Goal: Task Accomplishment & Management: Manage account settings

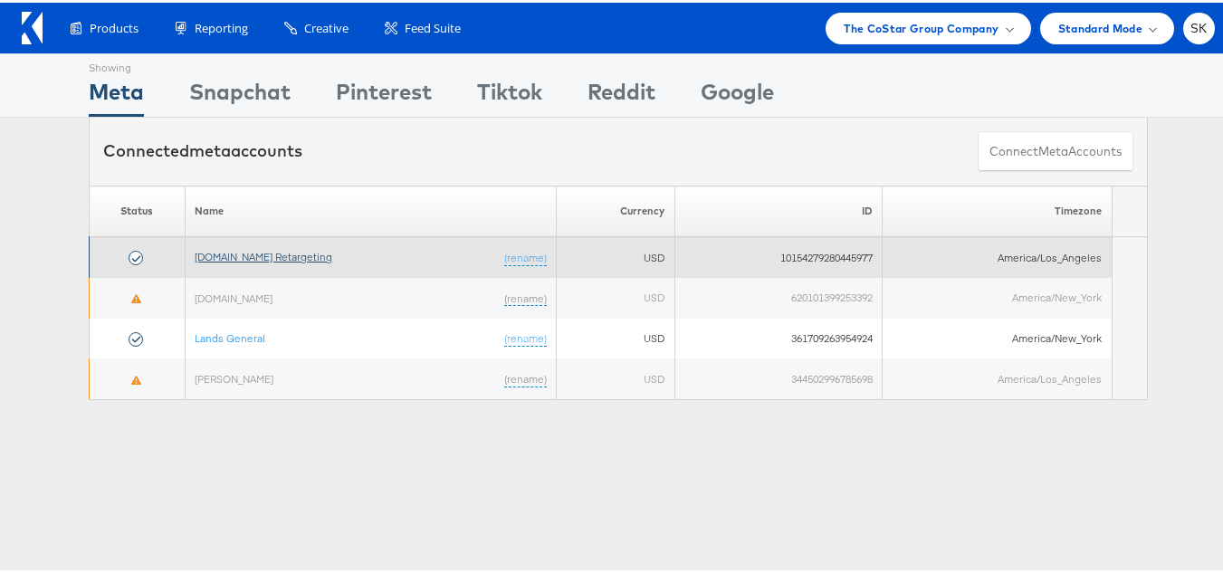
click at [269, 250] on link "Apartments.com Retargeting" at bounding box center [264, 254] width 138 height 14
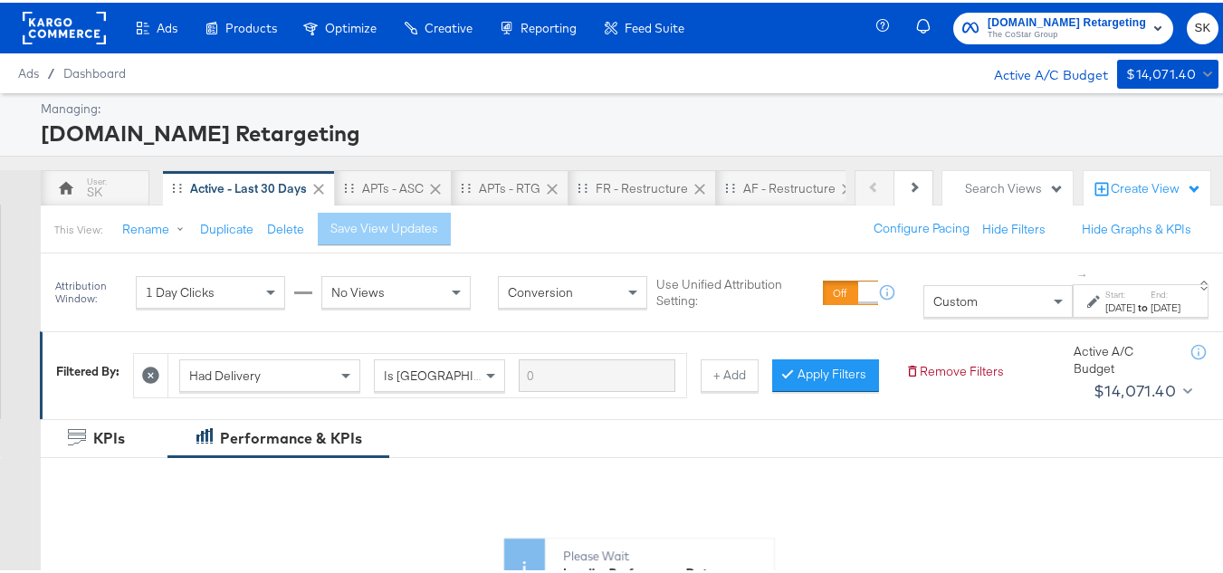
scroll to position [272, 0]
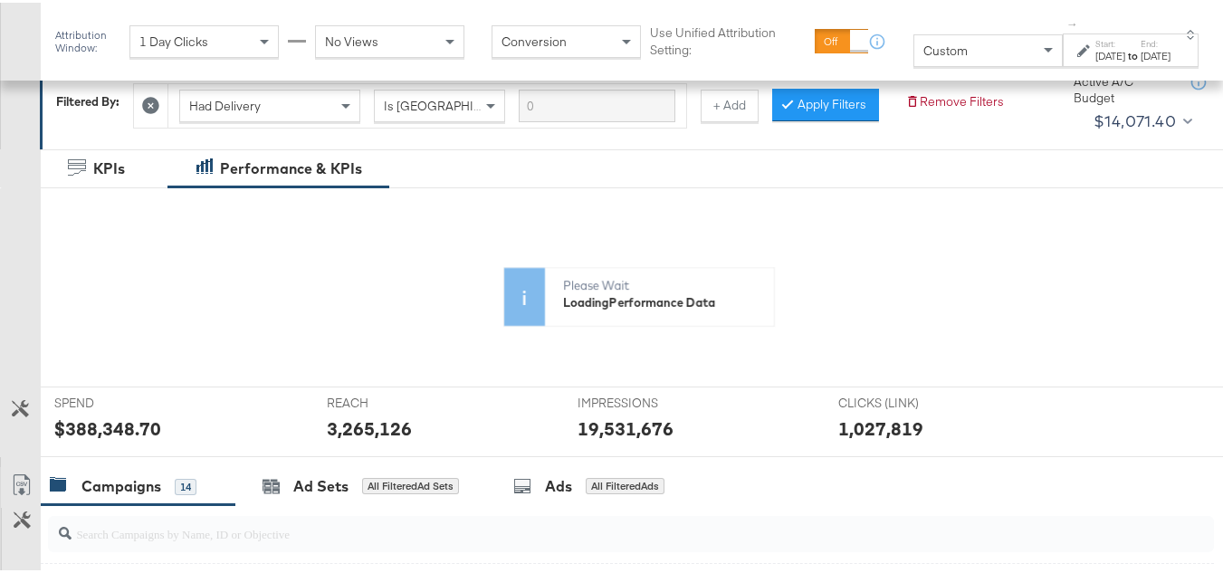
click at [947, 43] on div "Custom" at bounding box center [989, 48] width 148 height 31
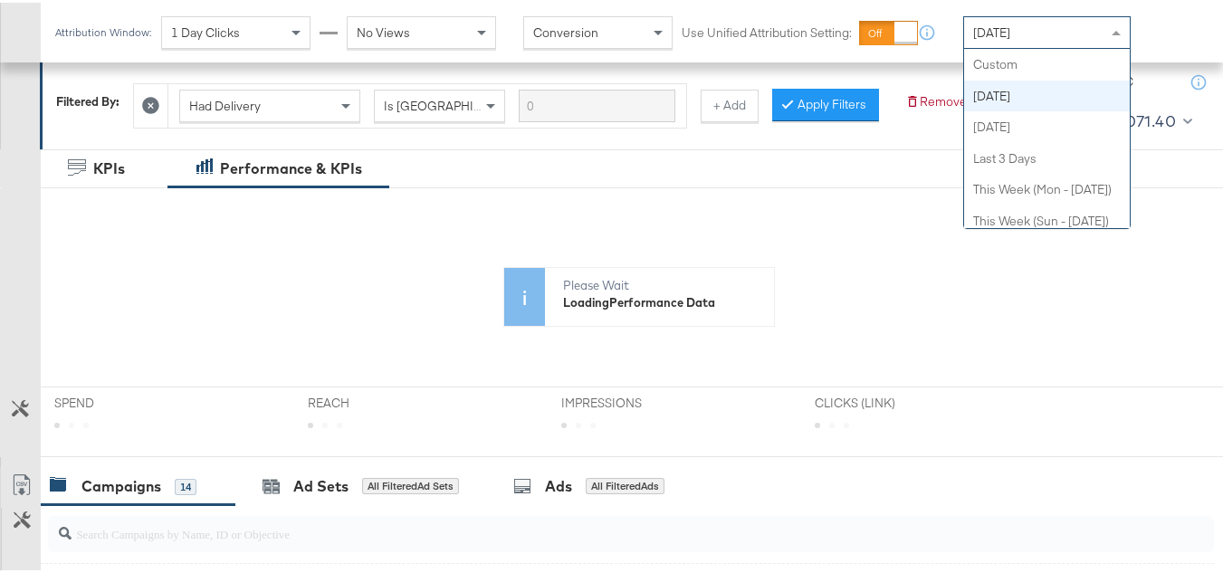
click at [1019, 32] on div "[DATE]" at bounding box center [1047, 29] width 166 height 31
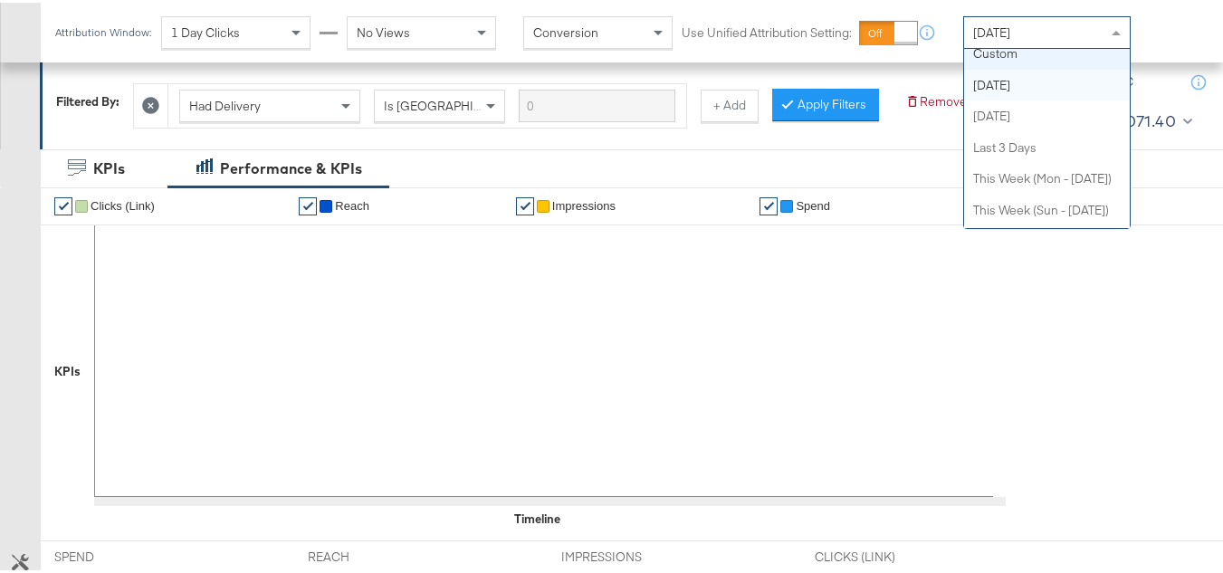
scroll to position [0, 0]
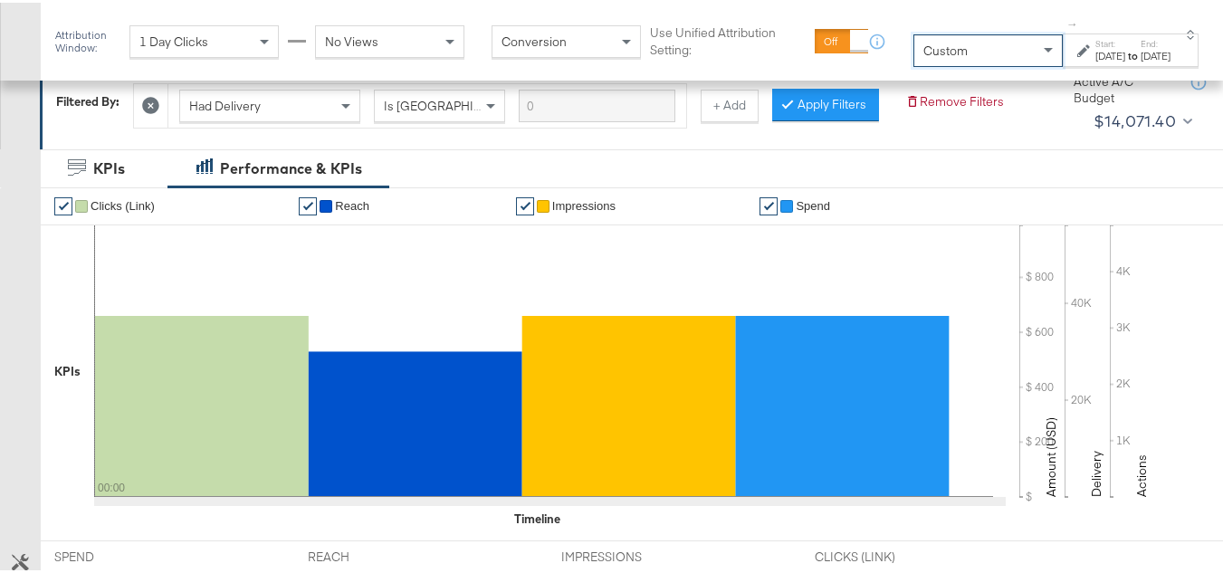
click at [1104, 44] on div "Start: Oct 14th 2025 to End: Oct 14th 2025" at bounding box center [1133, 48] width 75 height 26
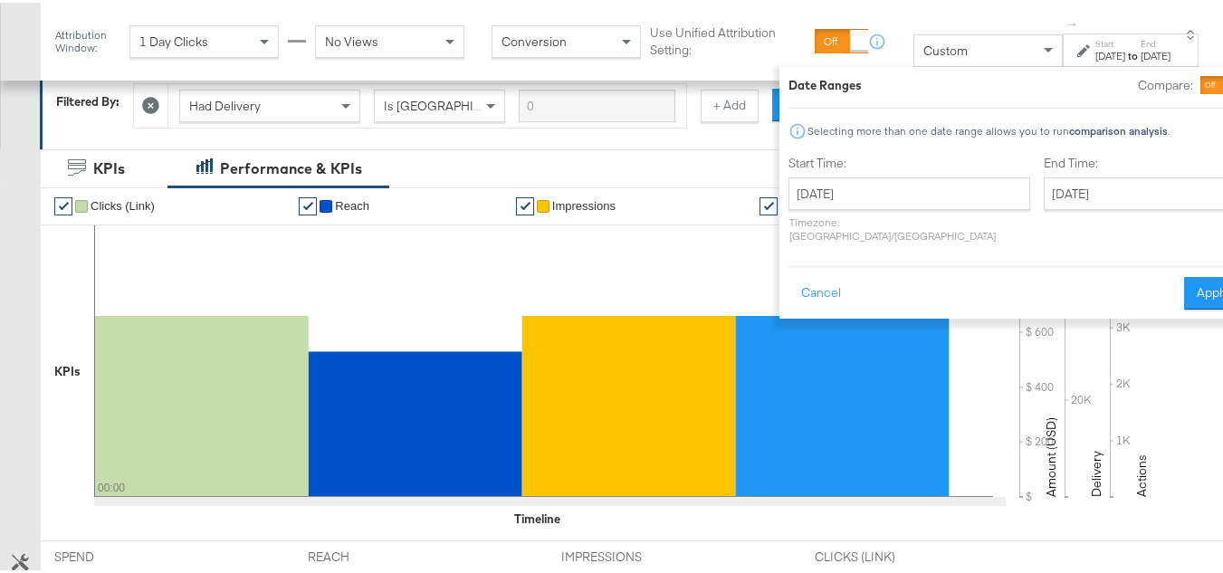
click at [811, 214] on p "Timezone: Asia/Calcutta" at bounding box center [910, 226] width 242 height 27
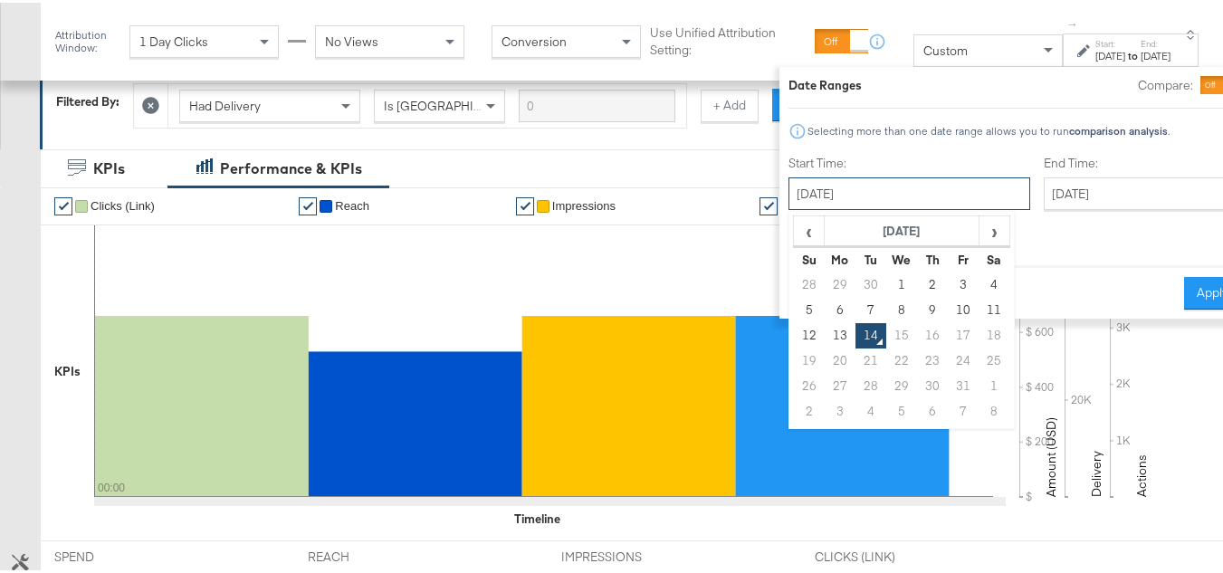
click at [817, 195] on input "[DATE]" at bounding box center [910, 191] width 242 height 33
click at [887, 283] on td "1" at bounding box center [902, 282] width 31 height 25
type input "[DATE]"
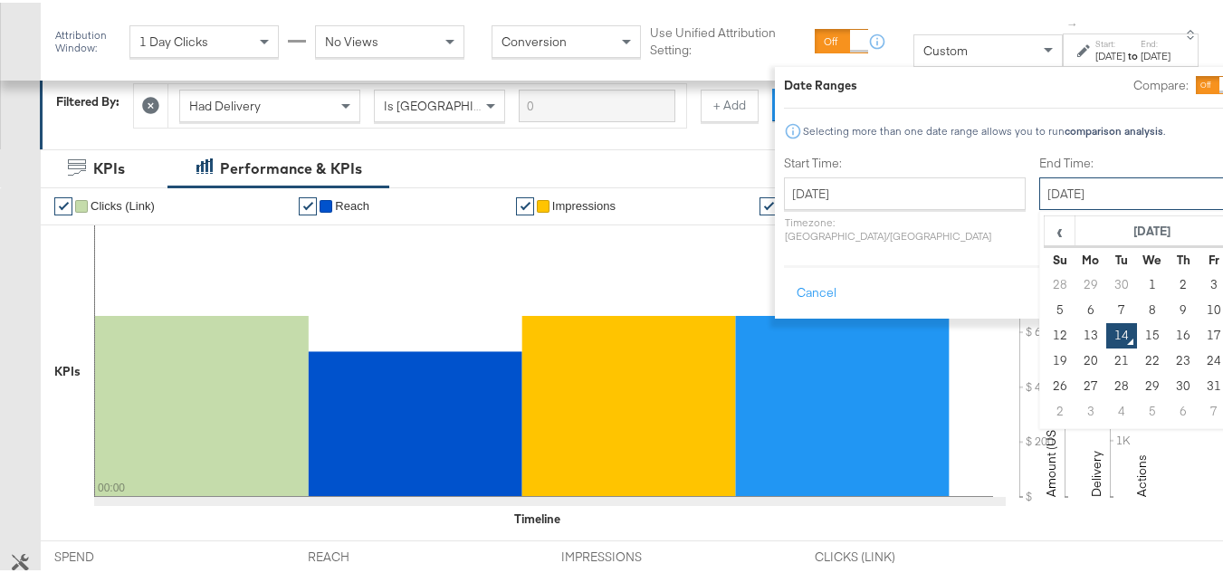
click at [1064, 178] on input "[DATE]" at bounding box center [1135, 191] width 190 height 33
click at [1076, 327] on td "13" at bounding box center [1091, 333] width 31 height 25
type input "[DATE]"
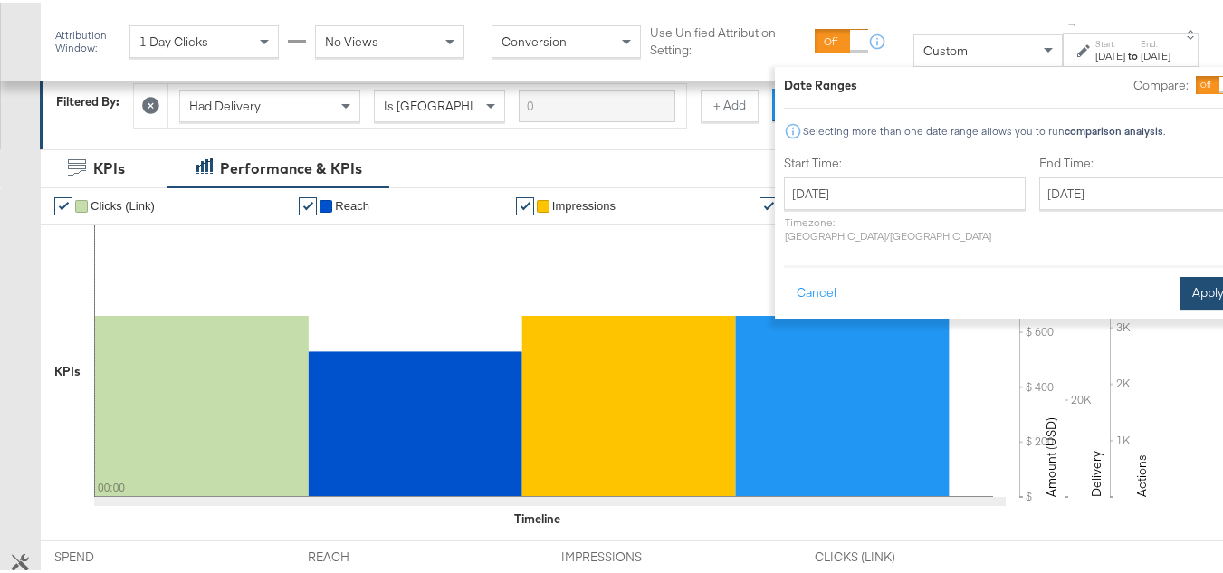
click at [1180, 274] on button "Apply" at bounding box center [1208, 290] width 57 height 33
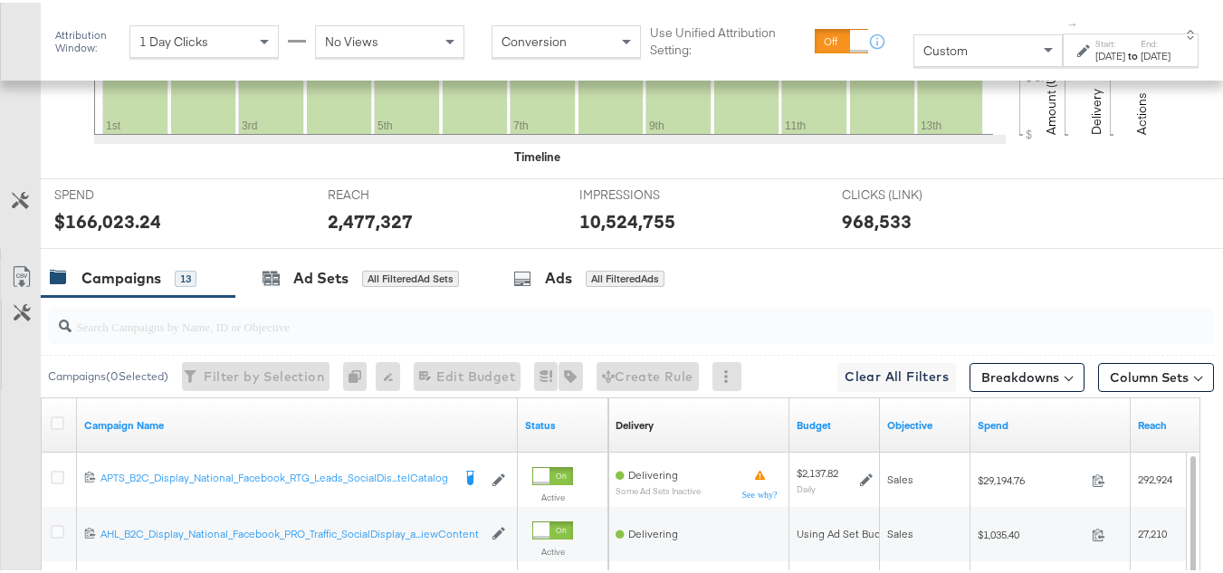
scroll to position [789, 0]
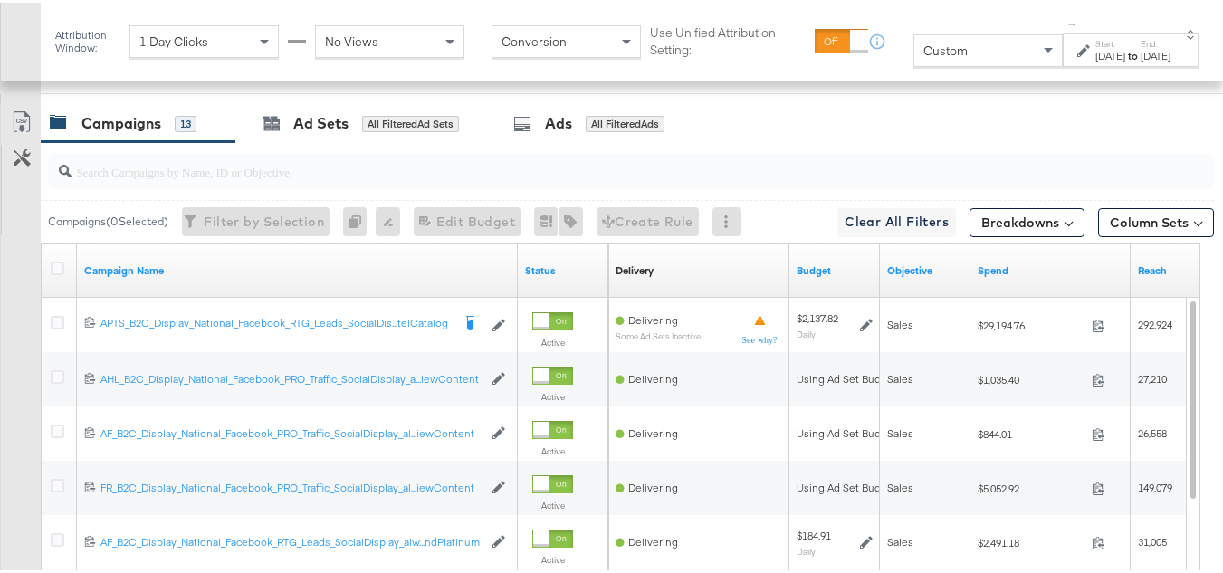
click at [199, 179] on input "search" at bounding box center [592, 161] width 1040 height 35
paste input "APTS_B2C_Display_National_Facebook_RTG_Leads_SocialDisplay_Retargeting_Diamond_…"
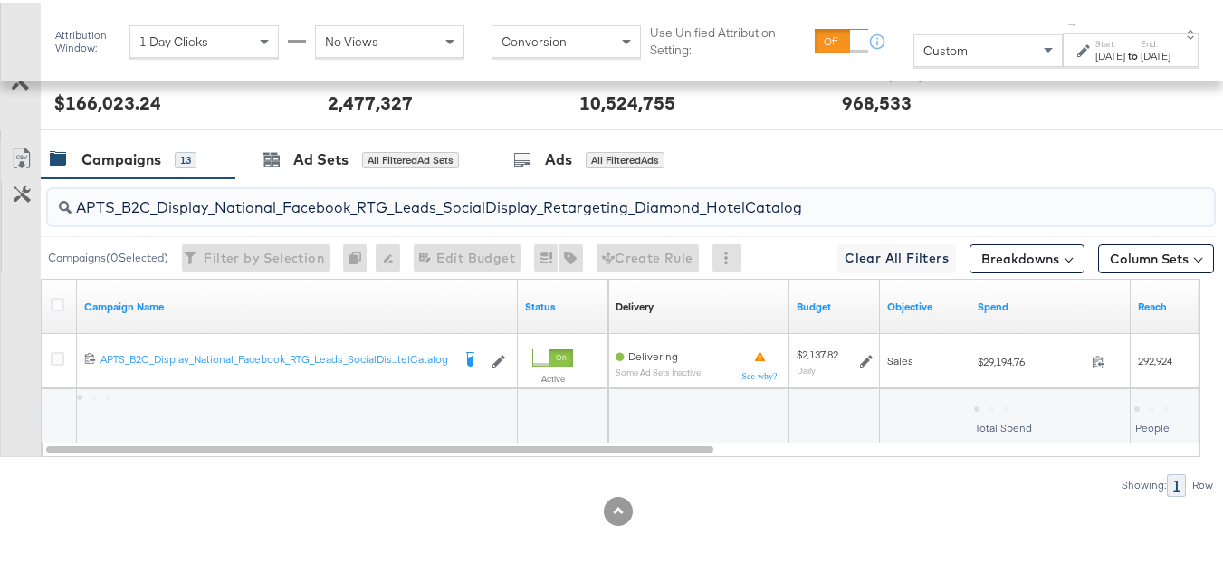
scroll to position [780, 0]
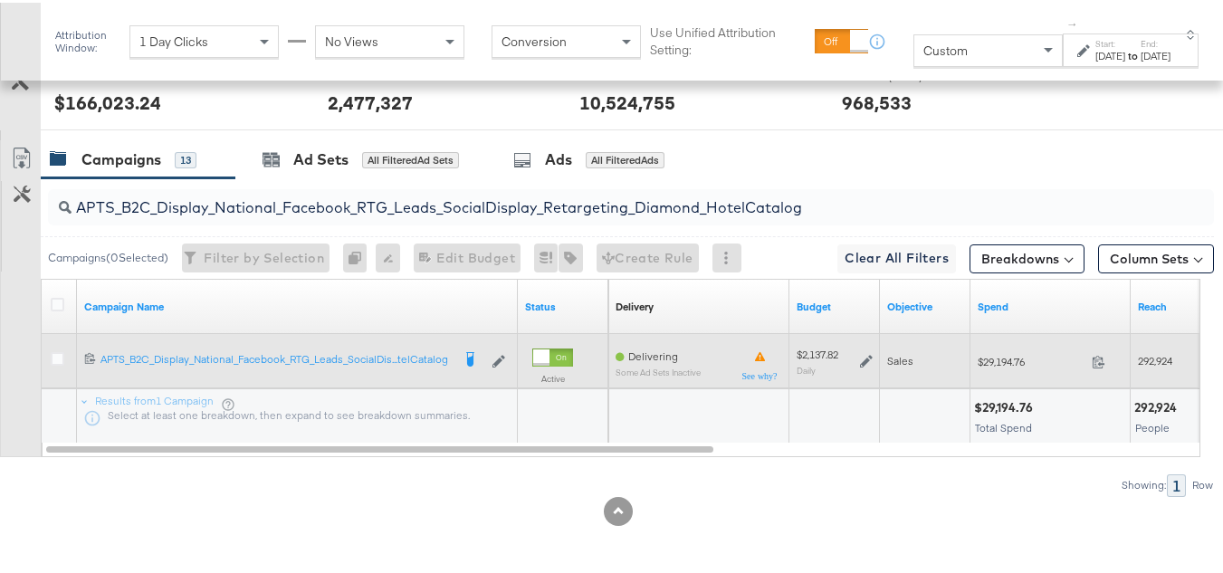
click at [1001, 366] on div "$29,194.76 29194.76" at bounding box center [1051, 359] width 160 height 28
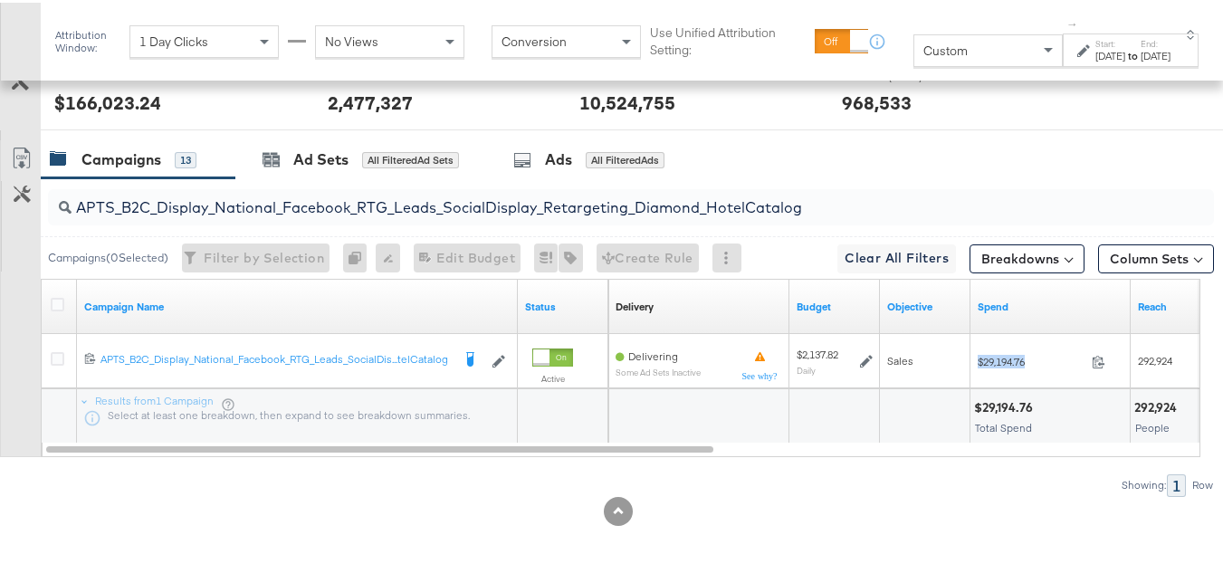
copy div "$29,194.76"
click at [235, 212] on input "APTS_B2C_Display_National_Facebook_RTG_Leads_SocialDisplay_Retargeting_Diamond_…" at bounding box center [592, 197] width 1040 height 35
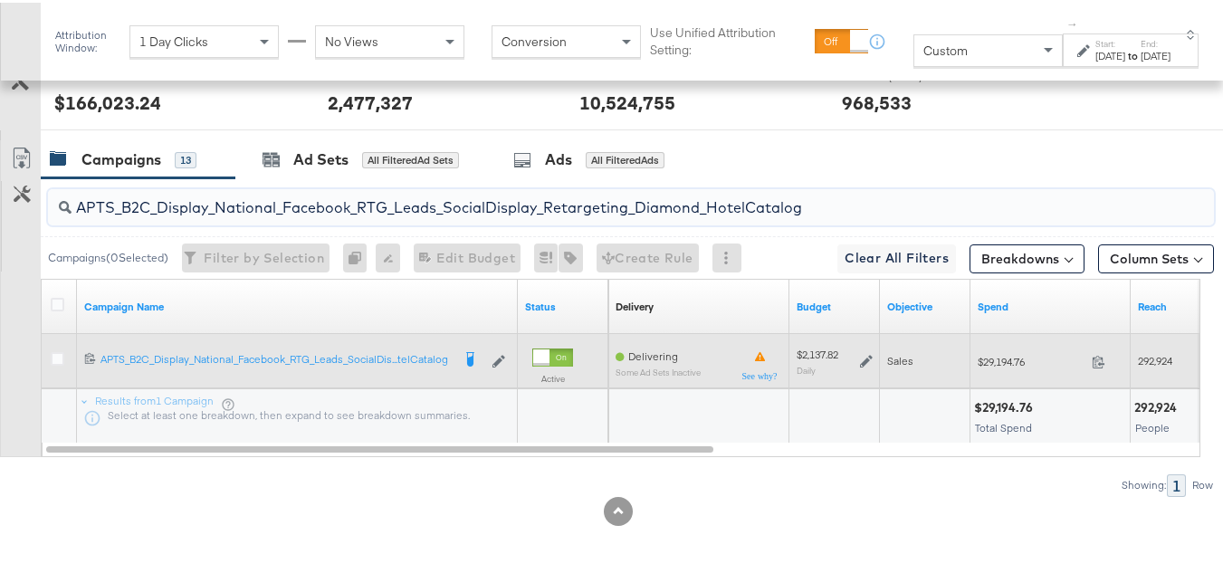
paste input "alwayson_Retargeting_DARE24_DiamondPlatinum"
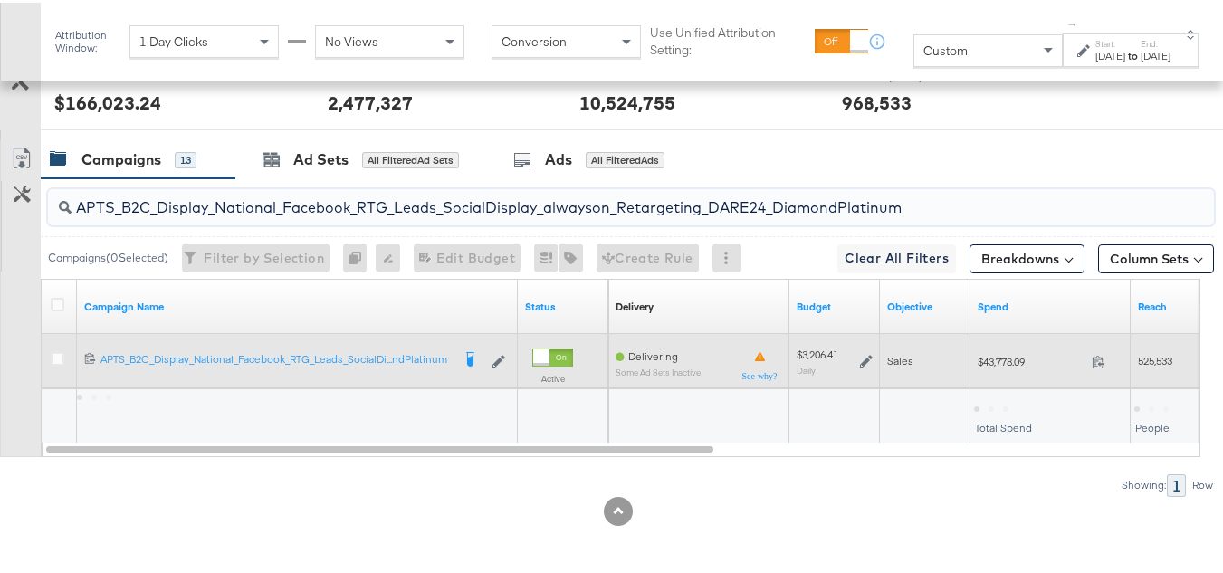
click at [998, 365] on span "$43,778.09" at bounding box center [1031, 359] width 107 height 14
copy div "$43,778.09"
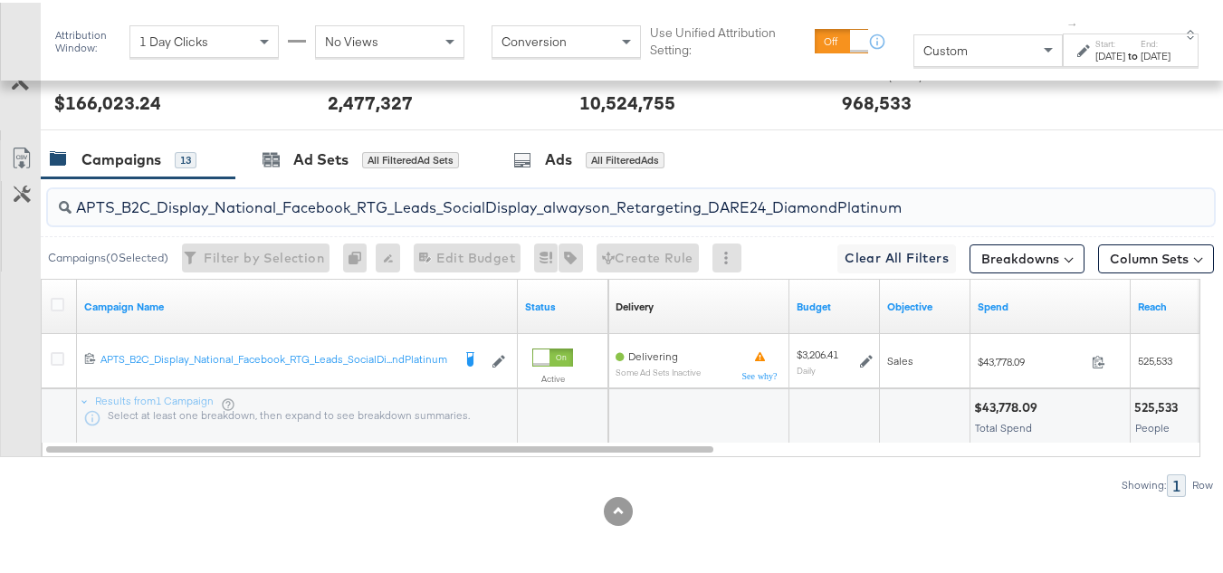
click at [220, 204] on input "APTS_B2C_Display_National_Facebook_RTG_Leads_SocialDisplay_alwayson_Retargeting…" at bounding box center [592, 197] width 1040 height 35
paste input "FR_B2C_Display_National_Facebook_RTG_Leads_SocialDisplay_alwayson_Retargeting_FR"
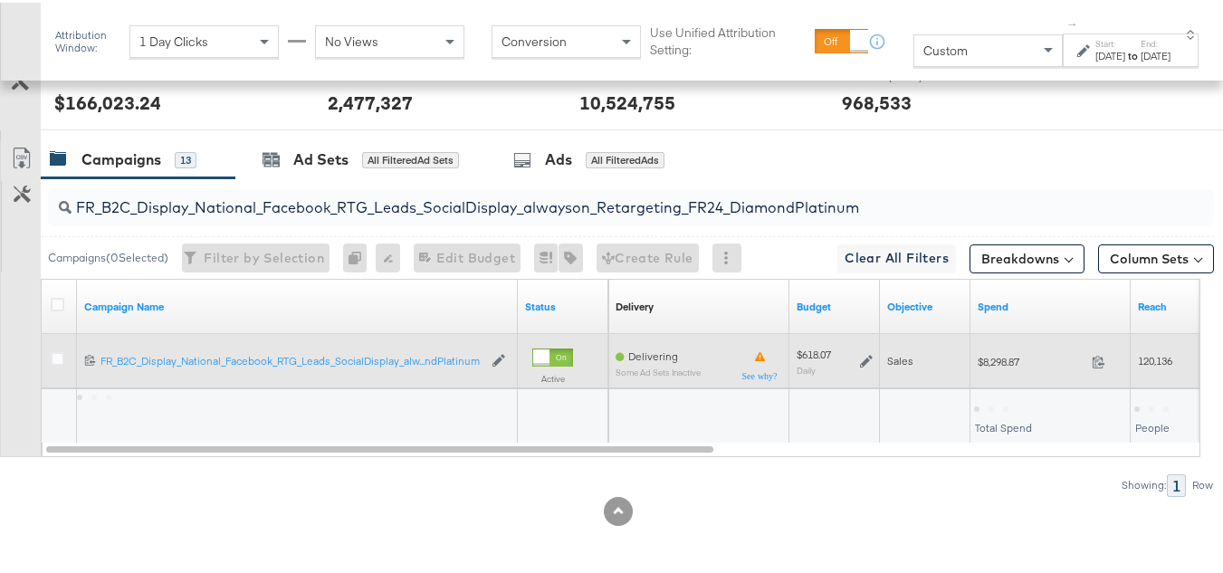
click at [996, 375] on div "$8,298.87 8298.87" at bounding box center [1051, 358] width 160 height 54
copy div "$8,298.87"
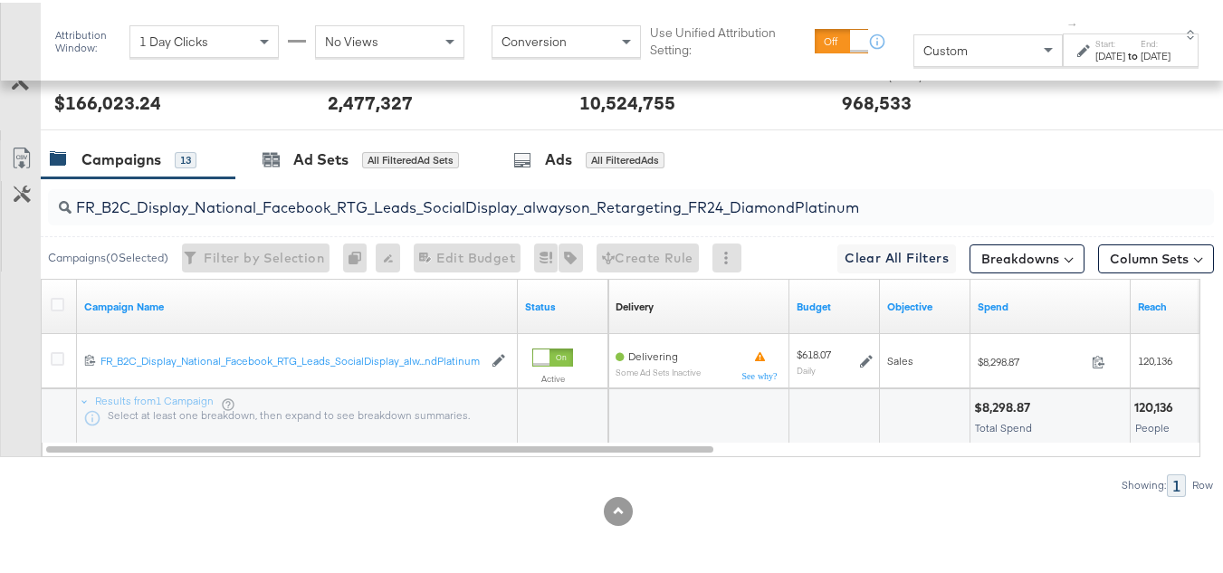
click at [281, 193] on input "FR_B2C_Display_National_Facebook_RTG_Leads_SocialDisplay_alwayson_Retargeting_F…" at bounding box center [592, 197] width 1040 height 35
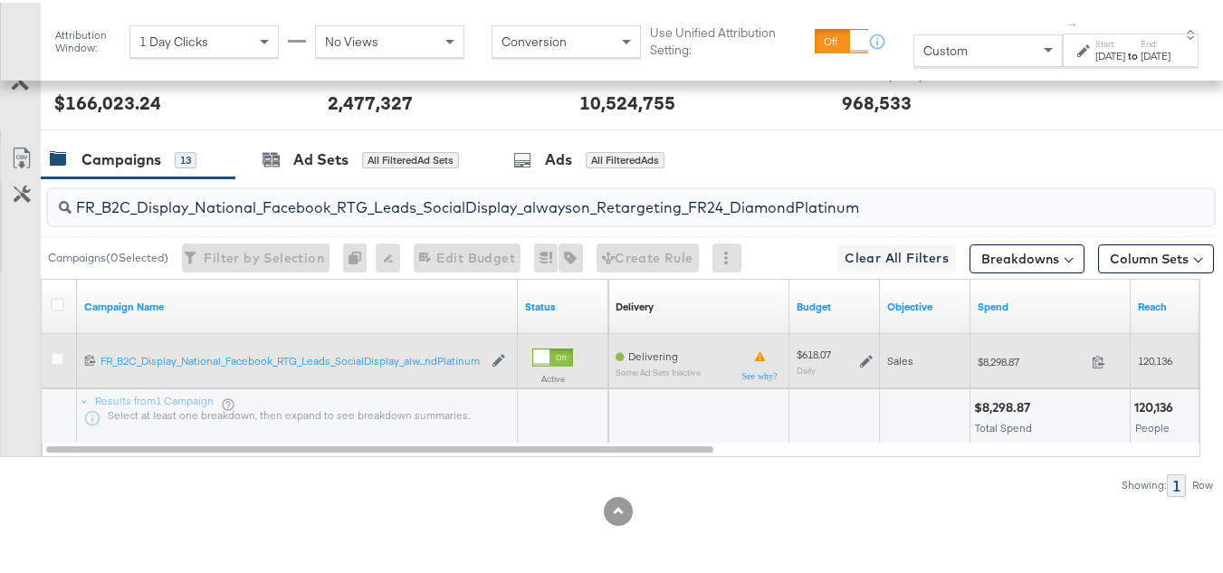
paste input "AF_B2C_Display_National_Facebook_RTG_Leads_SocialDisplay_alwayson_Retargeting_AF"
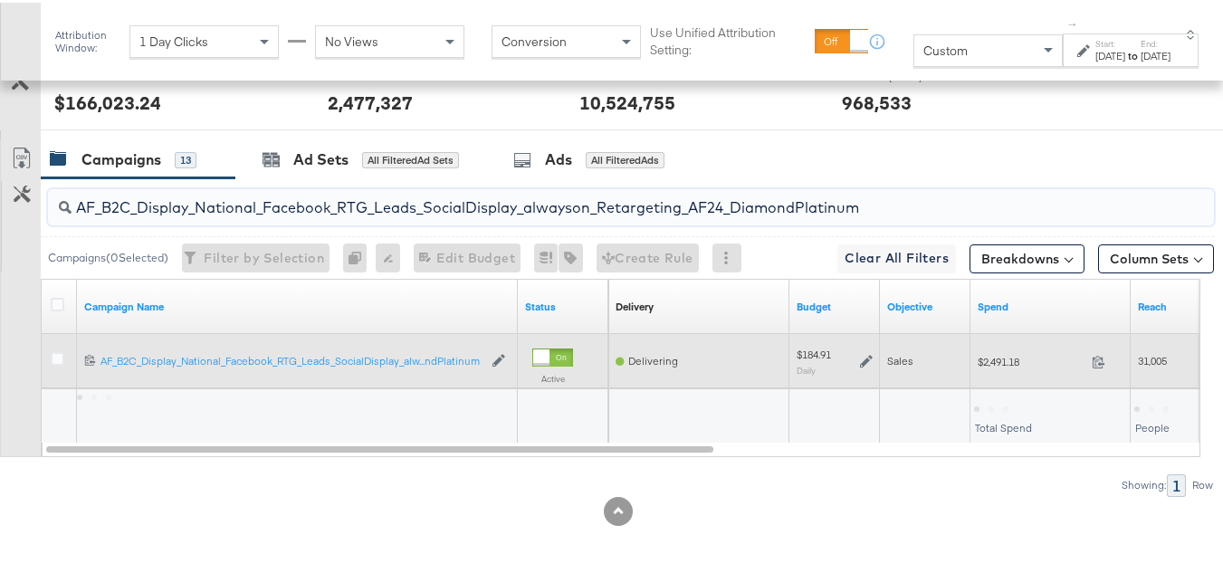
click at [988, 360] on span "$2,491.18" at bounding box center [1031, 359] width 107 height 14
copy div "$2,491.18"
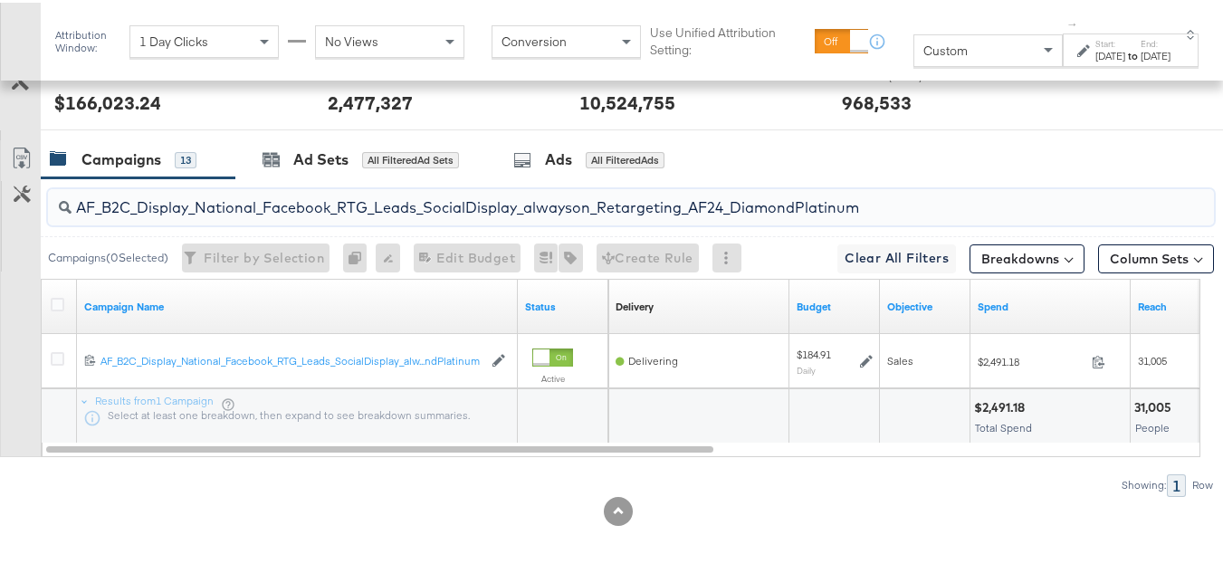
click at [283, 196] on input "AF_B2C_Display_National_Facebook_RTG_Leads_SocialDisplay_alwayson_Retargeting_A…" at bounding box center [592, 197] width 1040 height 35
paste input "HL_B2C_Display_National_Facebook_RTG_Leads_SocialDisplay_alwayson_Retargeting_A…"
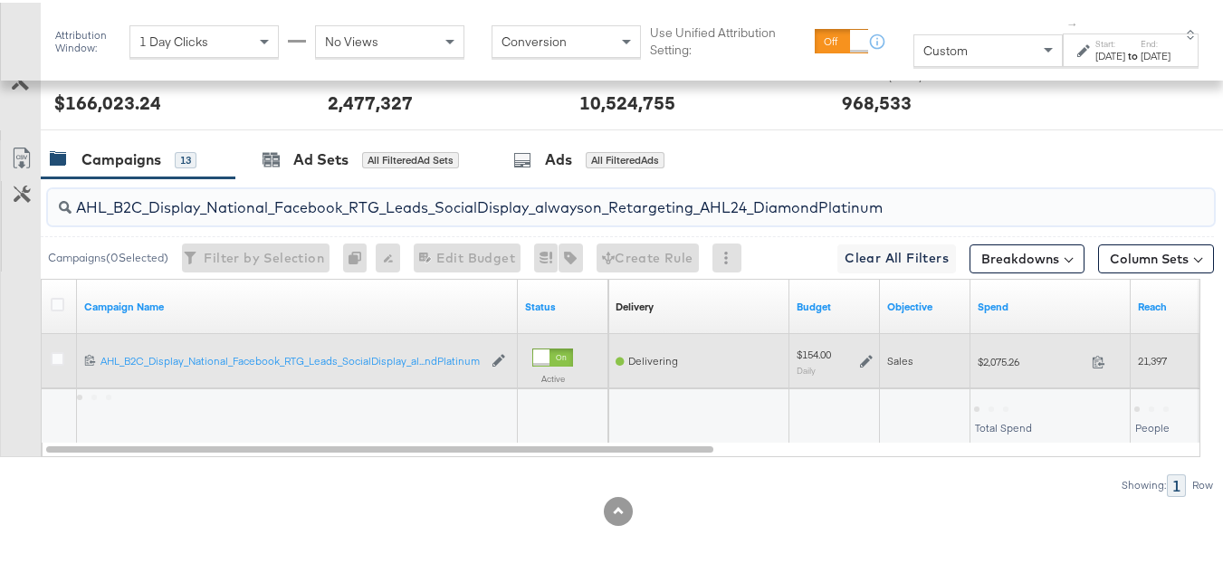
click at [992, 359] on span "$2,075.26" at bounding box center [1031, 359] width 107 height 14
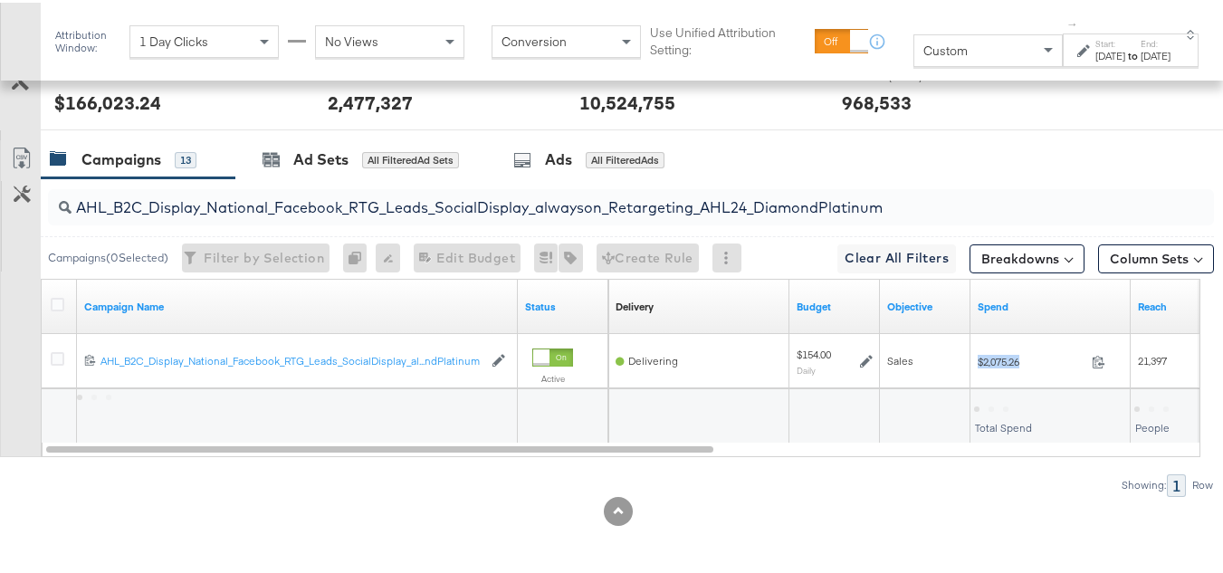
copy div "$2,075.26"
click at [204, 195] on input "AHL_B2C_Display_National_Facebook_RTG_Leads_SocialDisplay_alwayson_Retargeting_…" at bounding box center [592, 197] width 1040 height 35
paste input "PTS_B2C_Display_National_Facebook_PRO_Traffic_SocialDisplay_alwayson_ASC_DARE24…"
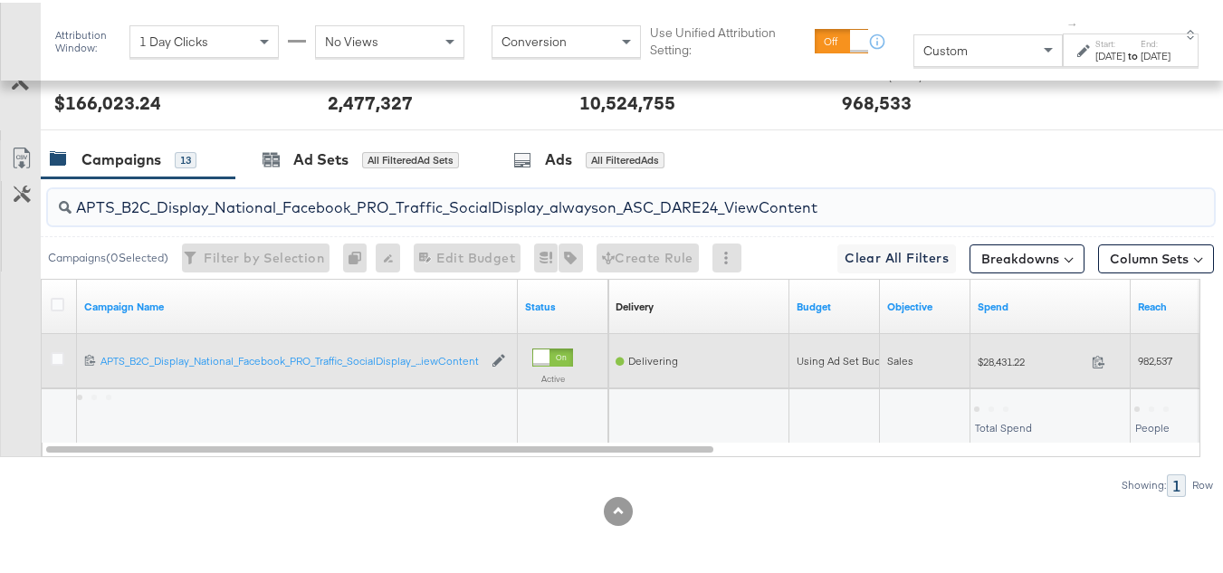
click at [974, 358] on div "$28,431.22 28431.22" at bounding box center [1051, 359] width 160 height 28
copy div "$28,431.22"
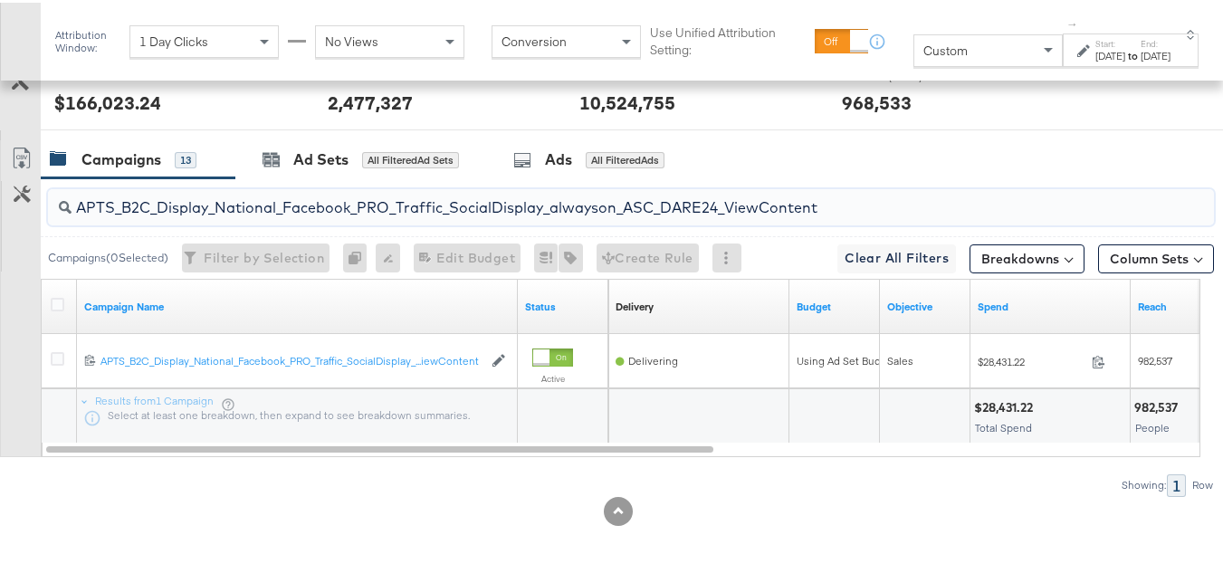
click at [279, 194] on input "APTS_B2C_Display_National_Facebook_PRO_Traffic_SocialDisplay_alwayson_ASC_DARE2…" at bounding box center [592, 197] width 1040 height 35
paste input "Leads_SocialDisplay_alwayson_ASC_DARE24_Purchase"
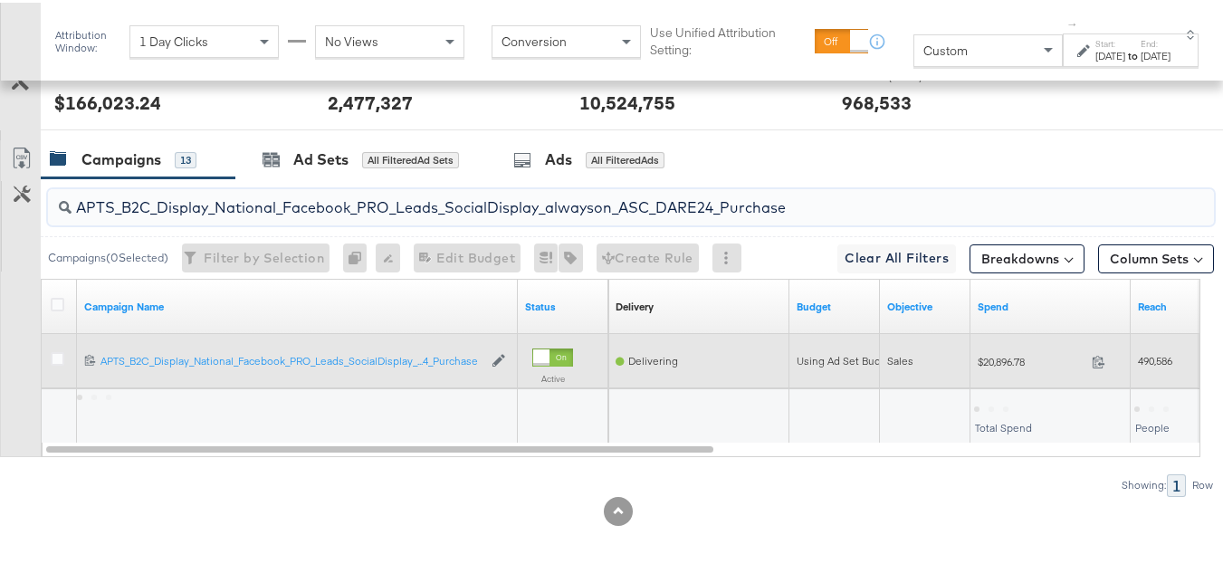
click at [1037, 372] on div "$20,896.78 20896.78" at bounding box center [1051, 359] width 160 height 28
copy div "$20,896.78"
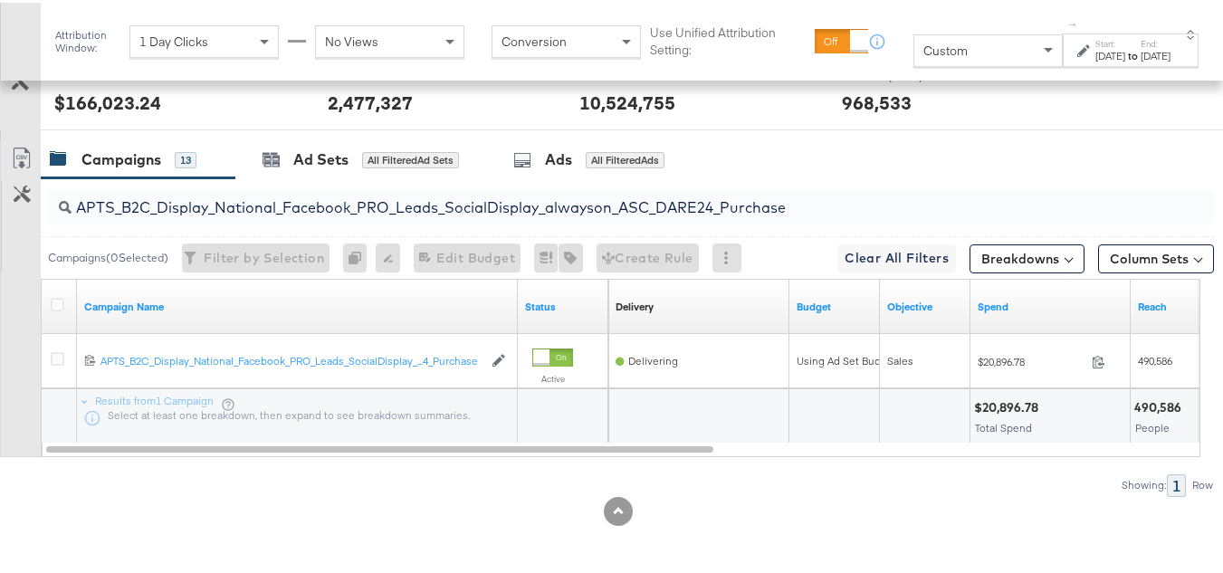
click at [194, 211] on input "APTS_B2C_Display_National_Facebook_PRO_Leads_SocialDisplay_alwayson_ASC_DARE24_…" at bounding box center [592, 197] width 1040 height 35
paste input "F_B2C_Display_National_Facebook_PRO_Traffic_SocialDisplay_alwayson_ASC_AF24_Vie…"
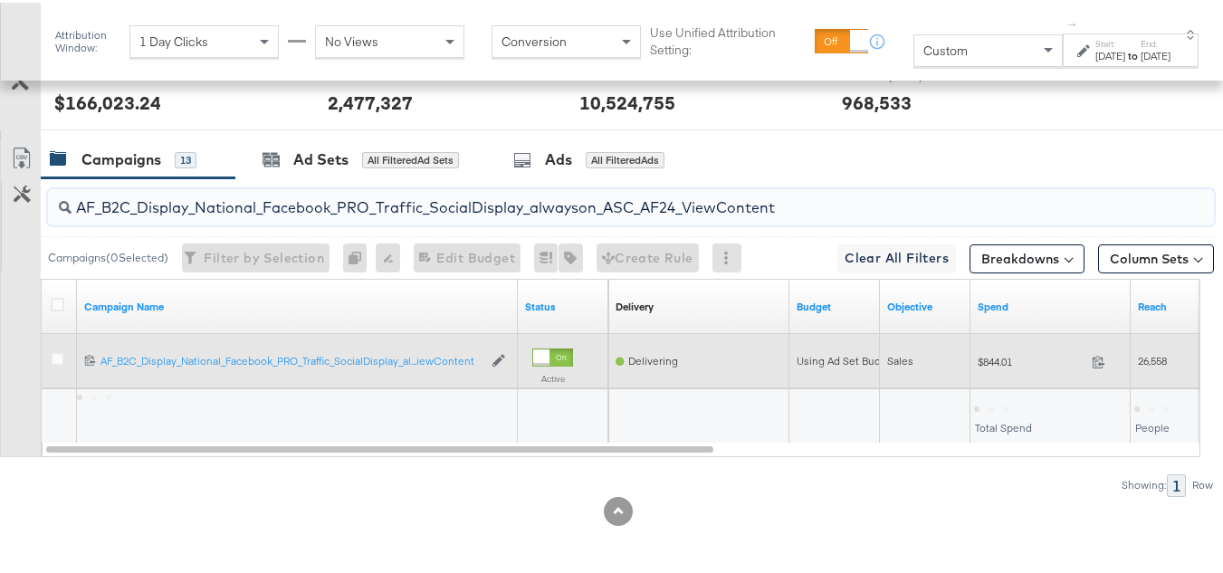
click at [1012, 354] on span "$844.01" at bounding box center [1031, 359] width 107 height 14
copy div "$844.01"
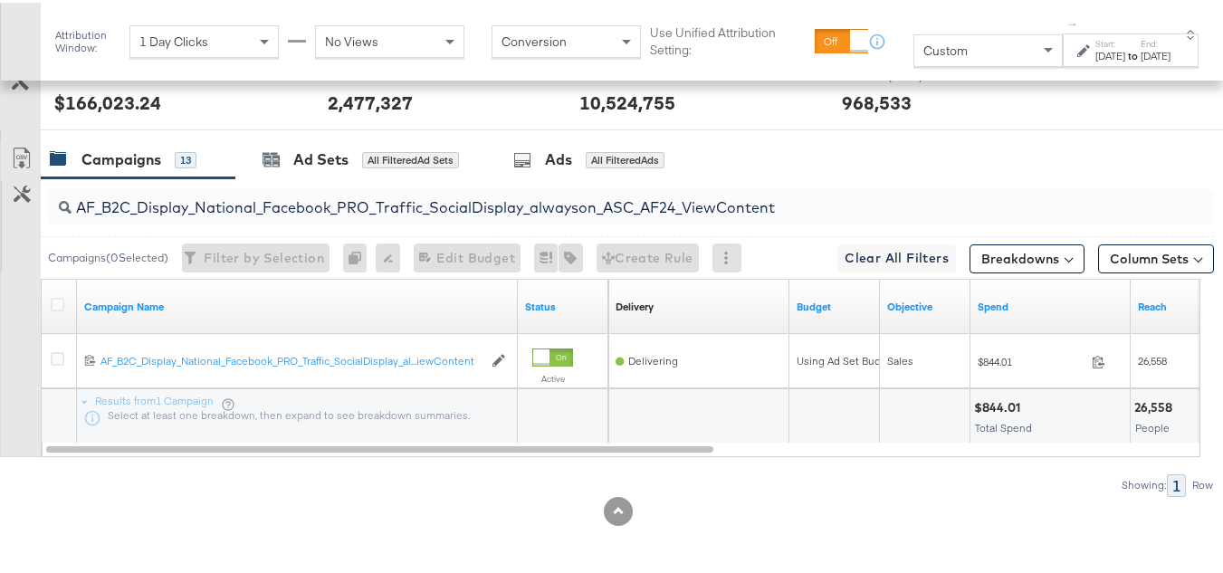
click at [239, 184] on input "AF_B2C_Display_National_Facebook_PRO_Traffic_SocialDisplay_alwayson_ASC_AF24_Vi…" at bounding box center [592, 197] width 1040 height 35
paste input "FR_B2C_Display_National_Facebook_PRO_Traffic_SocialDisplay_alwayson_ASC_FR"
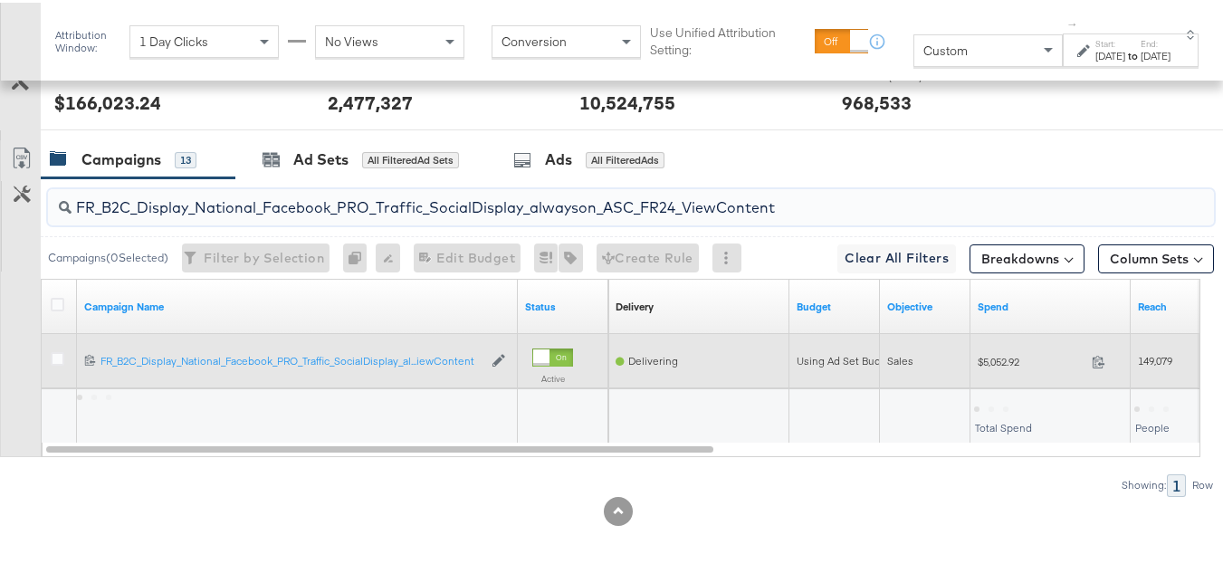
click at [1016, 361] on span "$5,052.92" at bounding box center [1031, 359] width 107 height 14
copy div "$5,052.92"
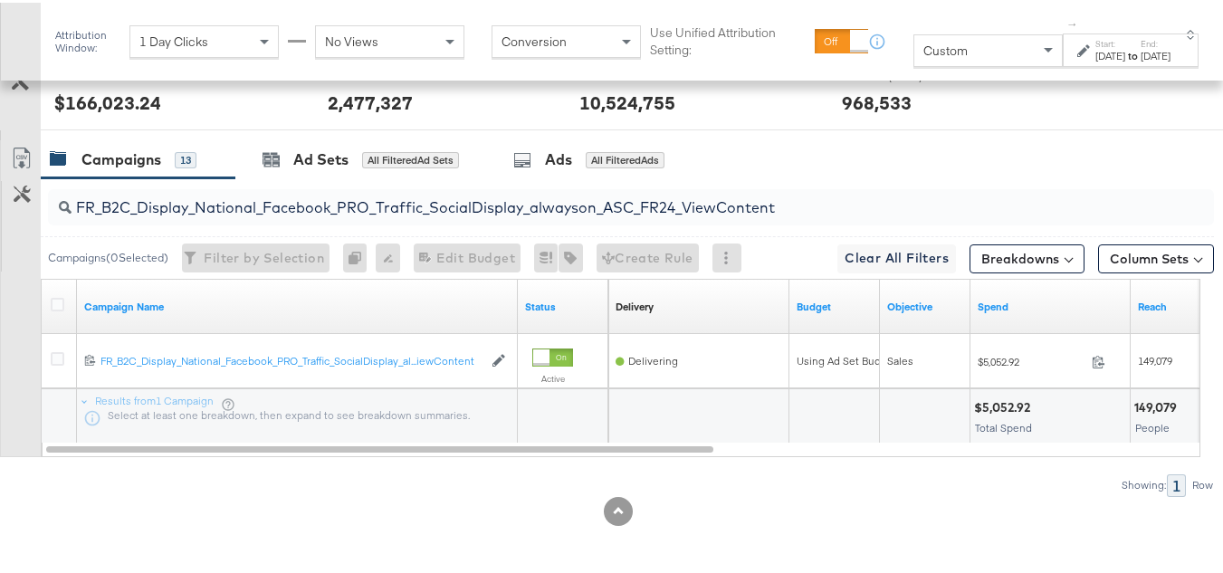
click at [268, 206] on input "FR_B2C_Display_National_Facebook_PRO_Traffic_SocialDisplay_alwayson_ASC_FR24_Vi…" at bounding box center [592, 197] width 1040 height 35
paste input "AHL_B2C_Display_National_Facebook_PRO_Traffic_SocialDisplay_alwayson_ASC_AHL"
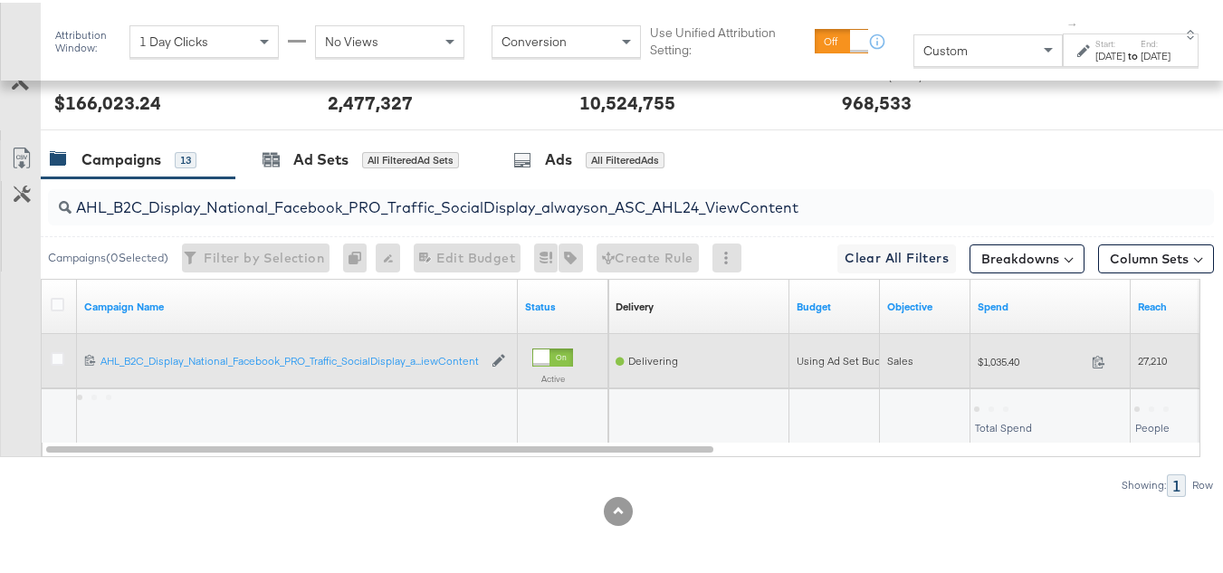
click at [980, 356] on span "$1,035.40" at bounding box center [1031, 359] width 107 height 14
copy div "$1,035.40"
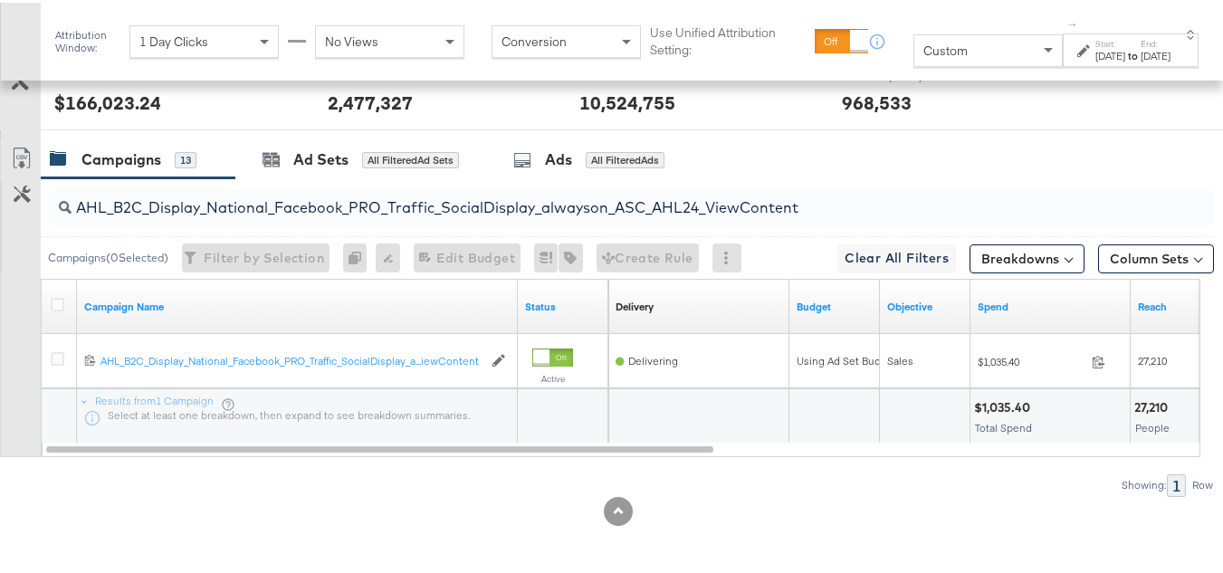
click at [286, 224] on div "AHL_B2C_Display_National_Facebook_PRO_Traffic_SocialDisplay_alwayson_ASC_AHL24_…" at bounding box center [631, 204] width 1166 height 43
click at [304, 216] on div "AHL_B2C_Display_National_Facebook_PRO_Traffic_SocialDisplay_alwayson_ASC_AHL24_…" at bounding box center [631, 205] width 1166 height 36
paste input "PTS_B2C_Display_National_Facebook_RTG_Leads_SocialDisplay_Retargeting_Diamond_H…"
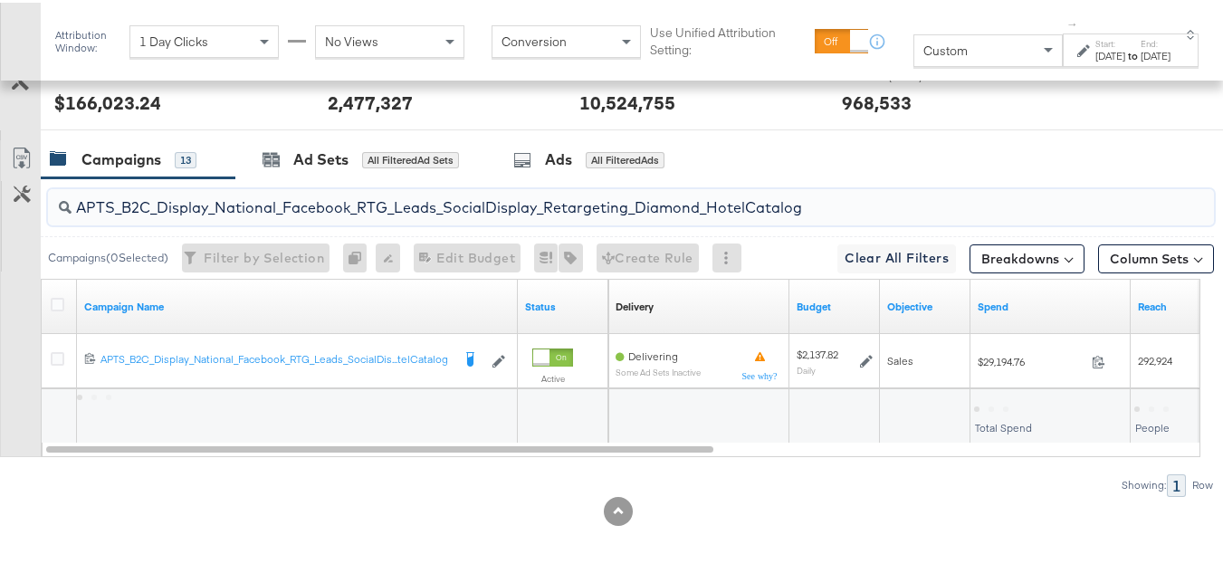
type input "APTS_B2C_Display_National_Facebook_RTG_Leads_SocialDisplay_Retargeting_Diamond_…"
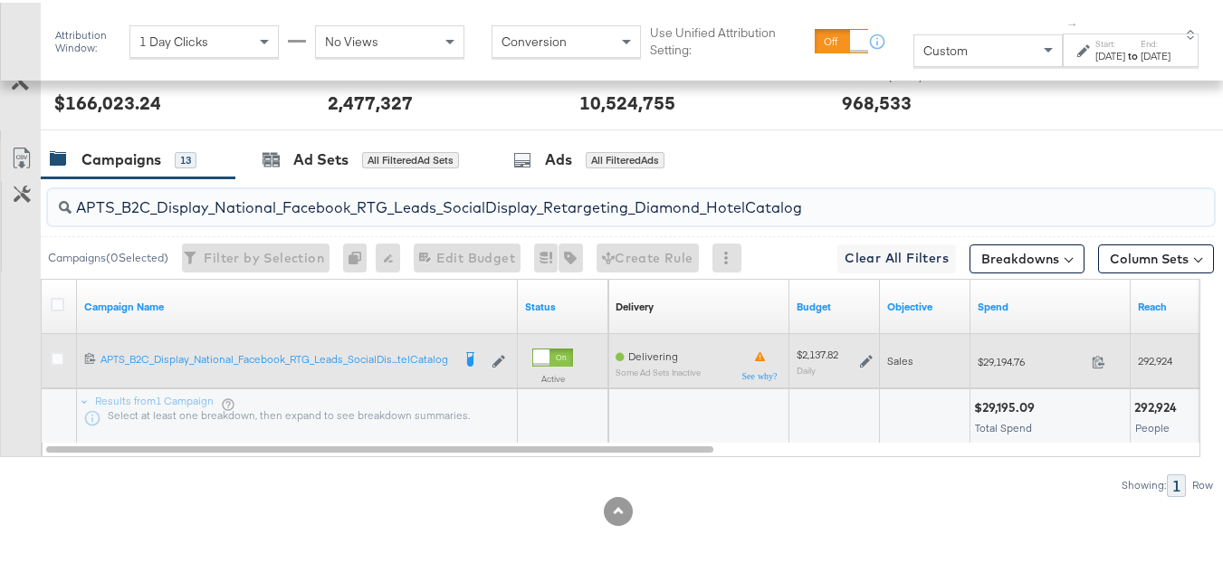
click at [861, 356] on icon at bounding box center [866, 358] width 13 height 13
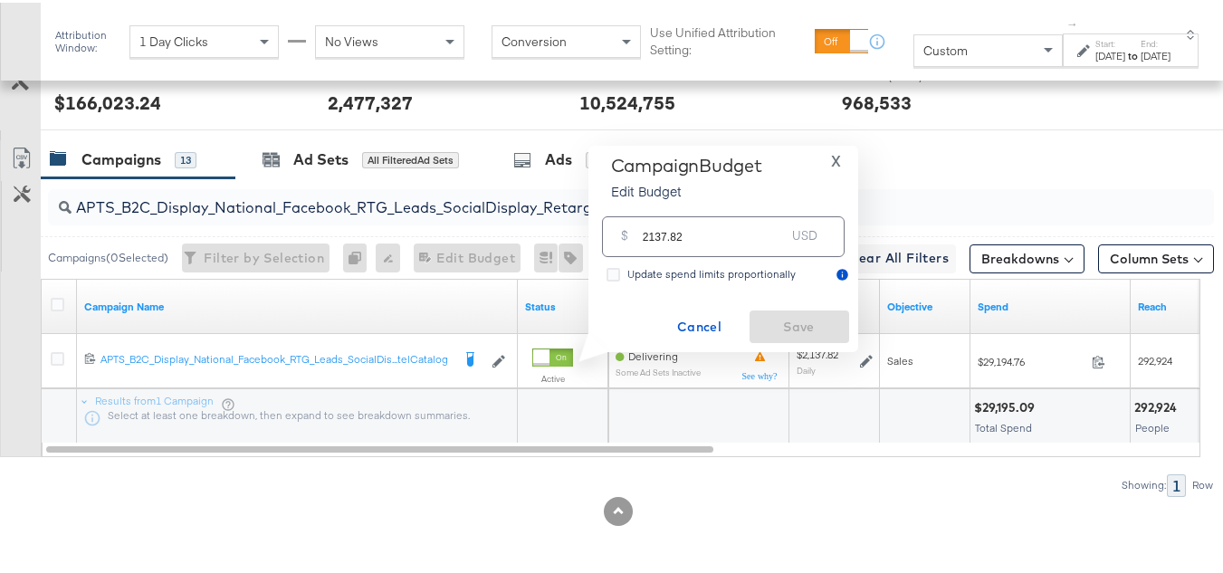
click at [764, 249] on div "$ 2137.82 USD" at bounding box center [723, 234] width 243 height 41
click at [752, 233] on input "2137.82" at bounding box center [714, 226] width 143 height 39
paste input "$2,030.93"
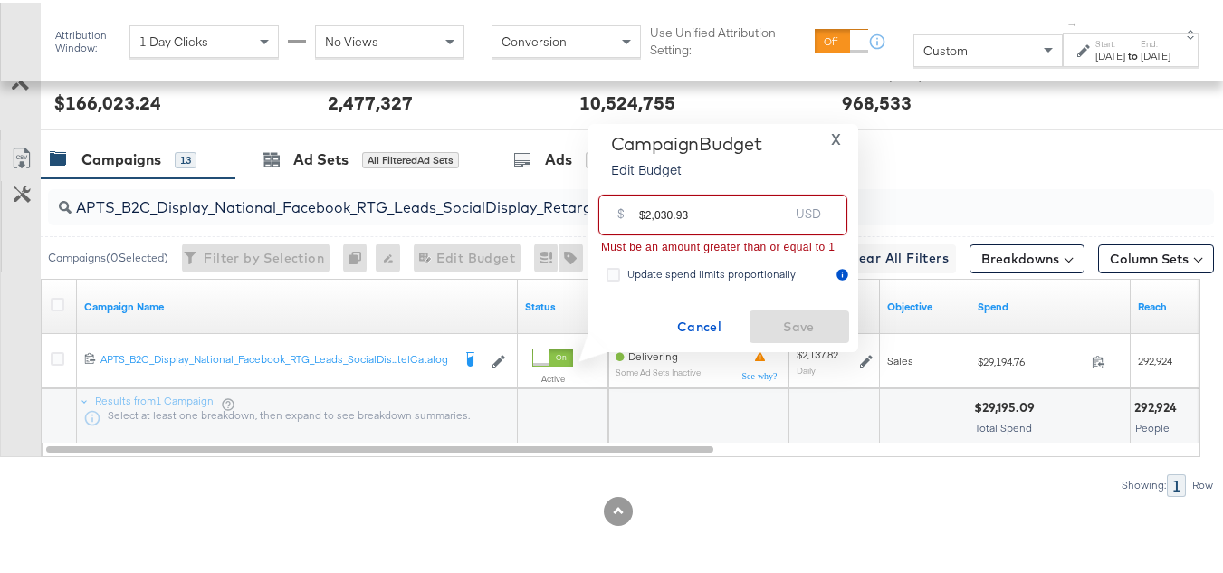
click at [645, 210] on input "$2,030.93" at bounding box center [713, 205] width 149 height 39
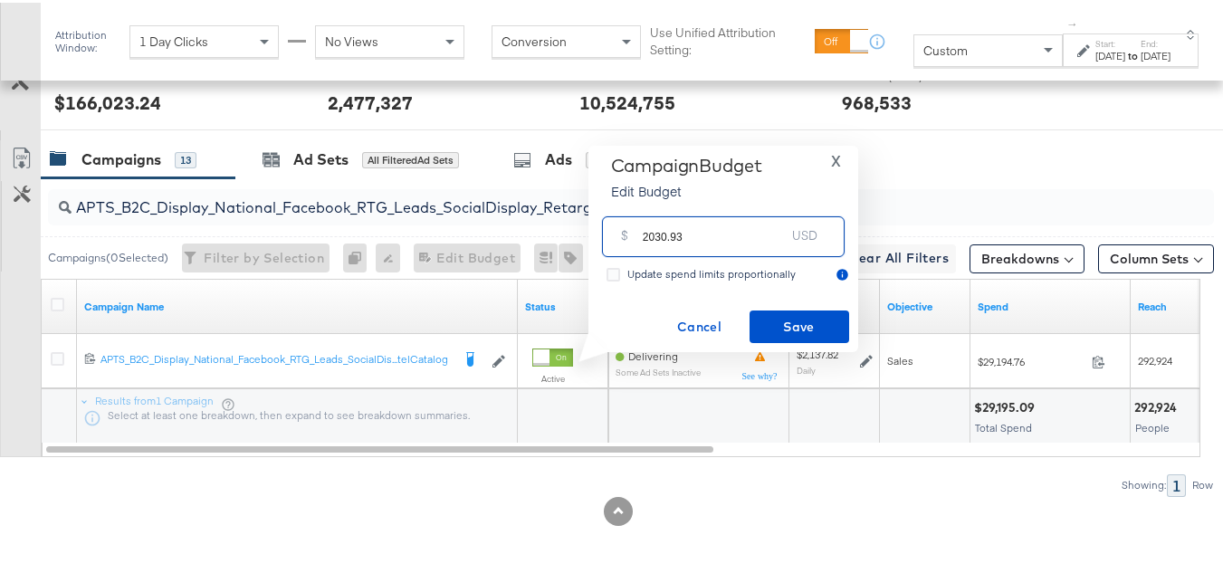
click at [712, 227] on input "2030.93" at bounding box center [714, 226] width 143 height 39
type input "2030.93"
click at [781, 334] on span "Save" at bounding box center [799, 324] width 85 height 23
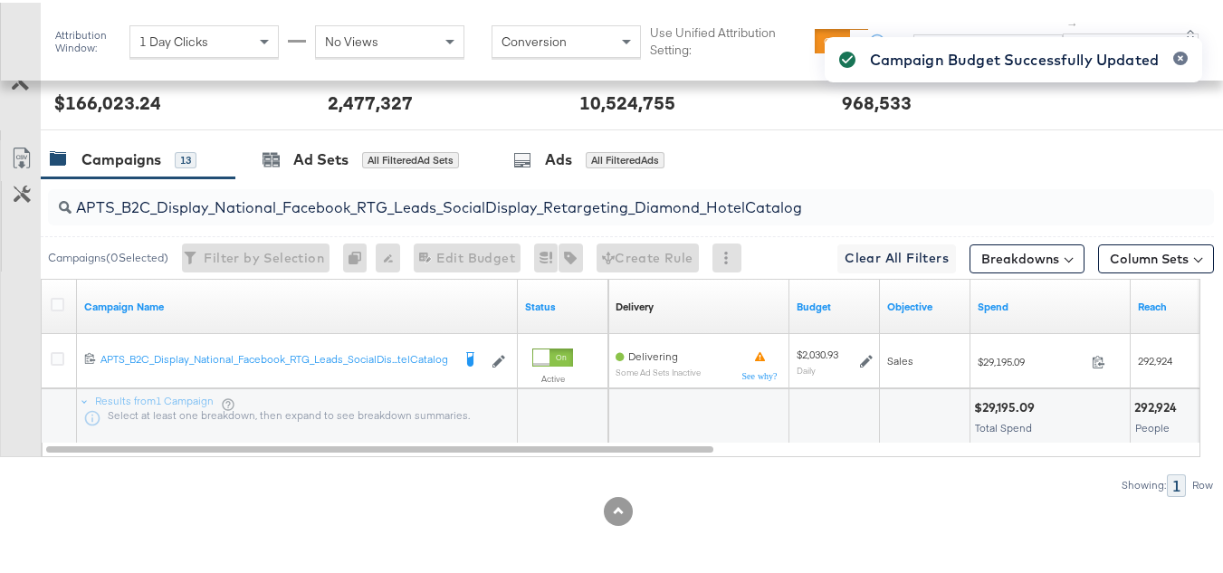
click at [338, 203] on input "APTS_B2C_Display_National_Facebook_RTG_Leads_SocialDisplay_Retargeting_Diamond_…" at bounding box center [592, 197] width 1040 height 35
paste input "alwayson_Retargeting_DARE24_DiamondPlatinum"
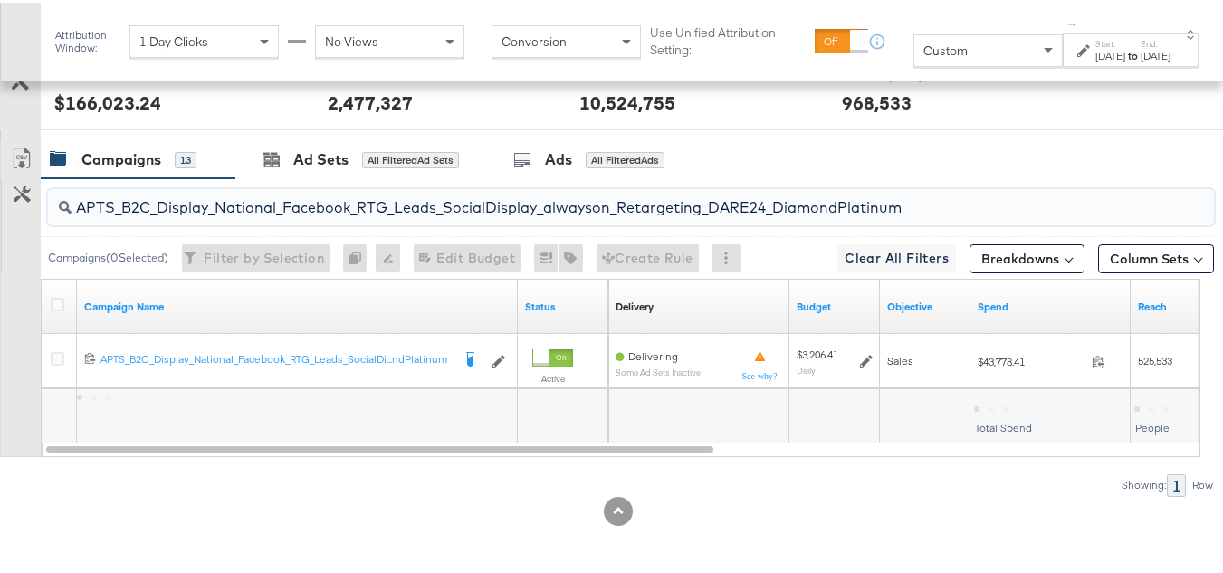
type input "APTS_B2C_Display_National_Facebook_RTG_Leads_SocialDisplay_alwayson_Retargeting…"
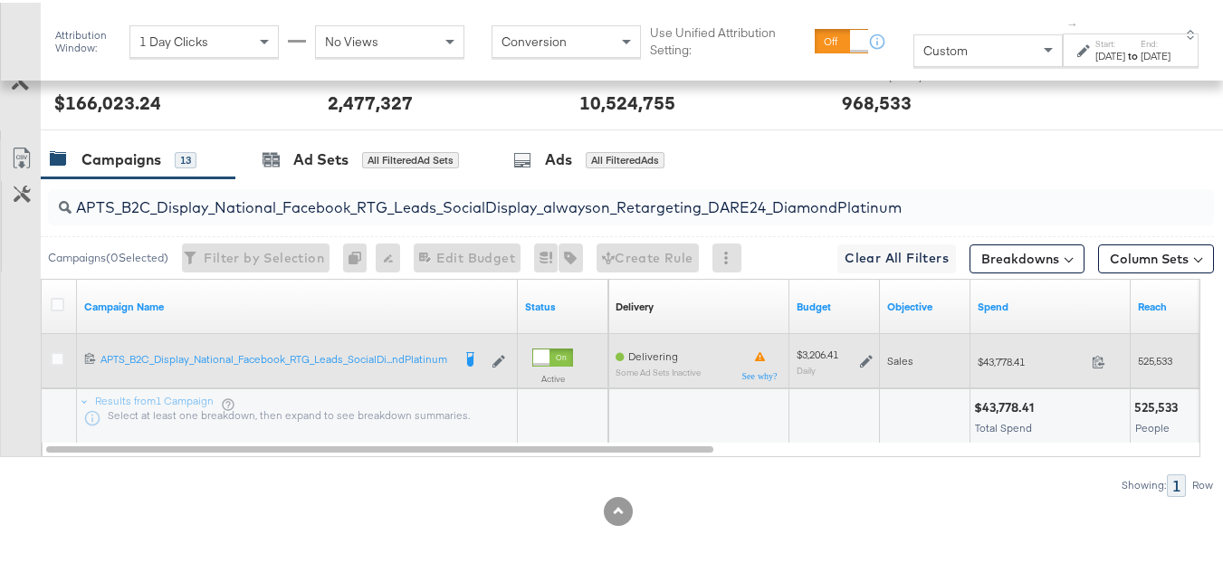
click at [862, 354] on icon at bounding box center [866, 358] width 13 height 13
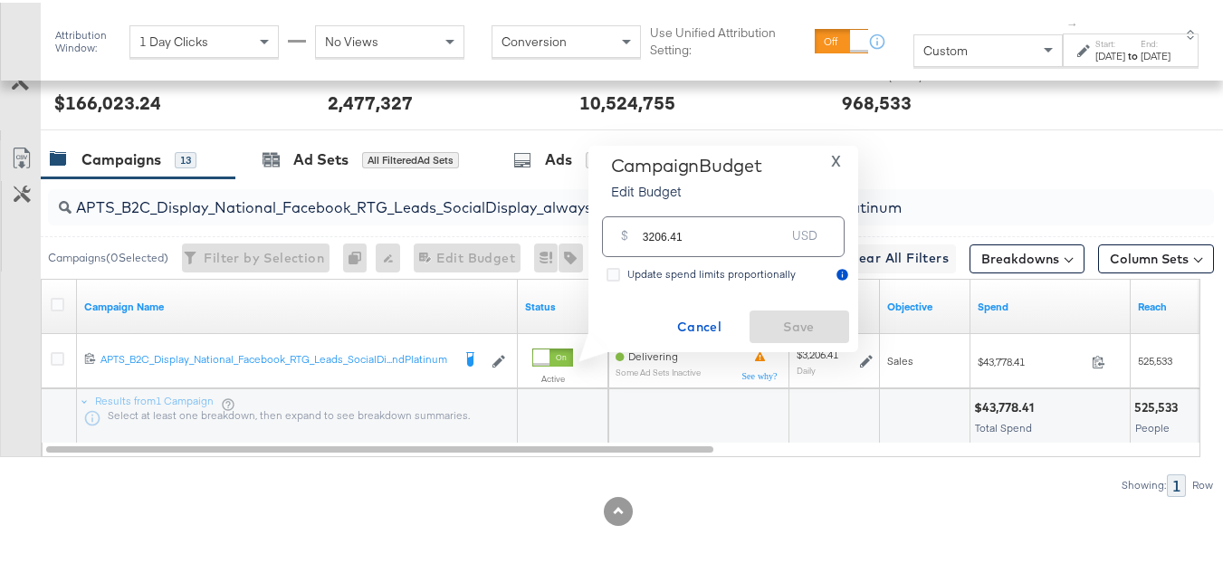
click at [737, 235] on input "3206.41" at bounding box center [714, 226] width 143 height 39
paste input "$3,046.09"
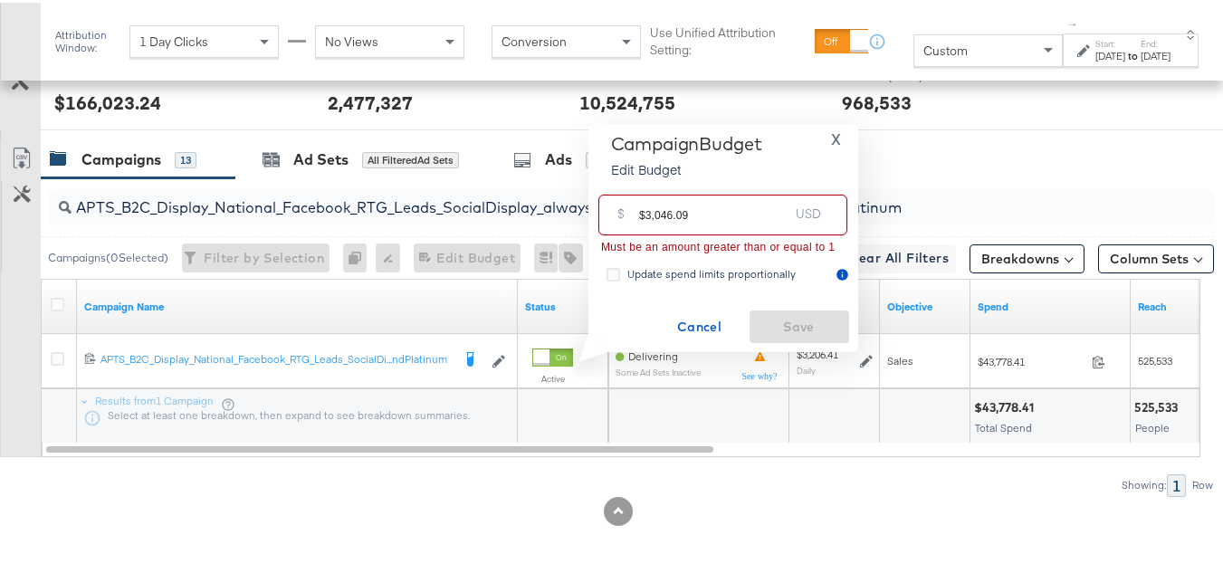
click at [642, 209] on input "$3,046.09" at bounding box center [713, 205] width 149 height 39
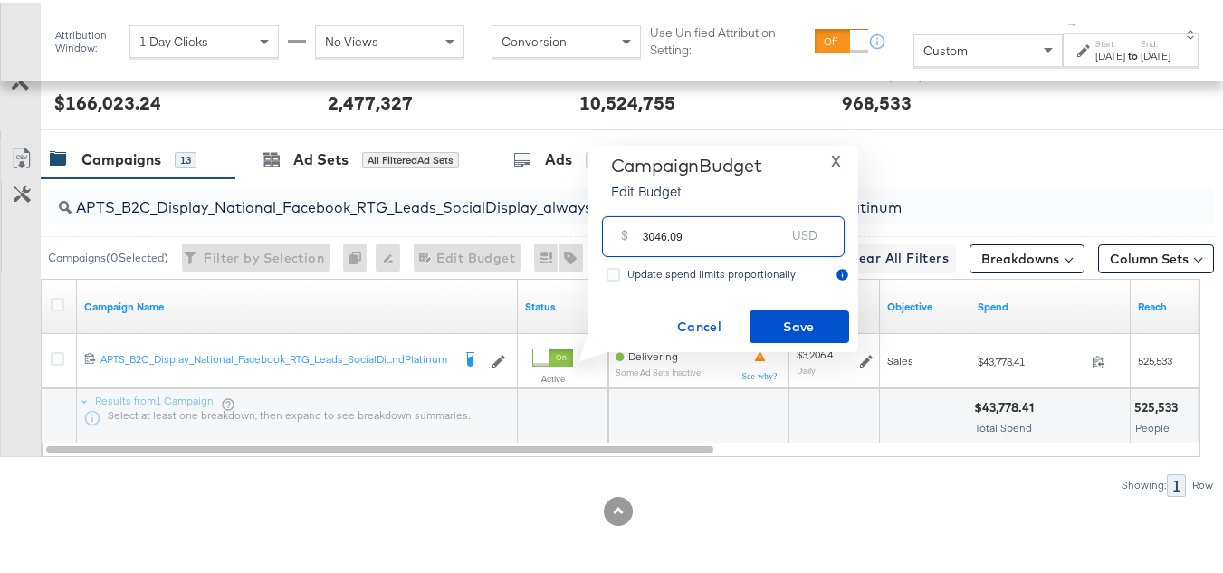
click at [719, 241] on input "3046.09" at bounding box center [714, 226] width 143 height 39
type input "3046.09"
click at [760, 309] on button "Save" at bounding box center [800, 324] width 100 height 33
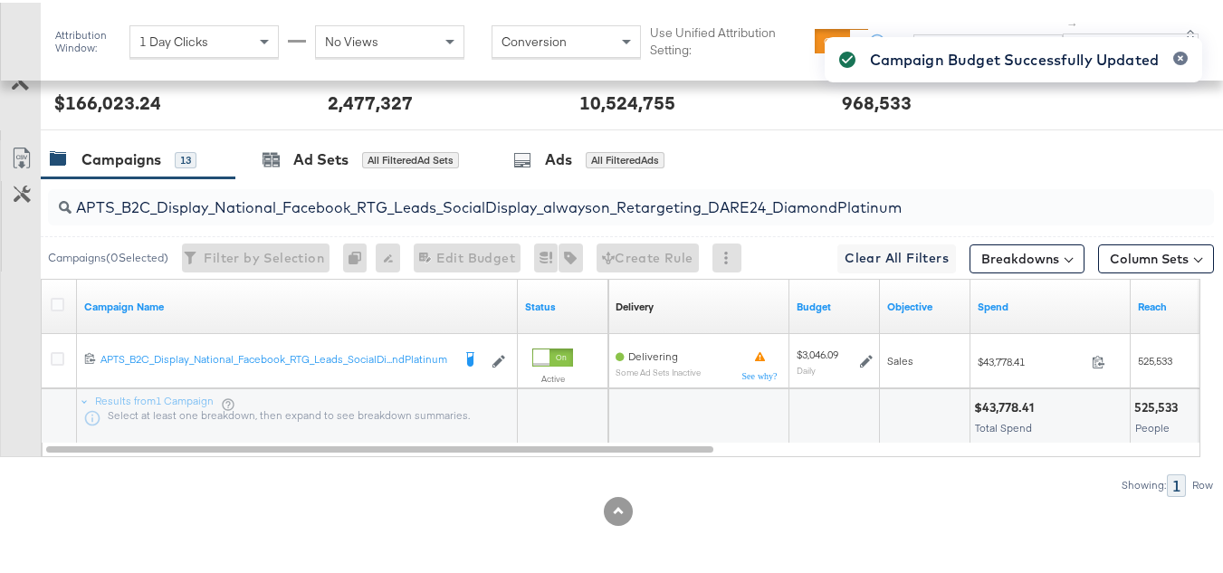
click at [285, 195] on input "APTS_B2C_Display_National_Facebook_RTG_Leads_SocialDisplay_alwayson_Retargeting…" at bounding box center [592, 197] width 1040 height 35
paste input "FR_B2C_Display_National_Facebook_RTG_Leads_SocialDisplay_alwayson_Retargeting_FR"
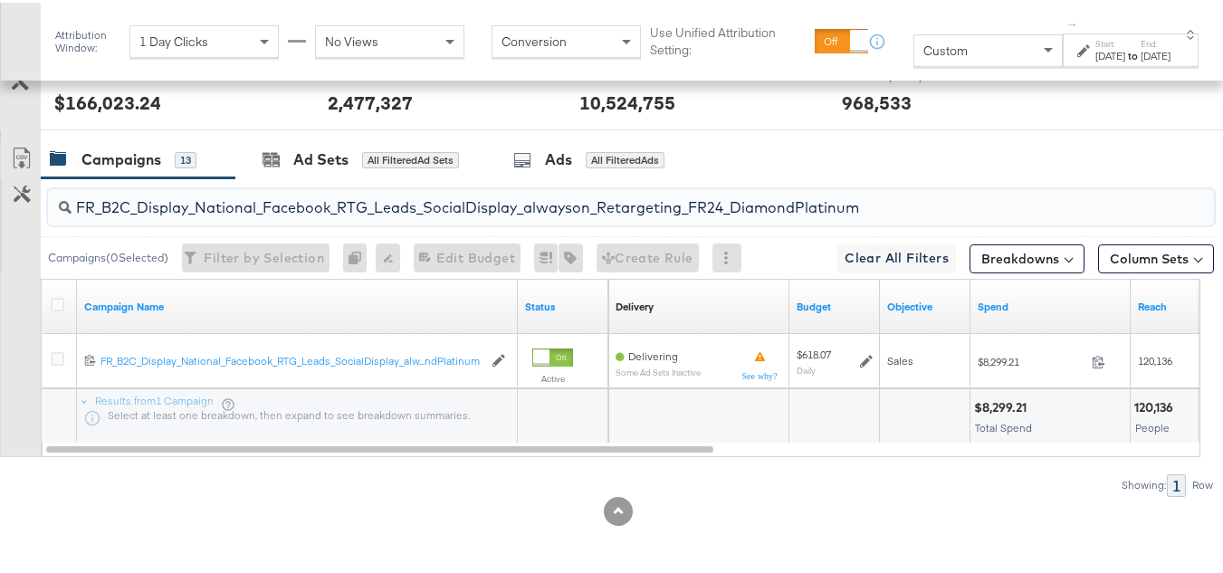
type input "FR_B2C_Display_National_Facebook_RTG_Leads_SocialDisplay_alwayson_Retargeting_F…"
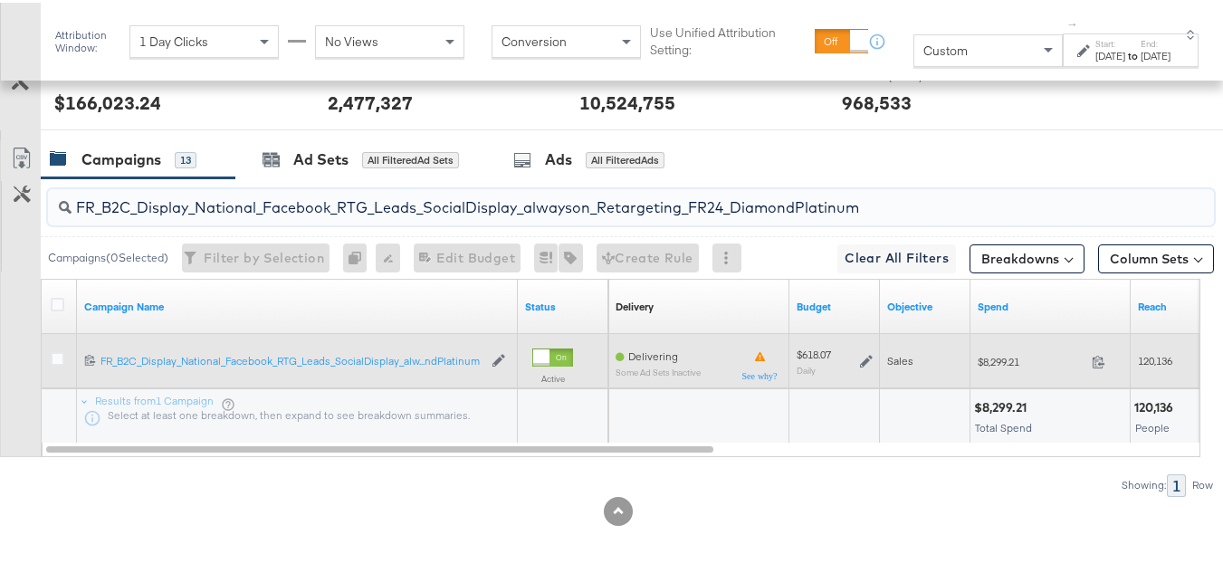
click at [863, 352] on icon at bounding box center [866, 358] width 13 height 13
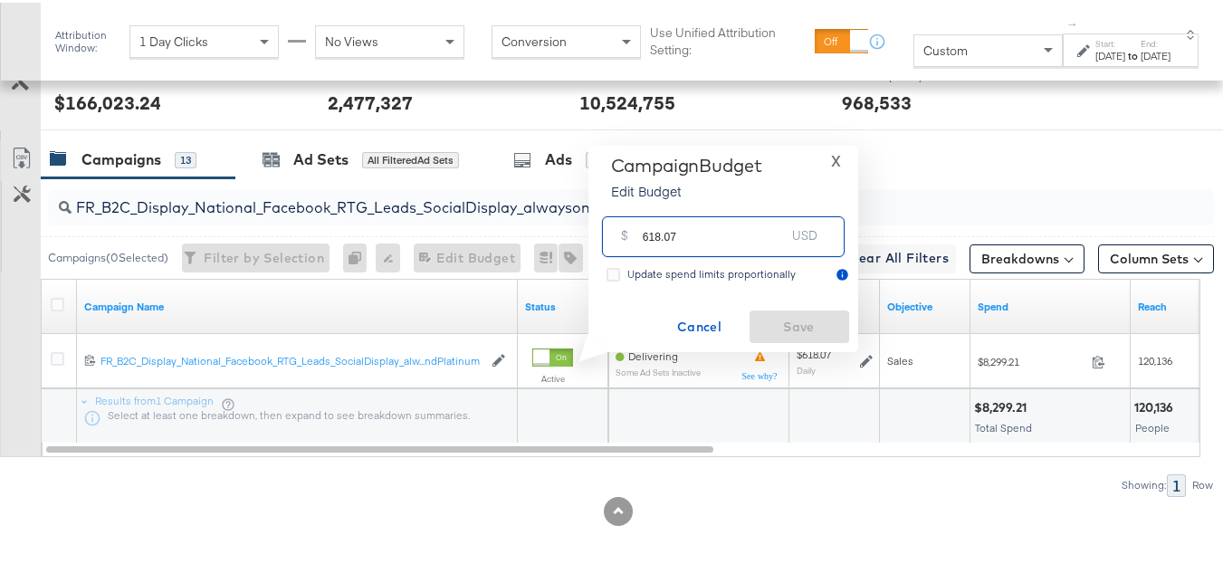
click at [738, 226] on input "618.07" at bounding box center [714, 226] width 143 height 39
paste input "$615.85"
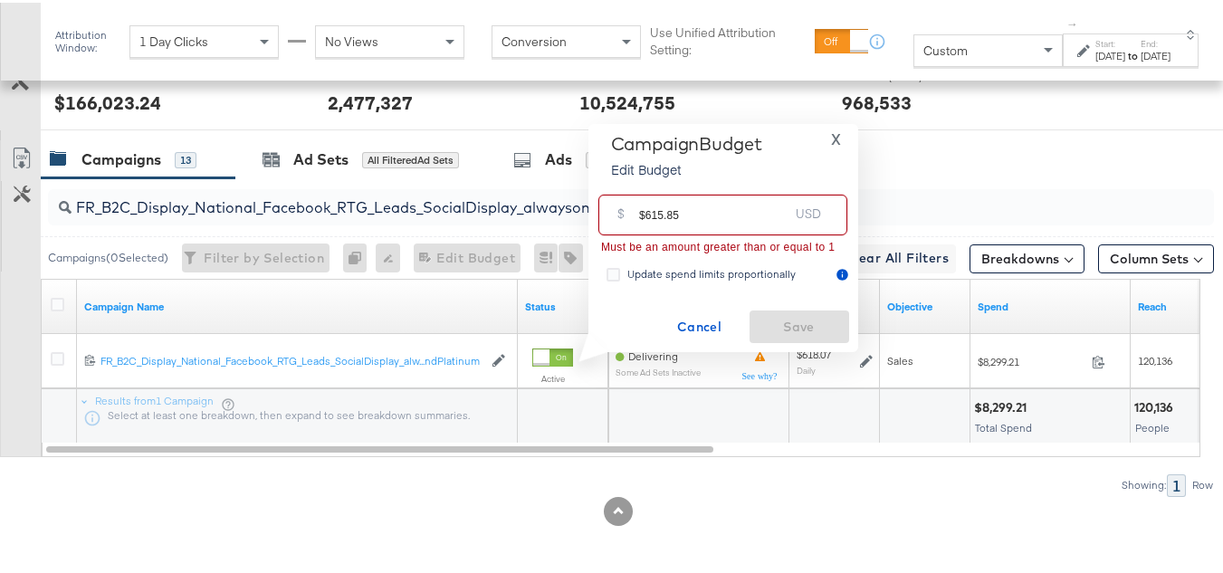
click at [644, 208] on input "$615.85" at bounding box center [713, 205] width 149 height 39
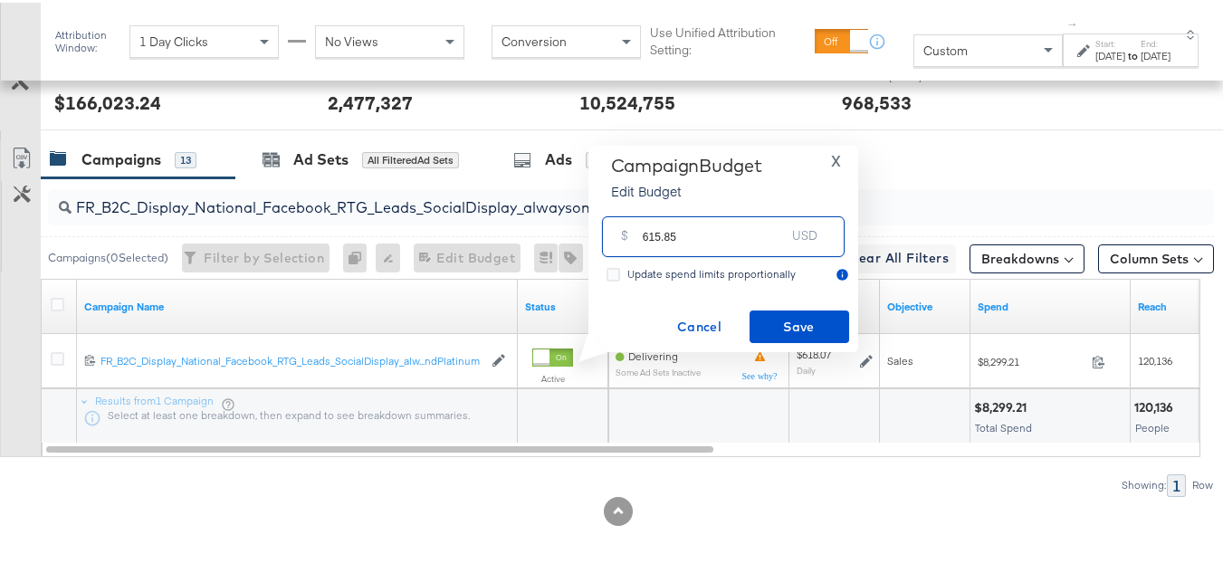
click at [723, 226] on input "615.85" at bounding box center [714, 226] width 143 height 39
type input "615.85"
click at [777, 310] on button "Save" at bounding box center [800, 324] width 100 height 33
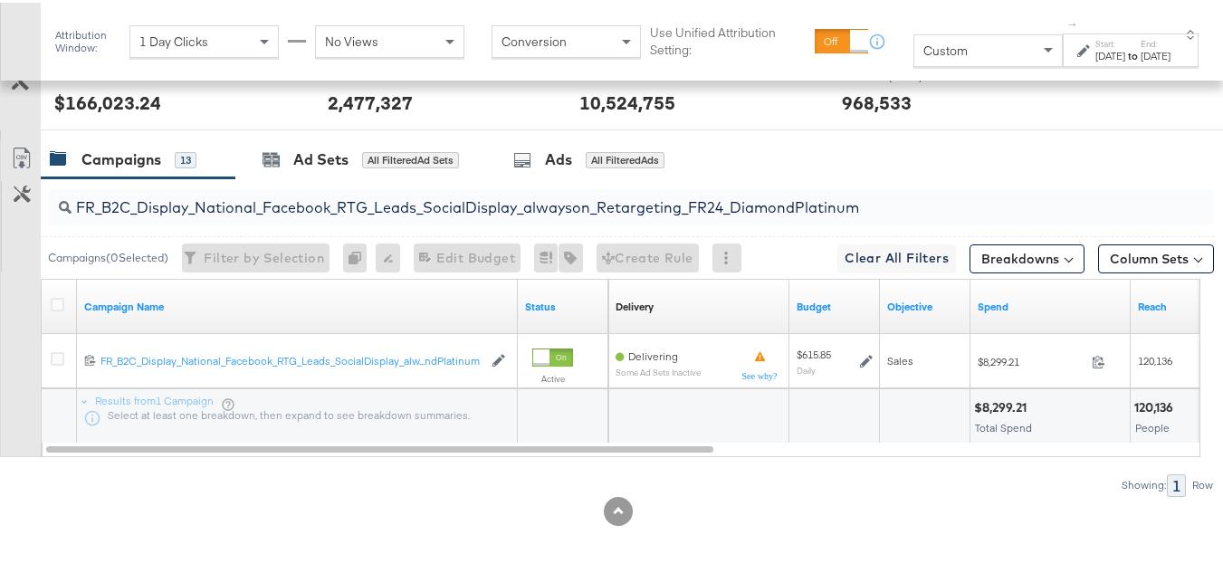
click at [258, 178] on div "FR_B2C_Display_National_Facebook_RTG_Leads_SocialDisplay_alwayson_Retargeting_F…" at bounding box center [628, 205] width 1174 height 58
click at [258, 190] on input "FR_B2C_Display_National_Facebook_RTG_Leads_SocialDisplay_alwayson_Retargeting_F…" at bounding box center [592, 197] width 1040 height 35
paste input "AF_B2C_Display_National_Facebook_RTG_Leads_SocialDisplay_alwayson_Retargeting_AF"
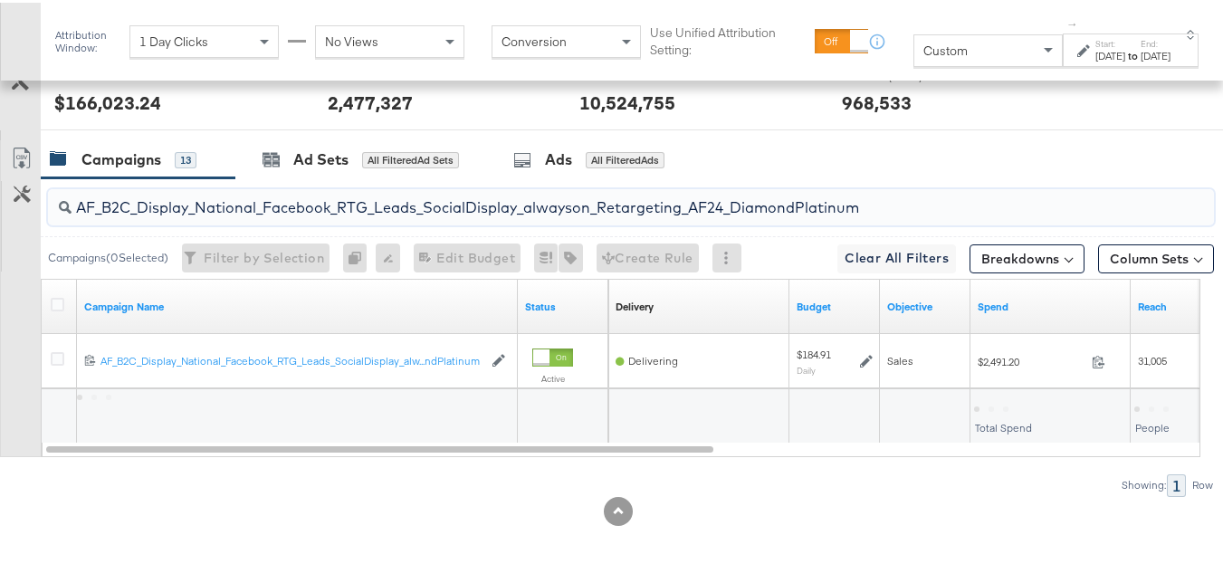
type input "AF_B2C_Display_National_Facebook_RTG_Leads_SocialDisplay_alwayson_Retargeting_A…"
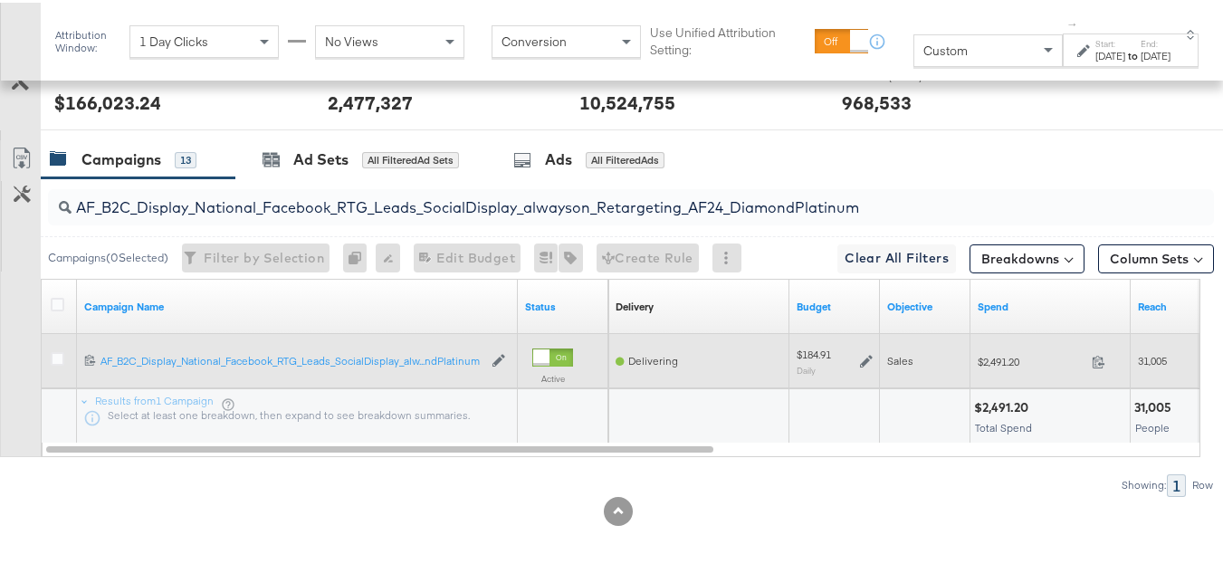
click at [861, 360] on icon at bounding box center [866, 358] width 13 height 13
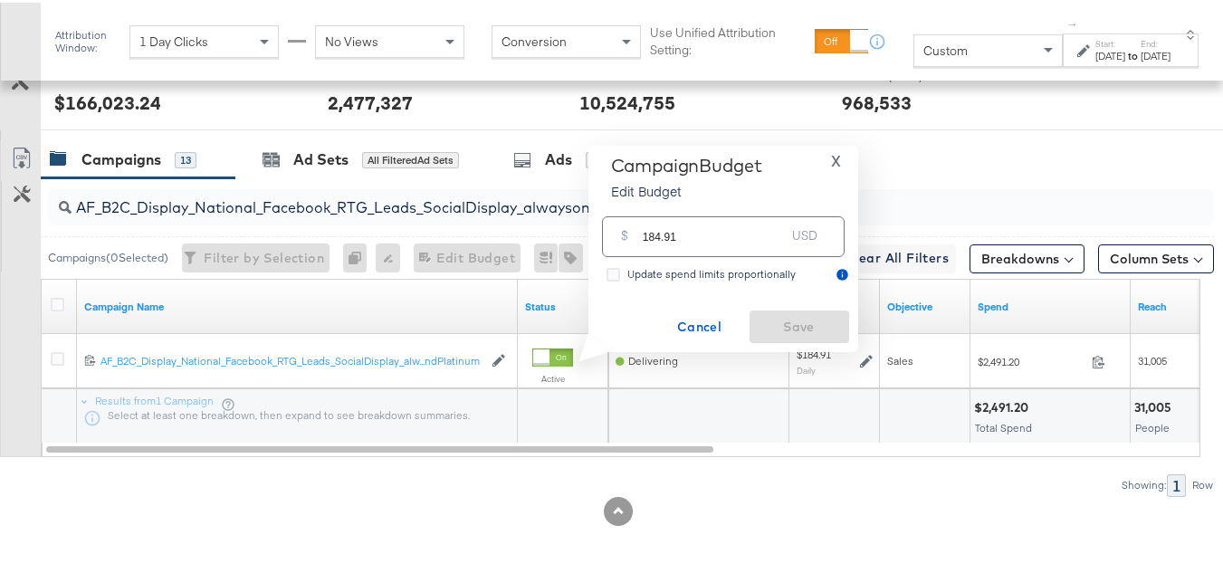
click at [750, 233] on input "184.91" at bounding box center [714, 226] width 143 height 39
paste input "$184.67"
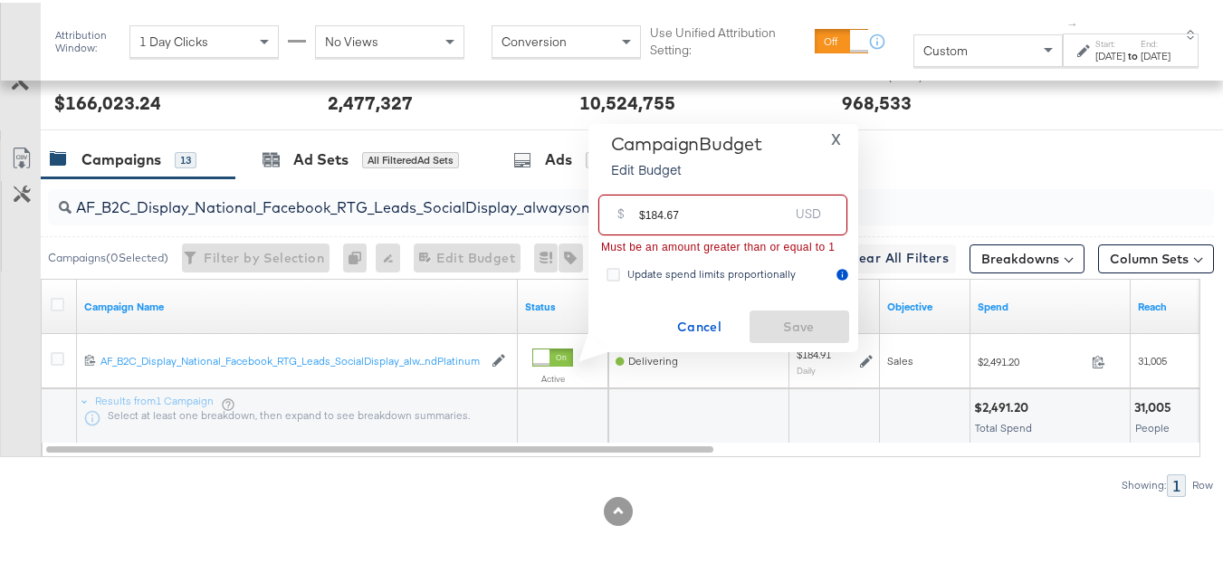
click at [645, 208] on input "$184.67" at bounding box center [713, 205] width 149 height 39
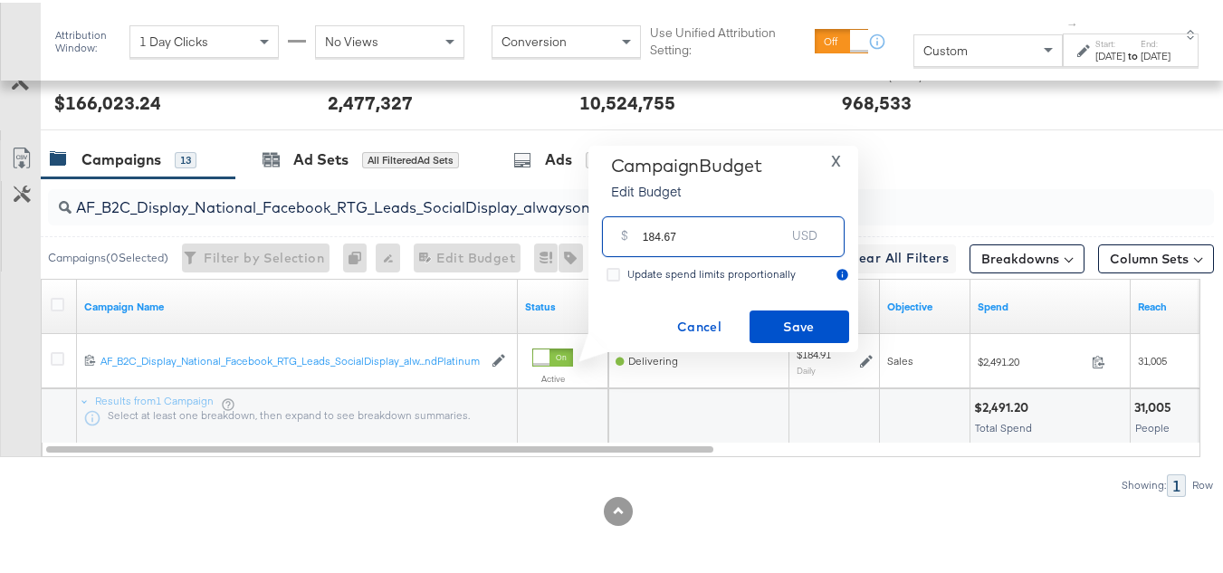
click at [716, 226] on input "184.67" at bounding box center [714, 226] width 143 height 39
type input "184.67"
click at [782, 322] on span "Save" at bounding box center [799, 324] width 85 height 23
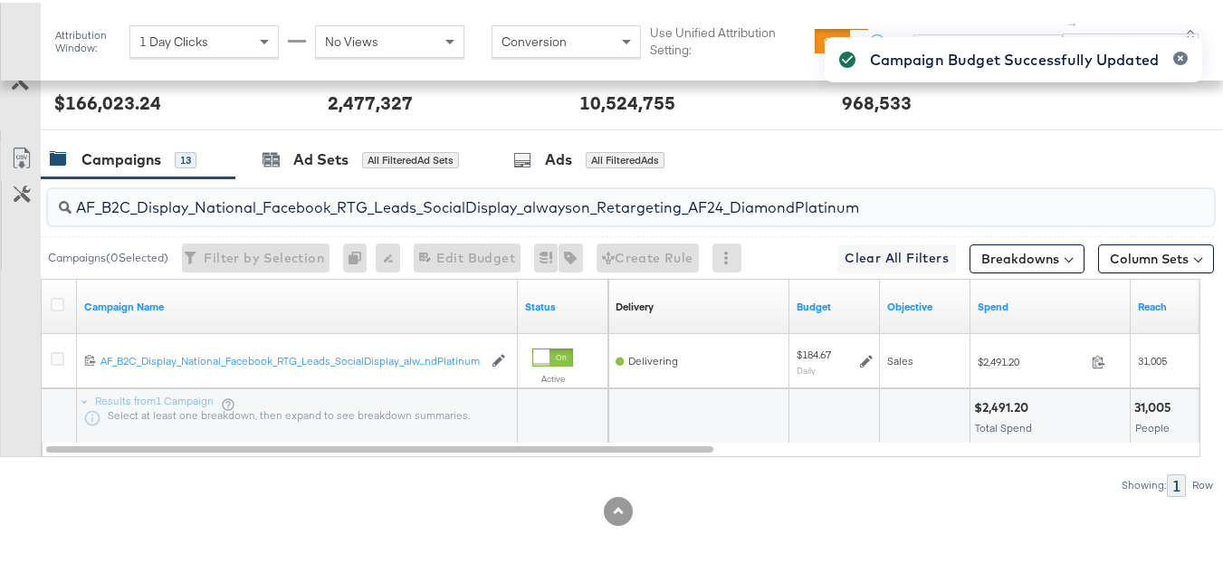
click at [257, 204] on input "AF_B2C_Display_National_Facebook_RTG_Leads_SocialDisplay_alwayson_Retargeting_A…" at bounding box center [592, 197] width 1040 height 35
paste input "HL_B2C_Display_National_Facebook_RTG_Leads_SocialDisplay_alwayson_Retargeting_A…"
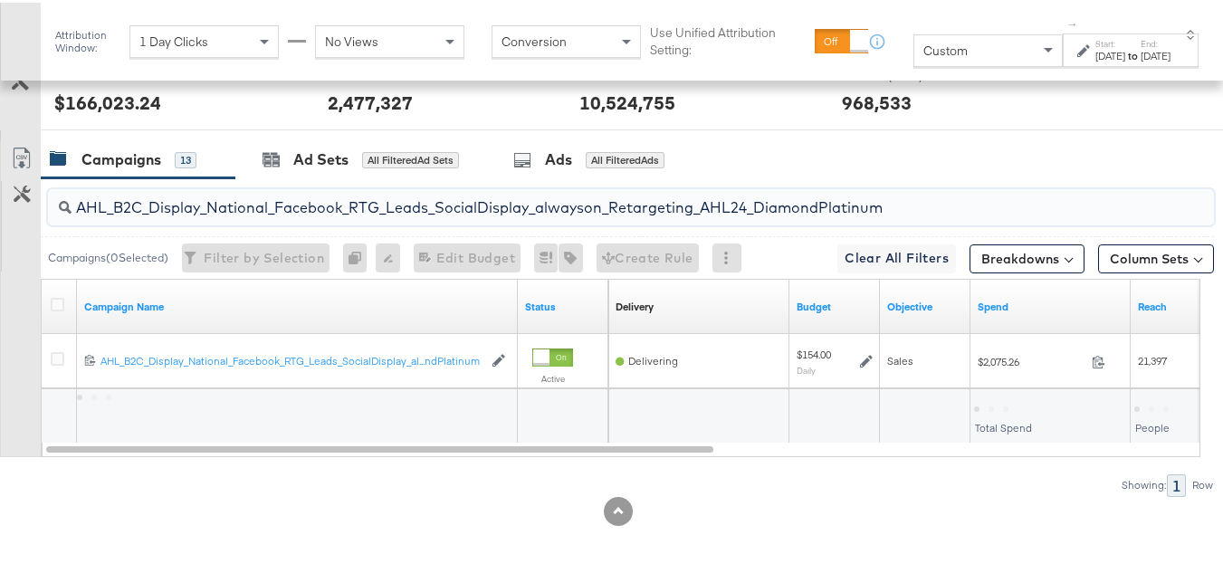
type input "AHL_B2C_Display_National_Facebook_RTG_Leads_SocialDisplay_alwayson_Retargeting_…"
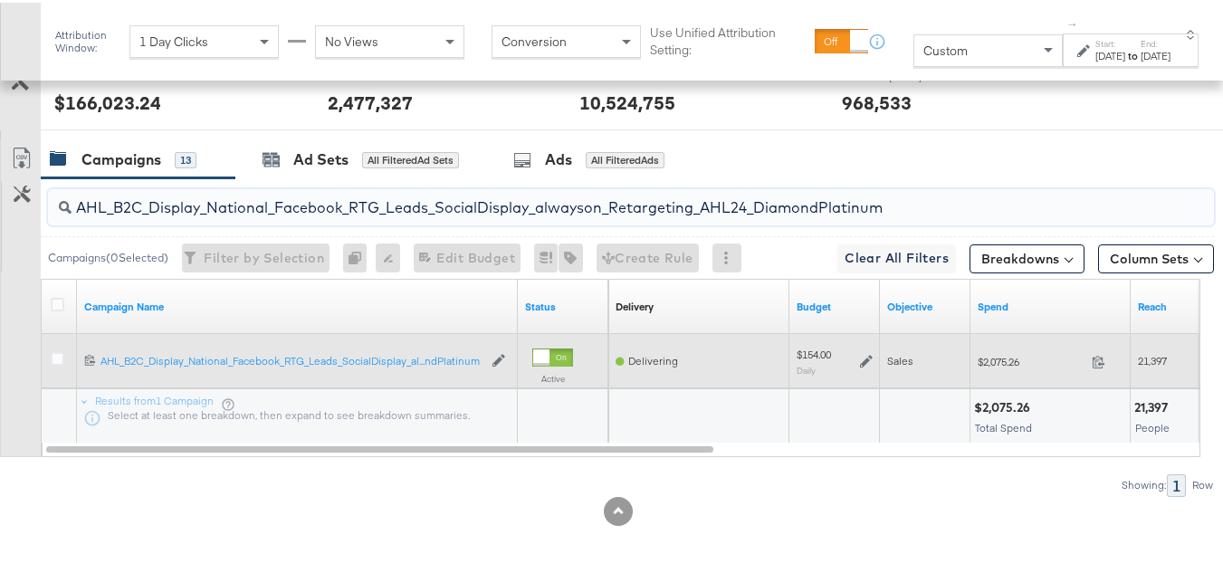
click at [868, 358] on icon at bounding box center [866, 358] width 13 height 13
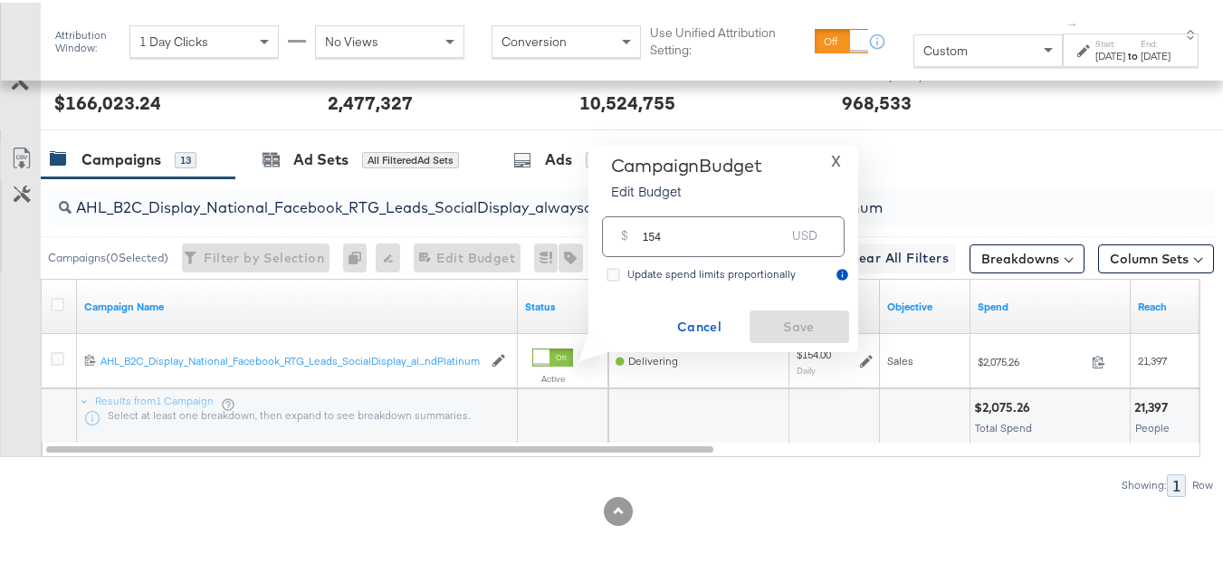
click at [737, 222] on input "154" at bounding box center [714, 226] width 143 height 39
paste input "$153.93"
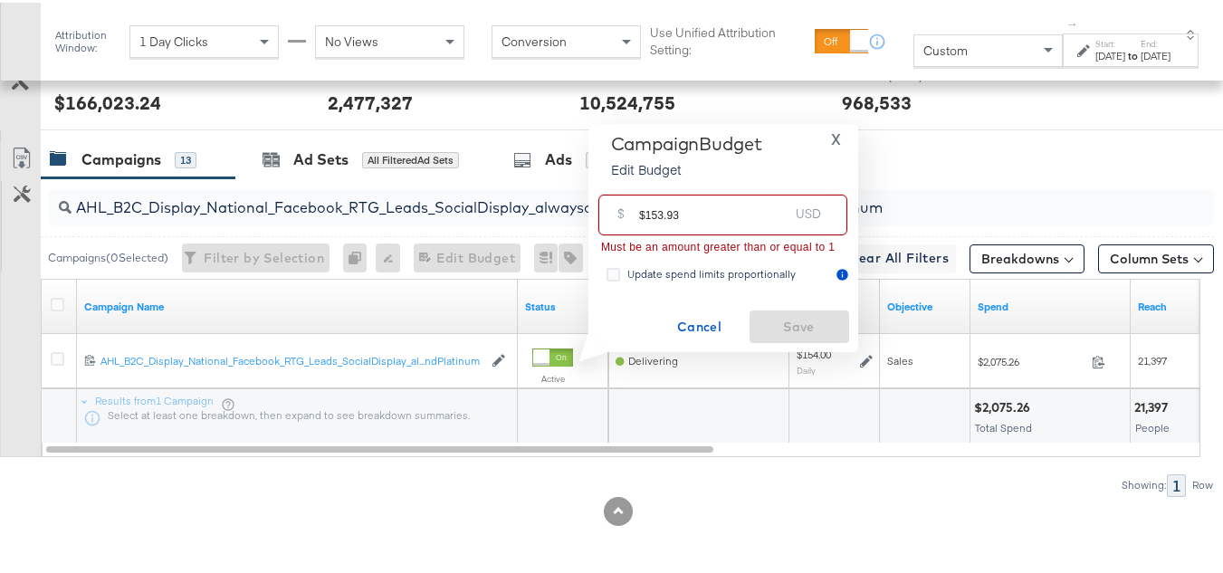
click at [645, 210] on input "$153.93" at bounding box center [713, 205] width 149 height 39
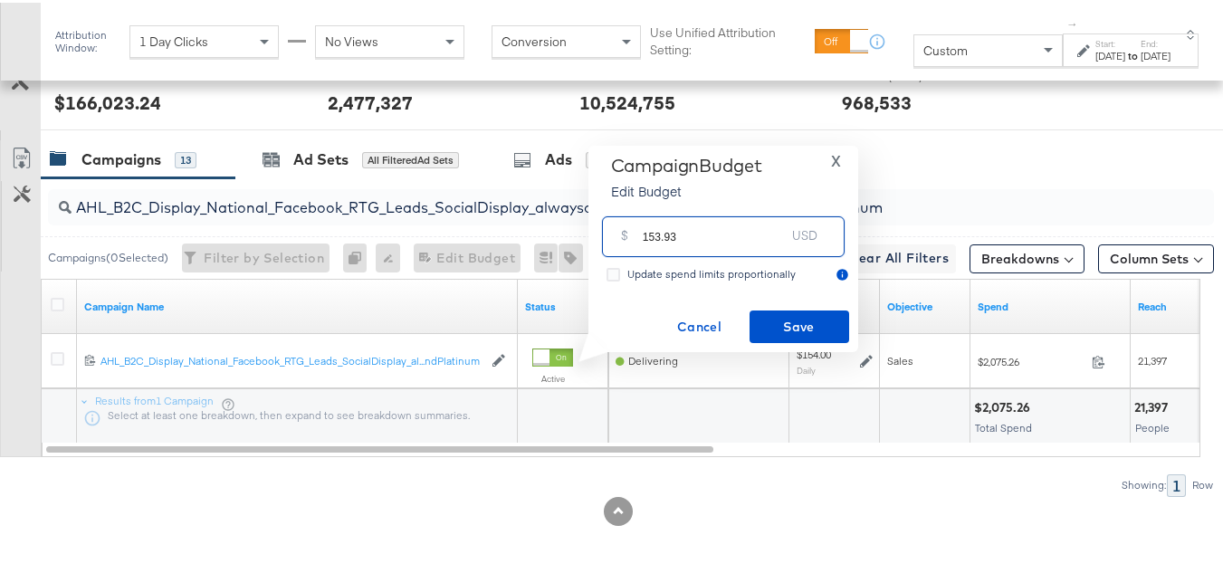
click at [731, 229] on input "153.93" at bounding box center [714, 226] width 143 height 39
type input "153.93"
click at [785, 325] on span "Save" at bounding box center [799, 324] width 85 height 23
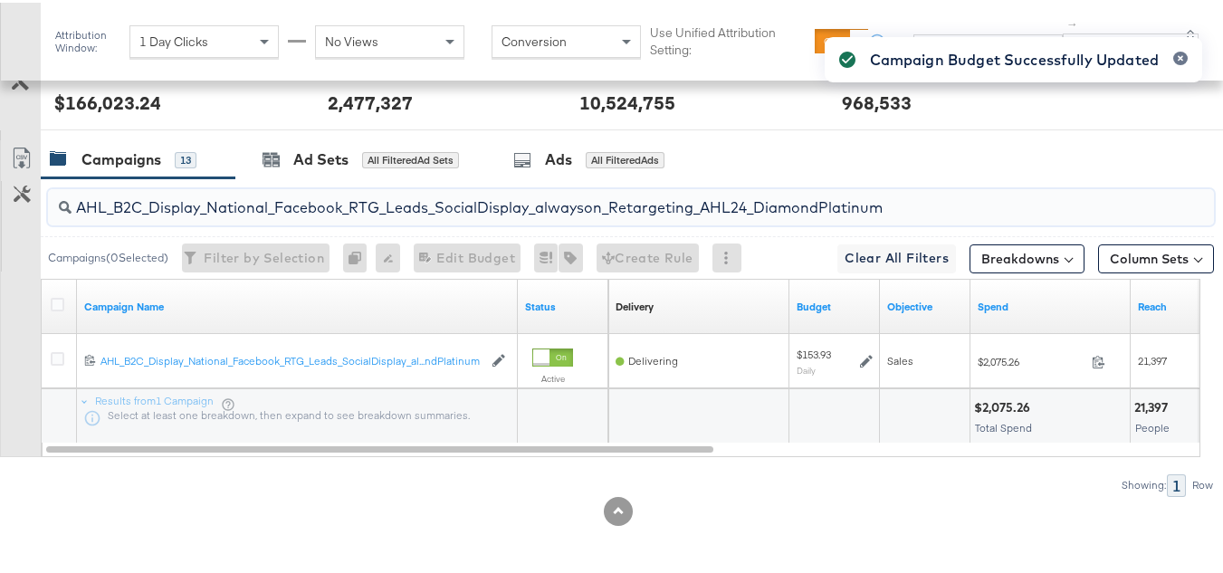
click at [308, 207] on input "AHL_B2C_Display_National_Facebook_RTG_Leads_SocialDisplay_alwayson_Retargeting_…" at bounding box center [592, 197] width 1040 height 35
paste input "PTS_B2C_Display_National_Facebook_PRO_Traffic_SocialDisplay_alwayson_ASC_DARE24…"
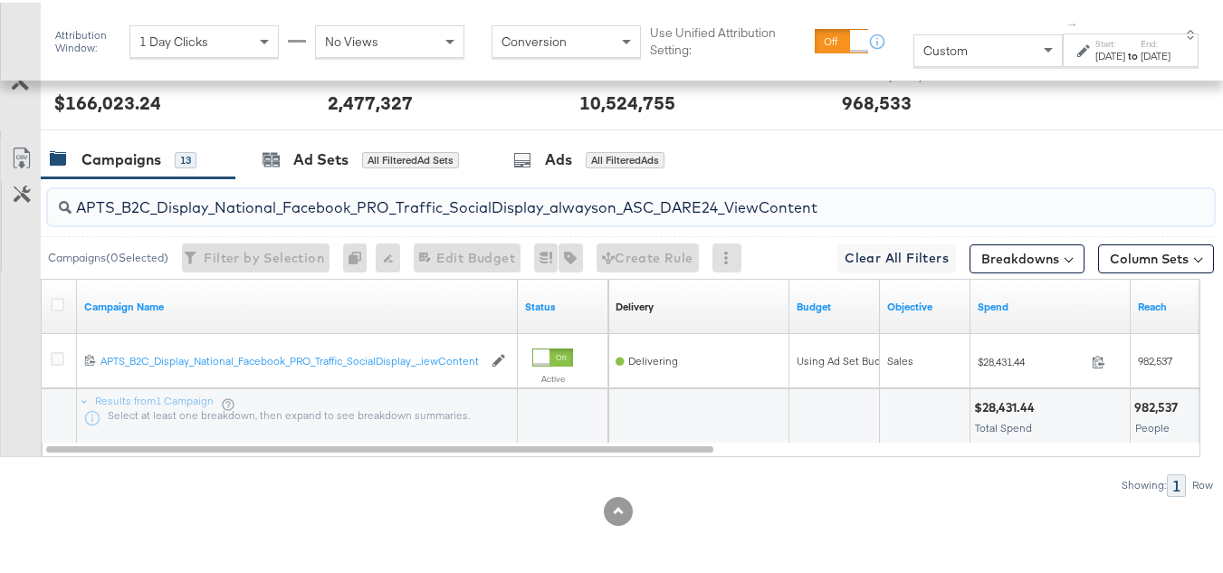
type input "APTS_B2C_Display_National_Facebook_PRO_Traffic_SocialDisplay_alwayson_ASC_DARE2…"
click at [55, 292] on div at bounding box center [60, 304] width 34 height 33
click at [57, 302] on icon at bounding box center [58, 302] width 14 height 14
click at [0, 0] on input "checkbox" at bounding box center [0, 0] width 0 height 0
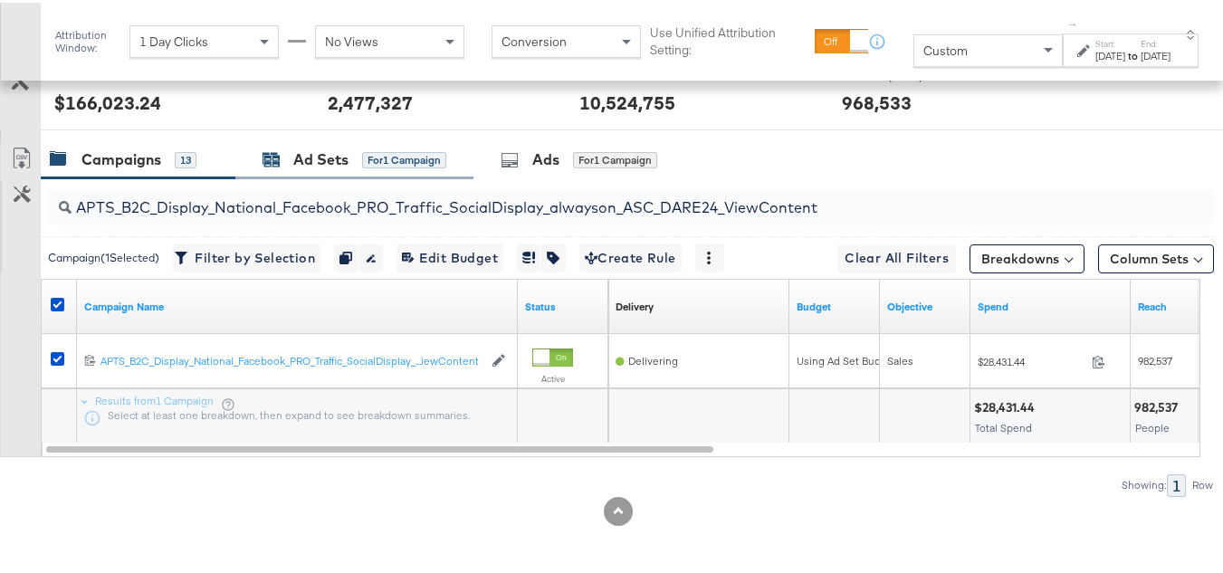
click at [339, 153] on div "Ad Sets" at bounding box center [320, 157] width 55 height 21
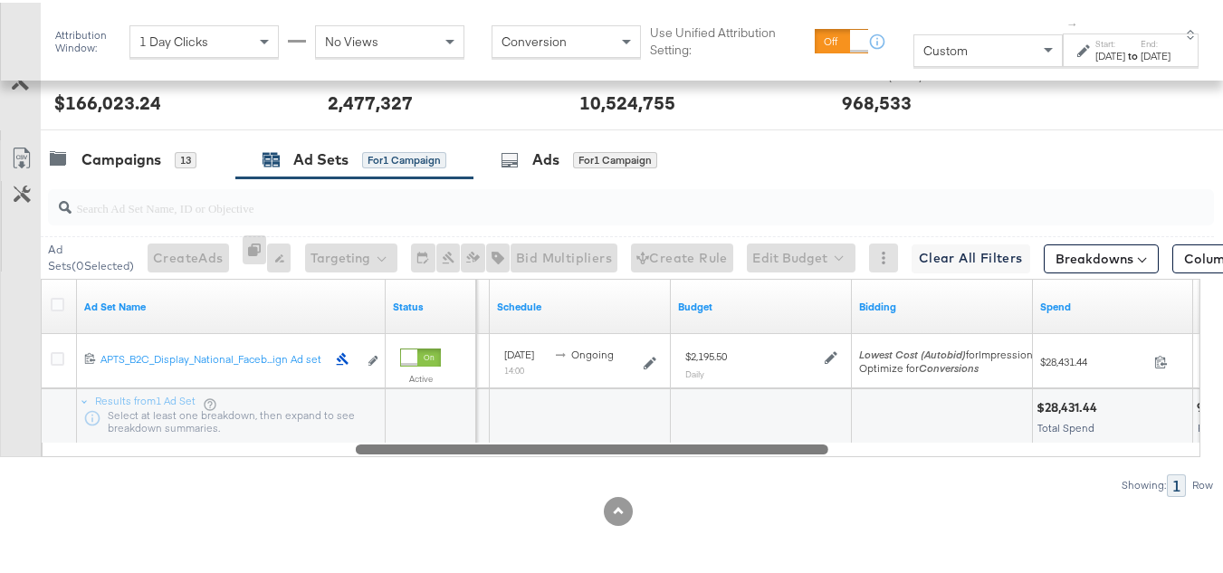
drag, startPoint x: 400, startPoint y: 446, endPoint x: 705, endPoint y: 446, distance: 304.3
click at [705, 446] on div at bounding box center [592, 445] width 473 height 15
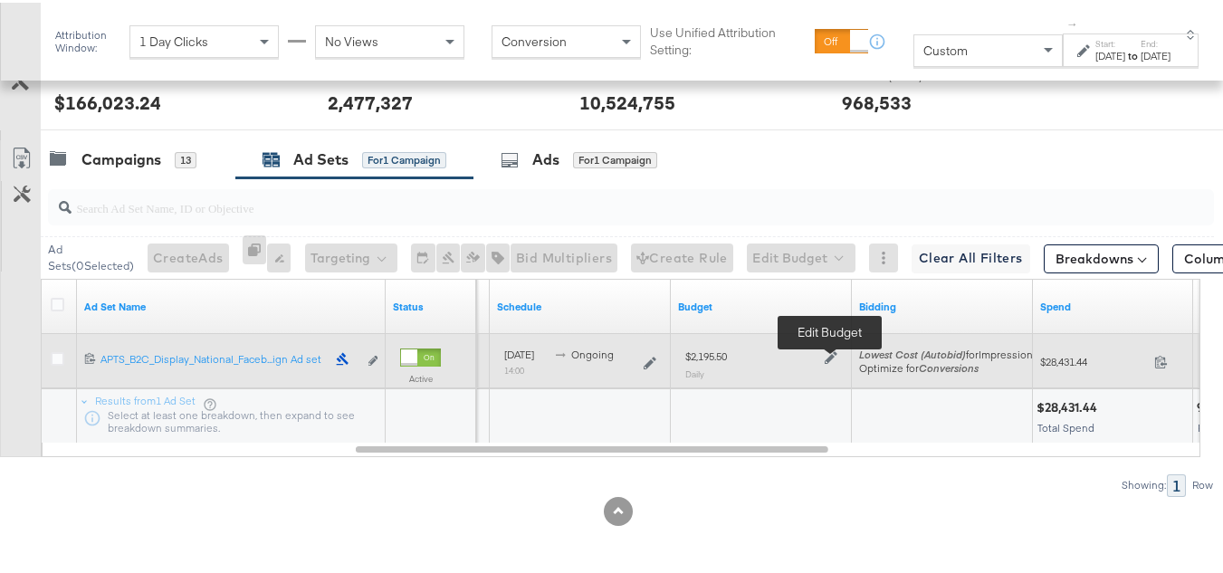
click at [832, 357] on icon at bounding box center [831, 355] width 13 height 13
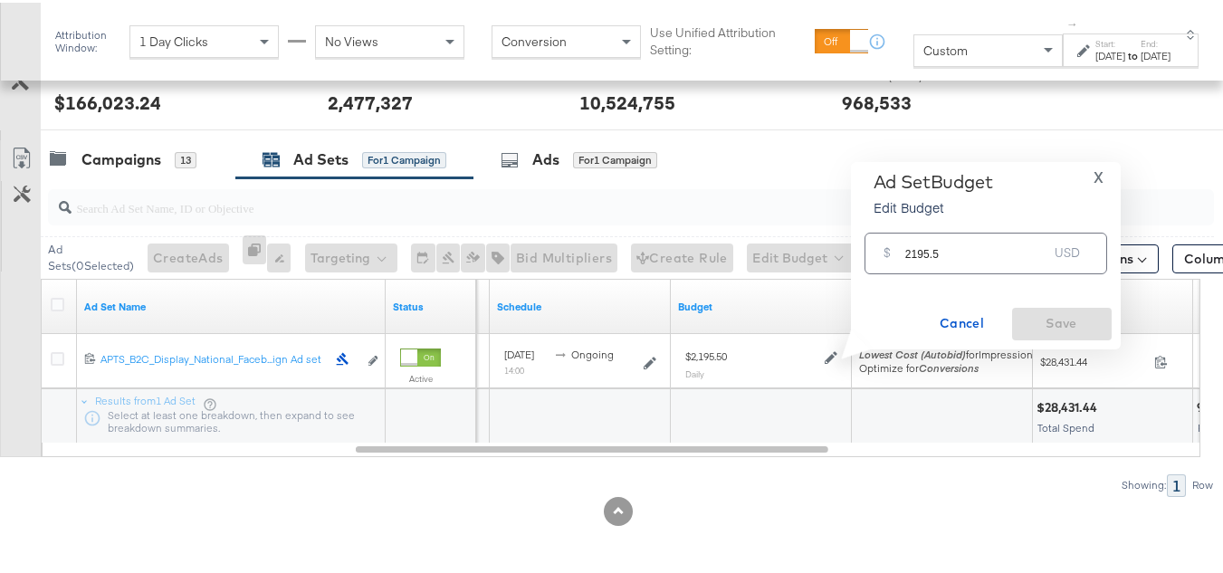
click at [910, 246] on input "2195.5" at bounding box center [977, 243] width 143 height 39
paste input "$2,404.73"
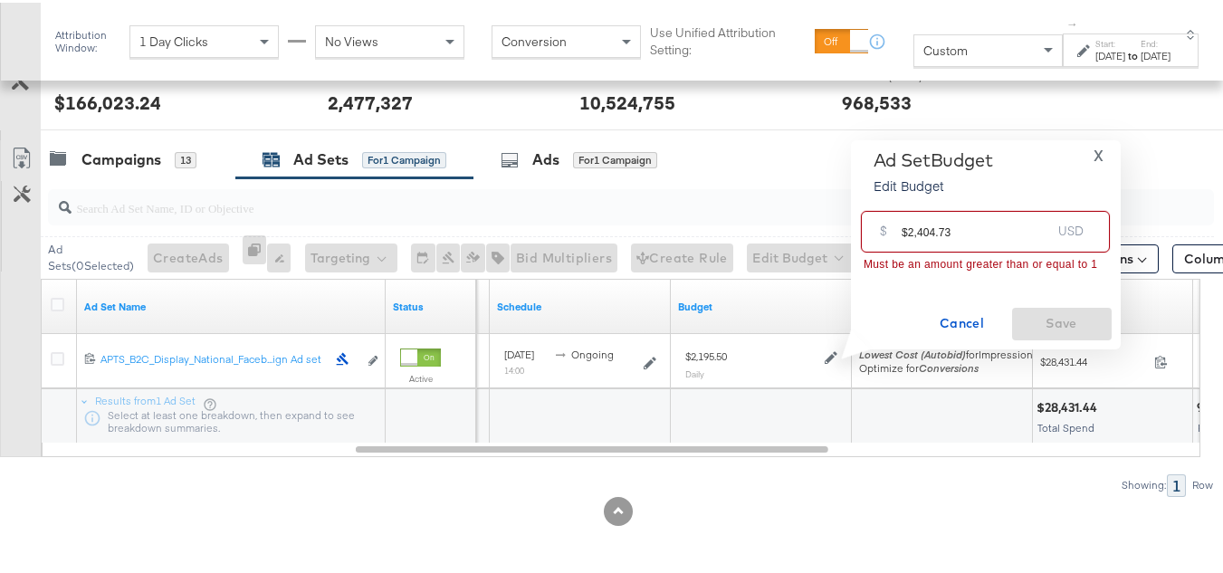
click at [907, 233] on input "$2,404.73" at bounding box center [976, 221] width 149 height 39
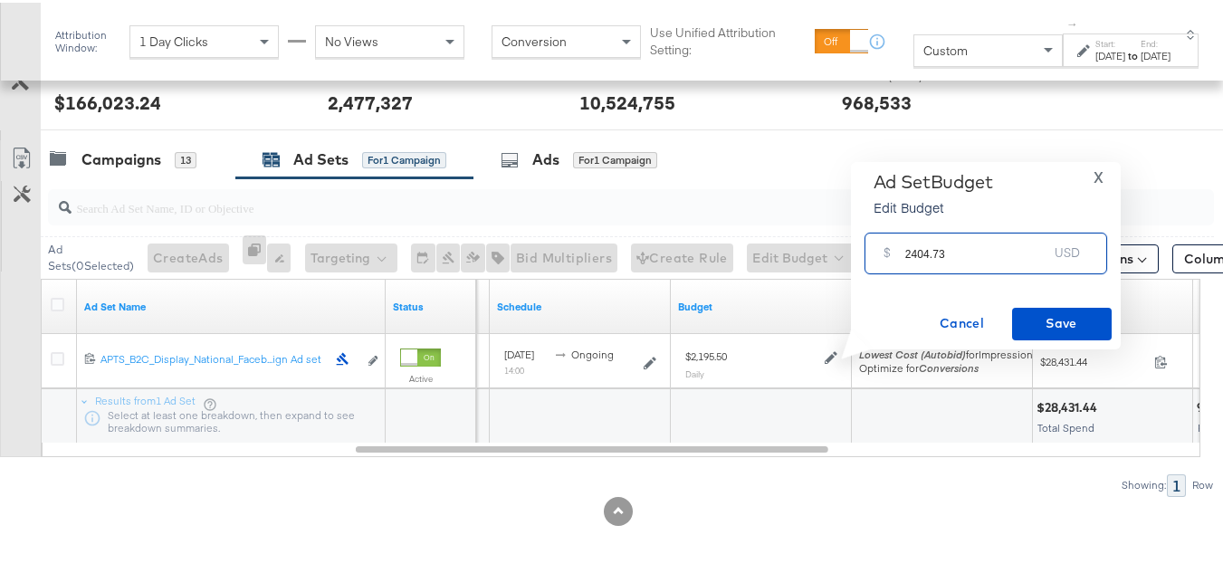
click at [999, 253] on input "2404.73" at bounding box center [977, 243] width 143 height 39
type input "2404.73"
click at [1028, 305] on button "Save" at bounding box center [1062, 321] width 100 height 33
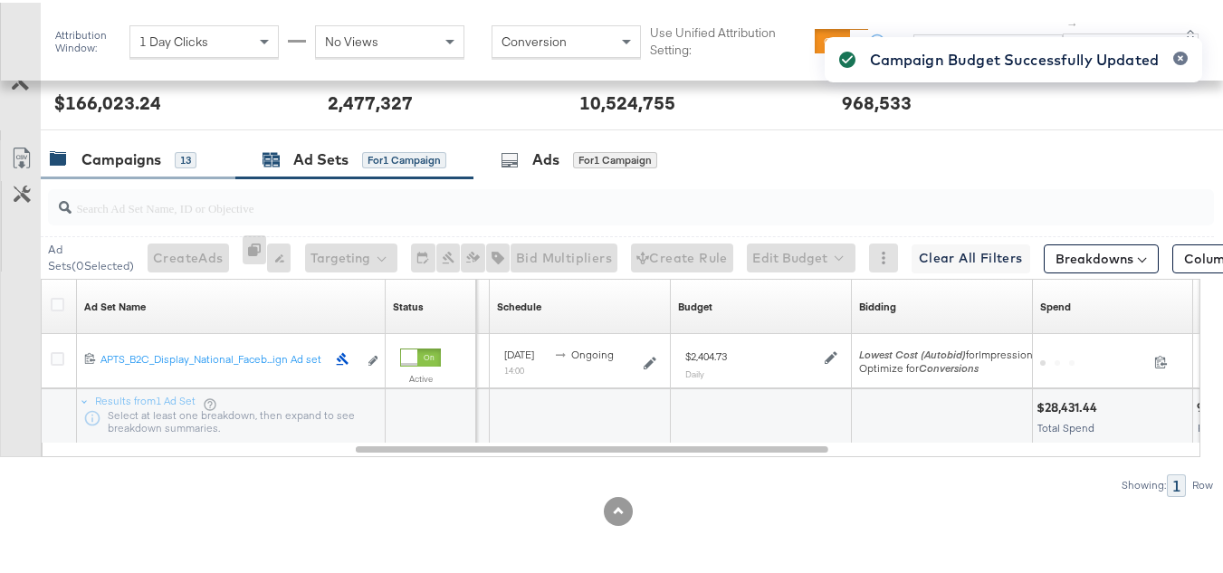
click at [115, 156] on div "Campaigns" at bounding box center [122, 157] width 80 height 21
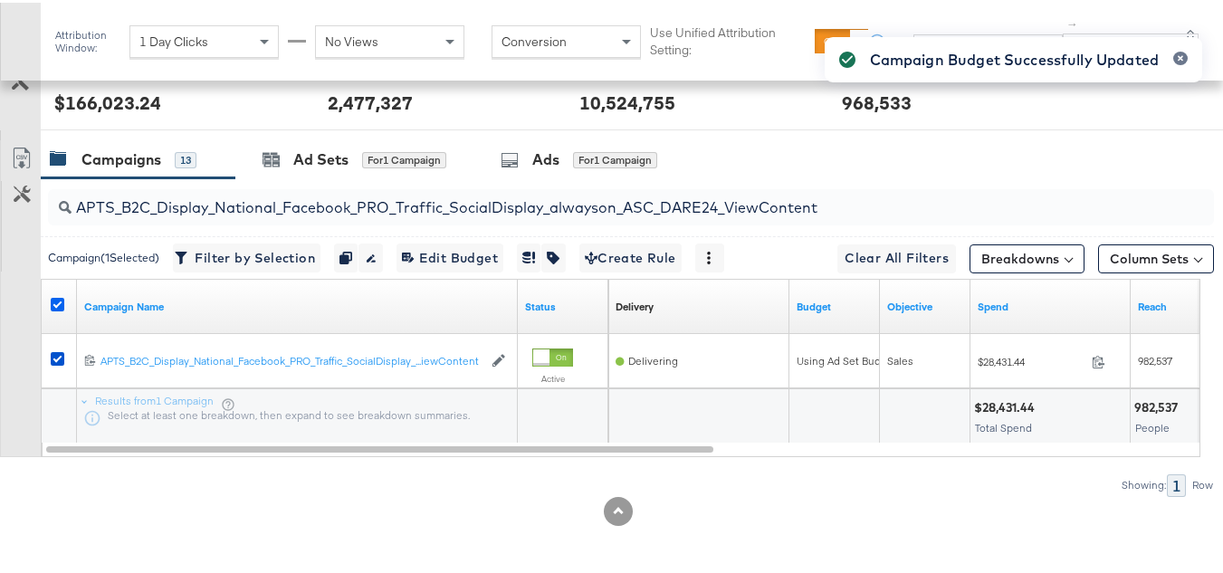
click at [55, 295] on icon at bounding box center [58, 302] width 14 height 14
click at [0, 0] on input "checkbox" at bounding box center [0, 0] width 0 height 0
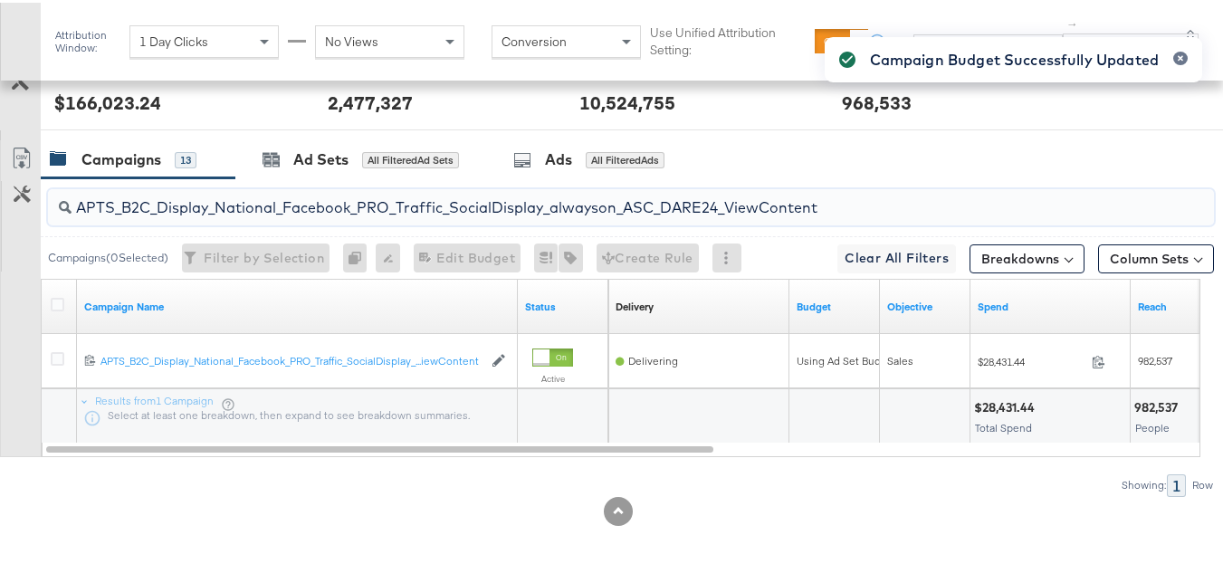
click at [208, 211] on input "APTS_B2C_Display_National_Facebook_PRO_Traffic_SocialDisplay_alwayson_ASC_DARE2…" at bounding box center [592, 197] width 1040 height 35
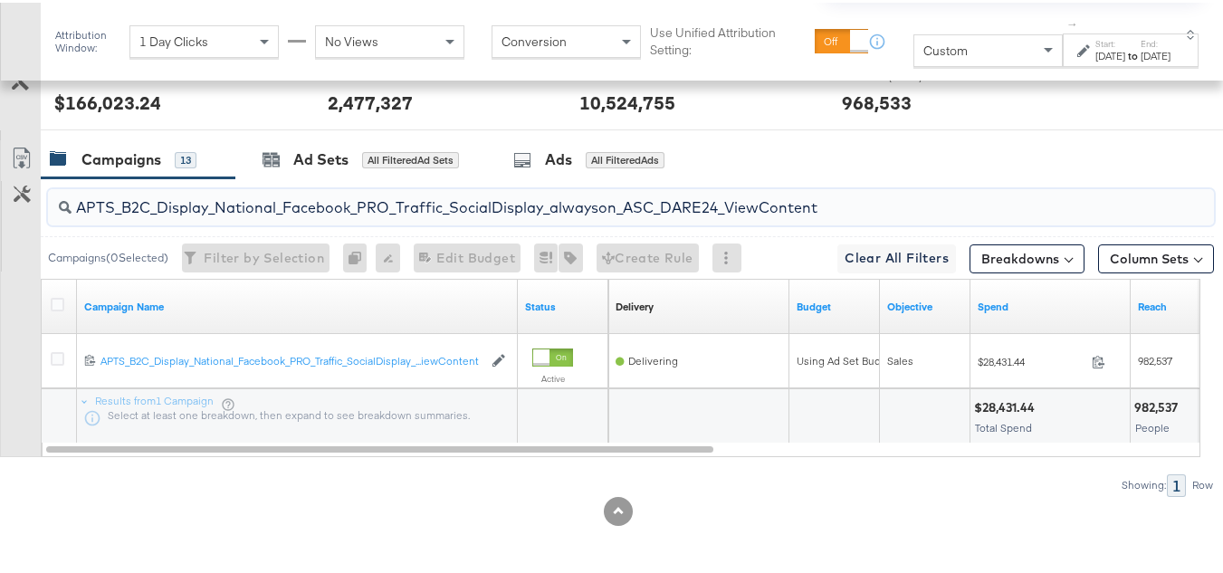
paste input "Leads_SocialDisplay_alwayson_ASC_DARE24_Purchase"
type input "APTS_B2C_Display_National_Facebook_PRO_Leads_SocialDisplay_alwayson_ASC_DARE24_…"
click at [49, 312] on div at bounding box center [60, 304] width 34 height 33
click at [51, 302] on icon at bounding box center [58, 302] width 14 height 14
click at [0, 0] on input "checkbox" at bounding box center [0, 0] width 0 height 0
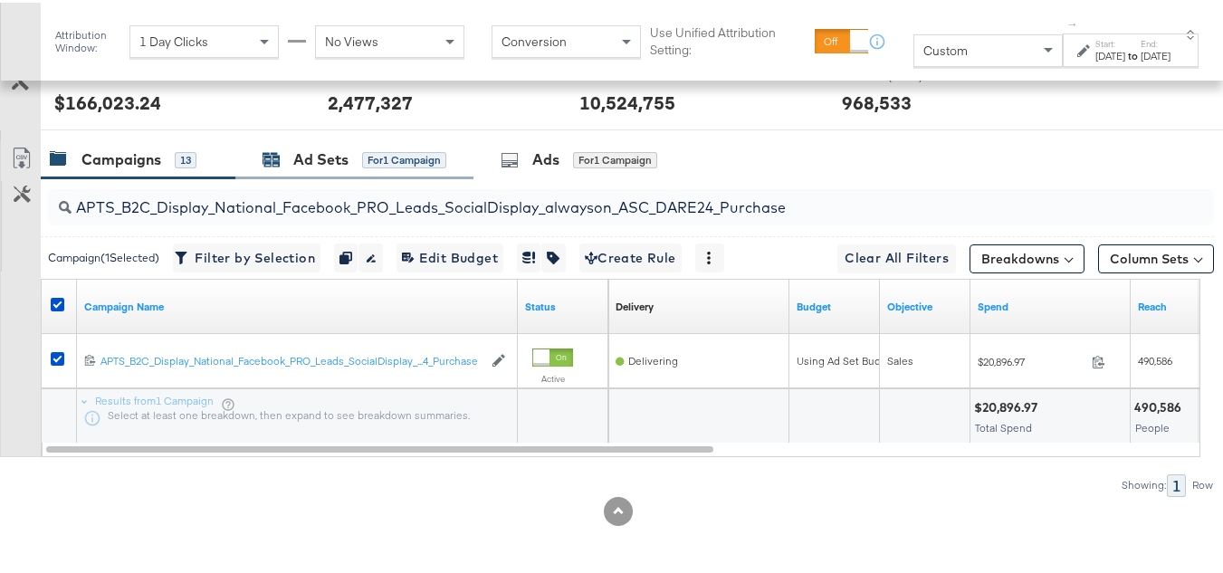
click at [333, 161] on div "Ad Sets" at bounding box center [320, 157] width 55 height 21
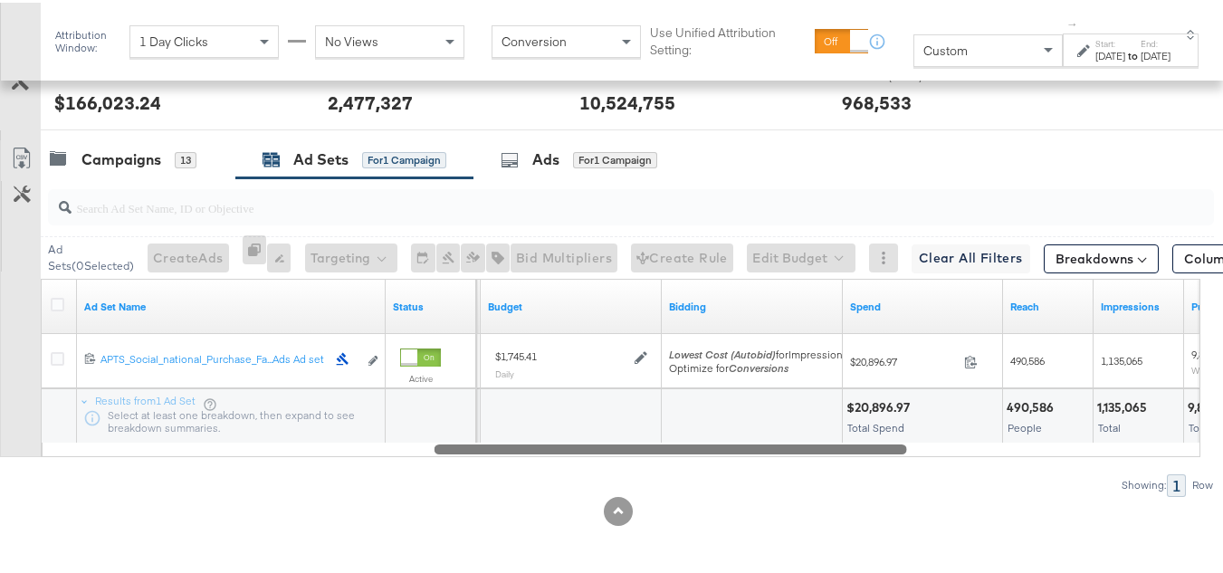
drag, startPoint x: 368, startPoint y: 447, endPoint x: 755, endPoint y: 441, distance: 387.7
click at [755, 441] on div at bounding box center [671, 445] width 473 height 15
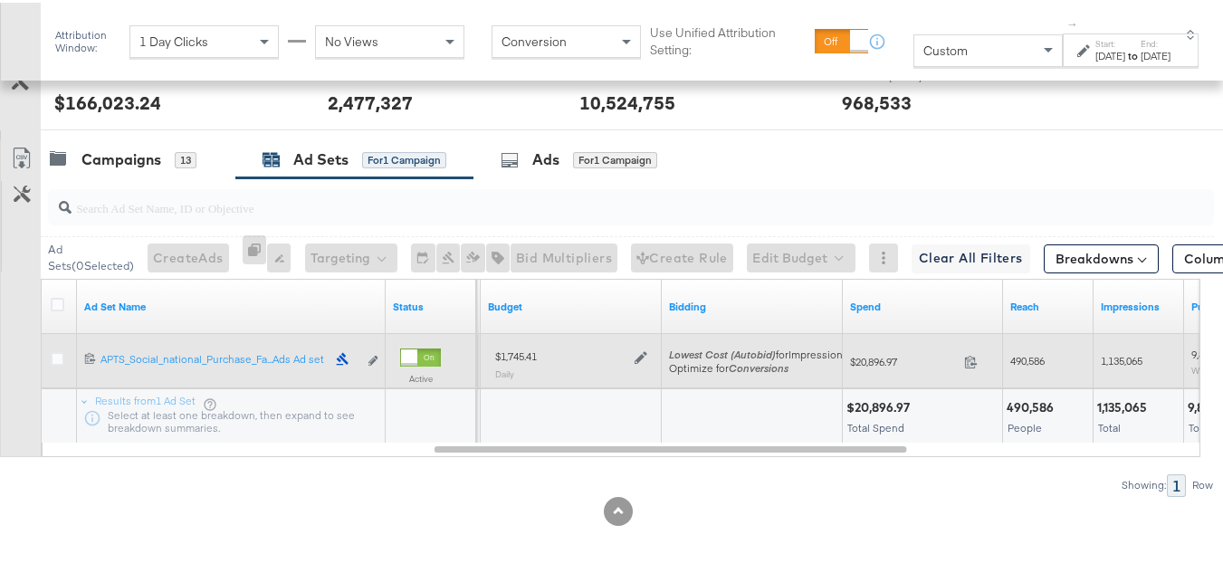
click at [637, 351] on icon at bounding box center [641, 355] width 13 height 13
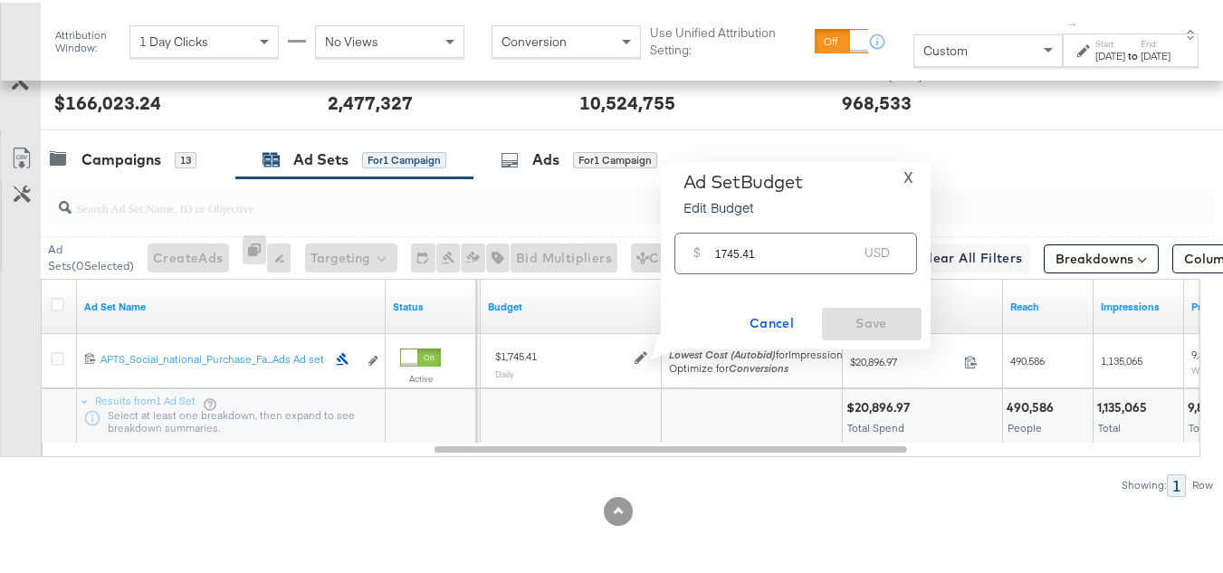
click at [797, 243] on input "1745.41" at bounding box center [786, 243] width 143 height 39
paste input "$1,773.26"
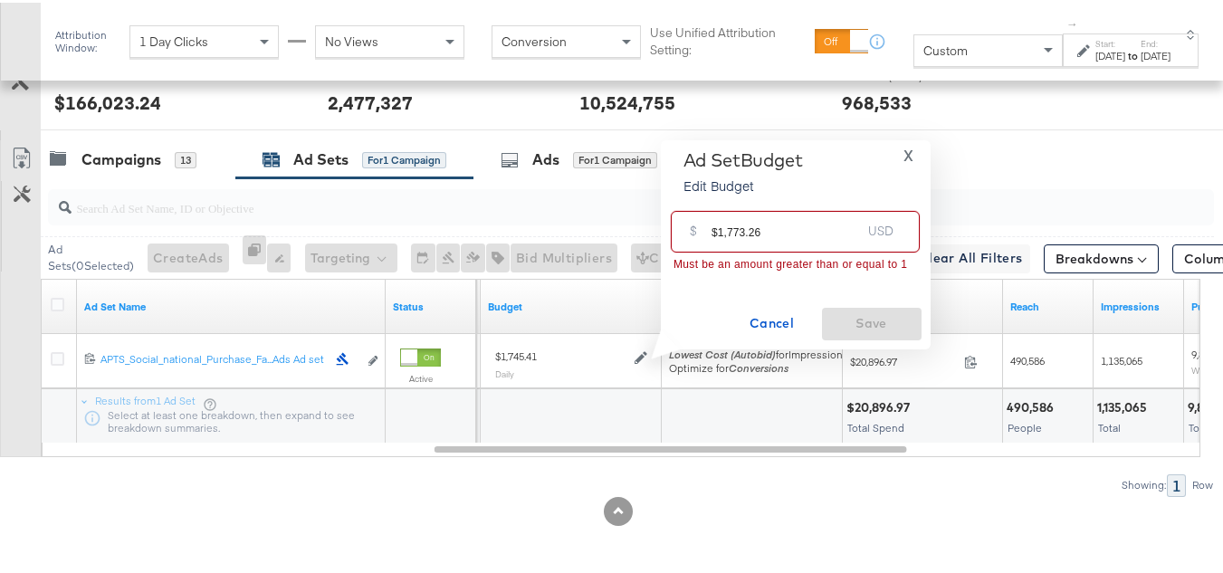
click at [710, 229] on div "$ $1,773.26 USD" at bounding box center [795, 228] width 249 height 41
click at [717, 228] on input "$1,773.26" at bounding box center [786, 221] width 149 height 39
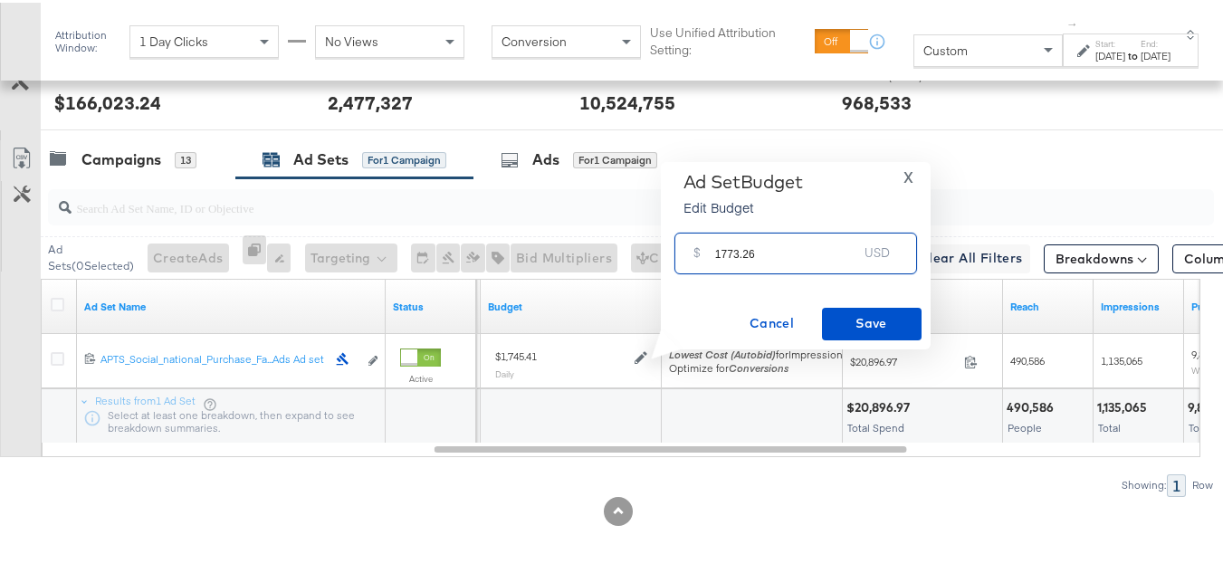
click at [811, 250] on input "1773.26" at bounding box center [786, 243] width 143 height 39
type input "1773.26"
click at [844, 306] on button "Save" at bounding box center [872, 321] width 100 height 33
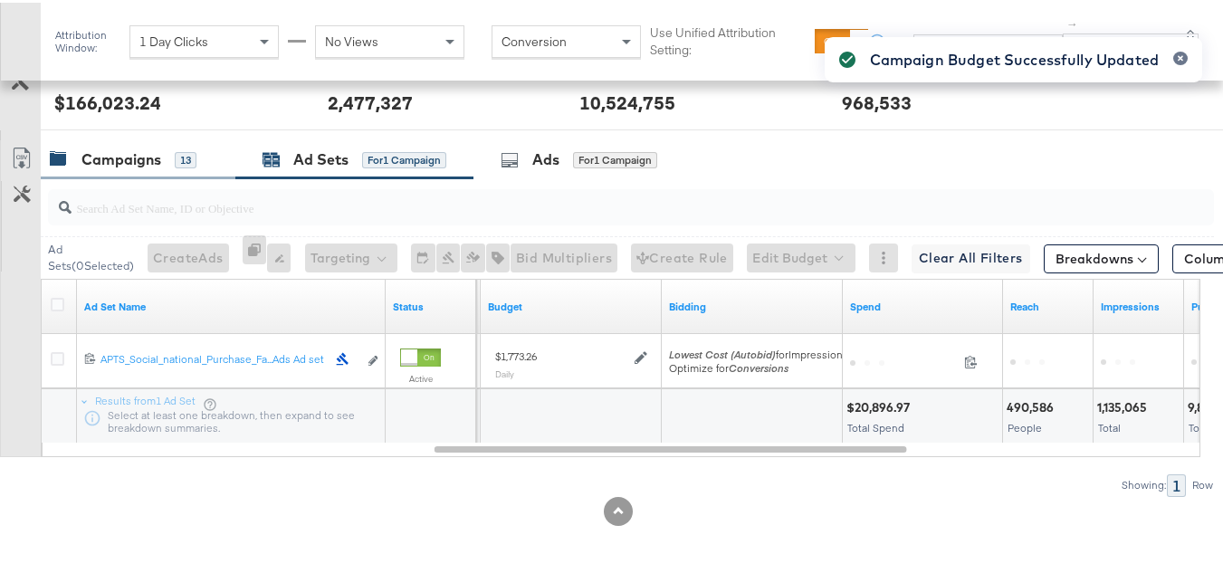
click at [92, 155] on div "Campaigns" at bounding box center [122, 157] width 80 height 21
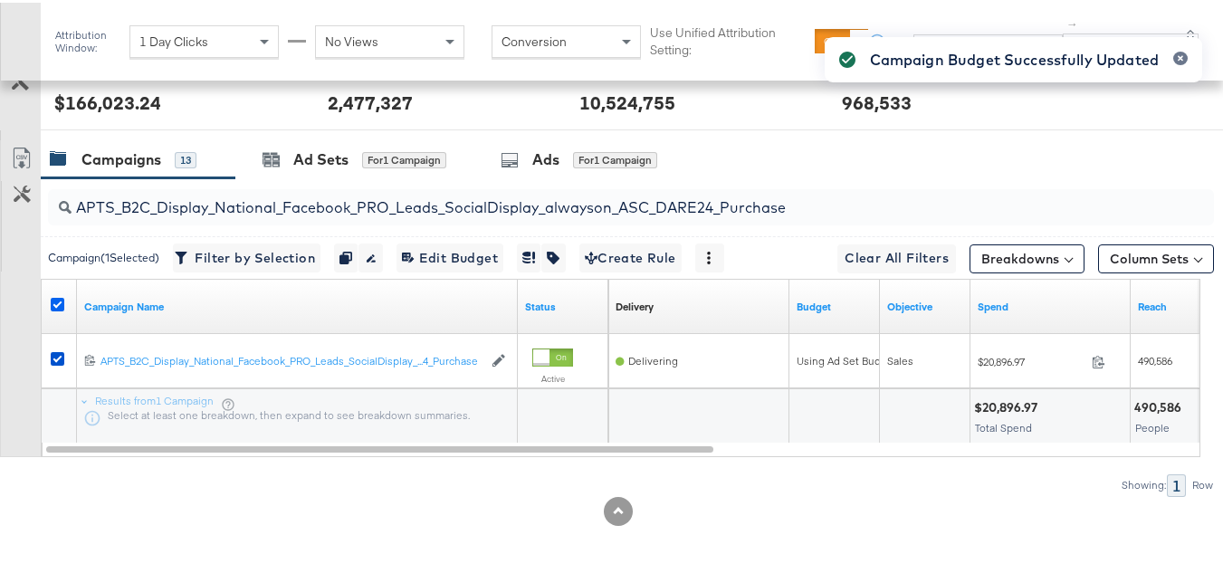
click at [59, 302] on icon at bounding box center [58, 302] width 14 height 14
click at [0, 0] on input "checkbox" at bounding box center [0, 0] width 0 height 0
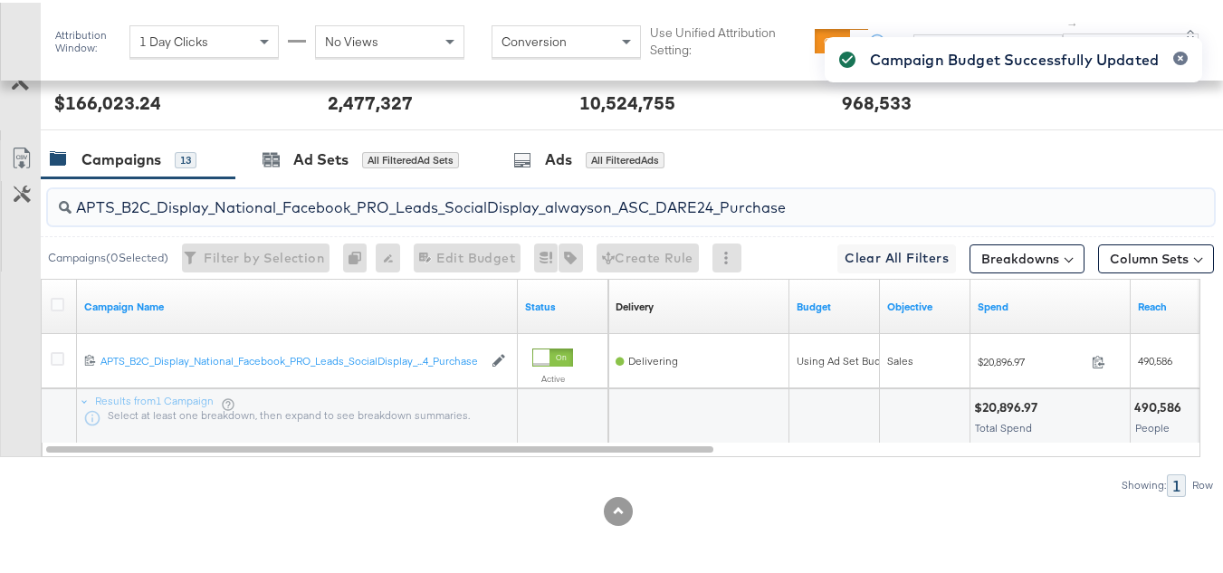
click at [217, 198] on input "APTS_B2C_Display_National_Facebook_PRO_Leads_SocialDisplay_alwayson_ASC_DARE24_…" at bounding box center [592, 197] width 1040 height 35
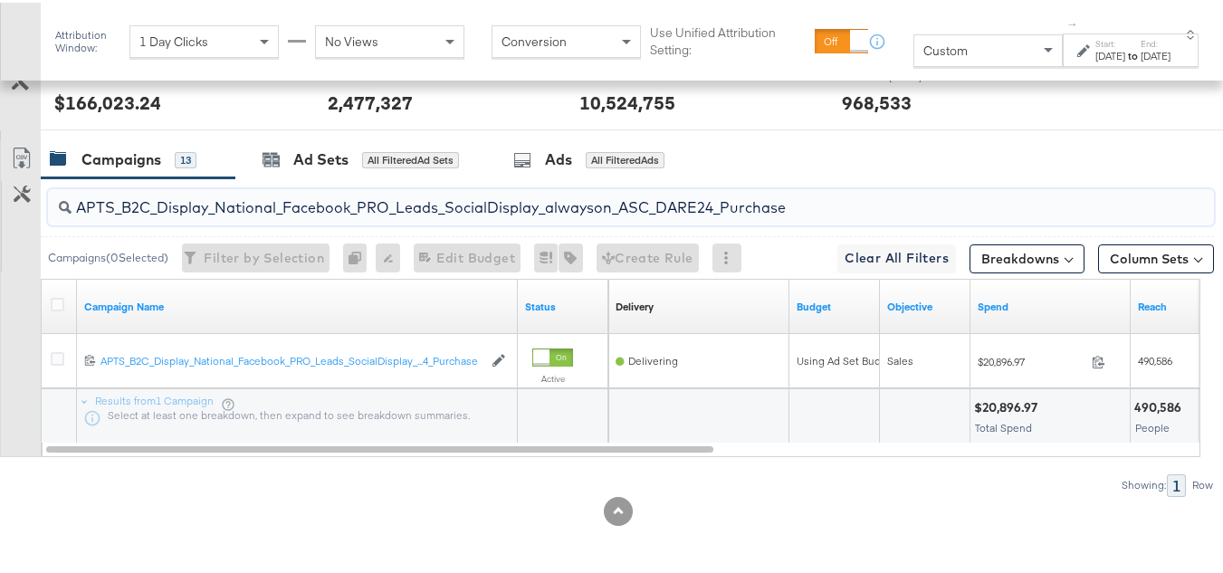
paste input "F_B2C_Display_National_Facebook_PRO_Traffic_SocialDisplay_alwayson_ASC_AF24_Vie…"
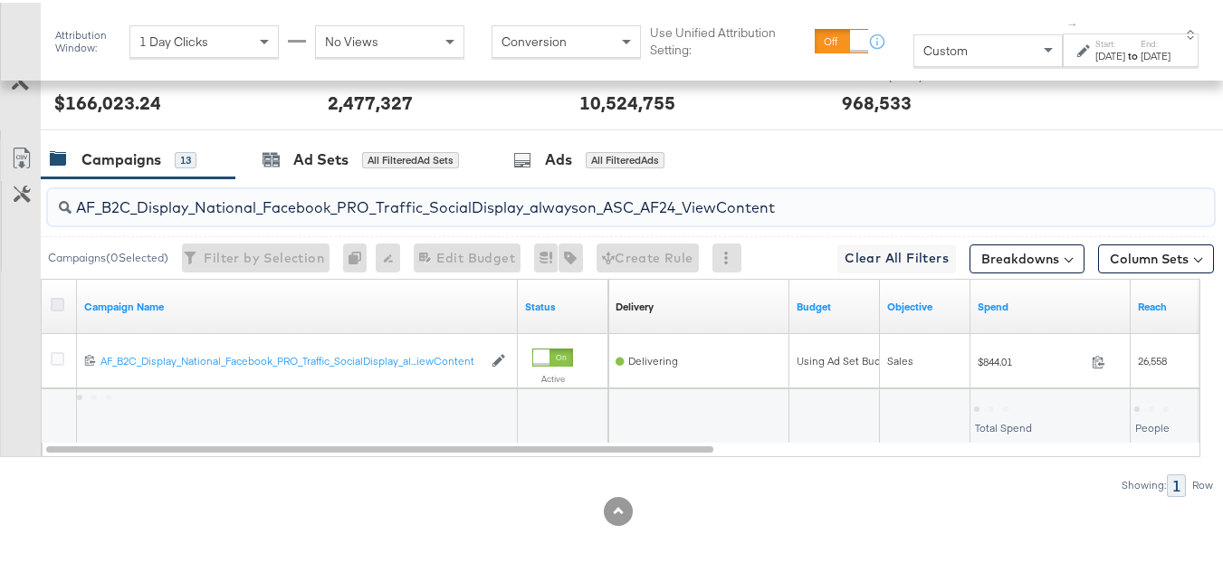
type input "AF_B2C_Display_National_Facebook_PRO_Traffic_SocialDisplay_alwayson_ASC_AF24_Vi…"
click at [59, 297] on icon at bounding box center [58, 302] width 14 height 14
click at [0, 0] on input "checkbox" at bounding box center [0, 0] width 0 height 0
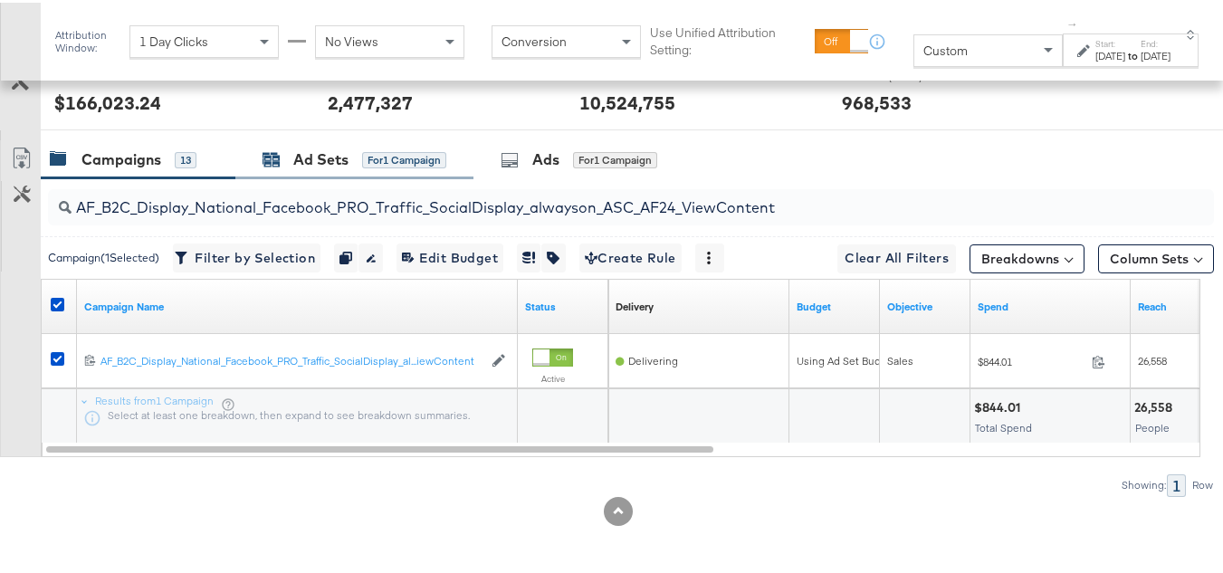
click at [288, 151] on div "Ad Sets for 1 Campaign" at bounding box center [355, 157] width 184 height 21
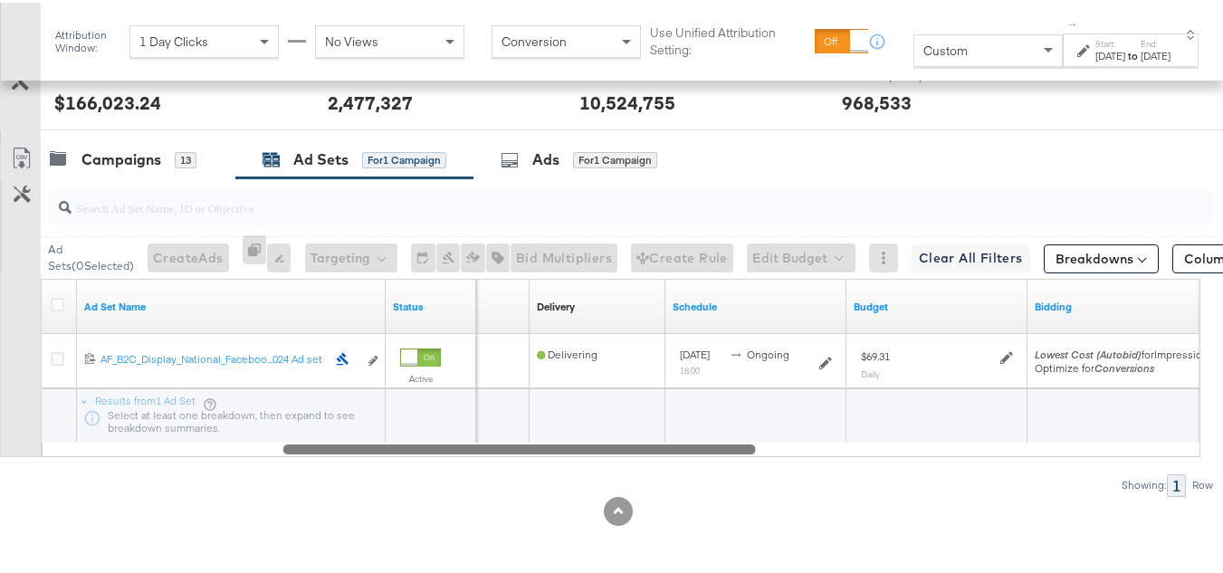
drag, startPoint x: 588, startPoint y: 450, endPoint x: 739, endPoint y: 451, distance: 151.2
click at [739, 451] on div at bounding box center [519, 445] width 473 height 15
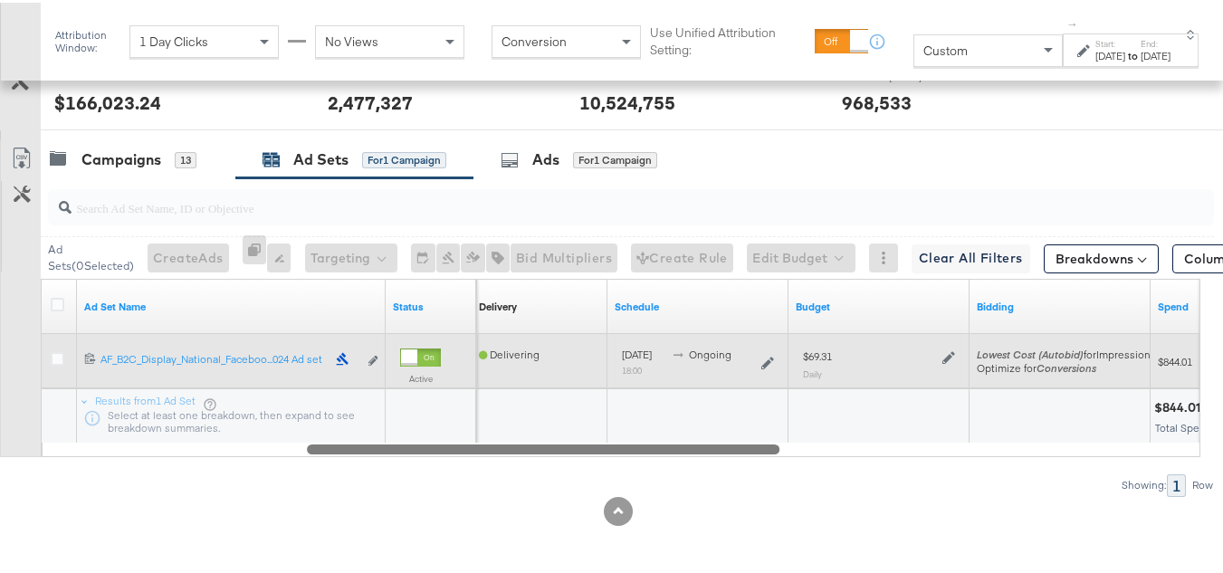
click at [945, 351] on icon at bounding box center [949, 355] width 13 height 13
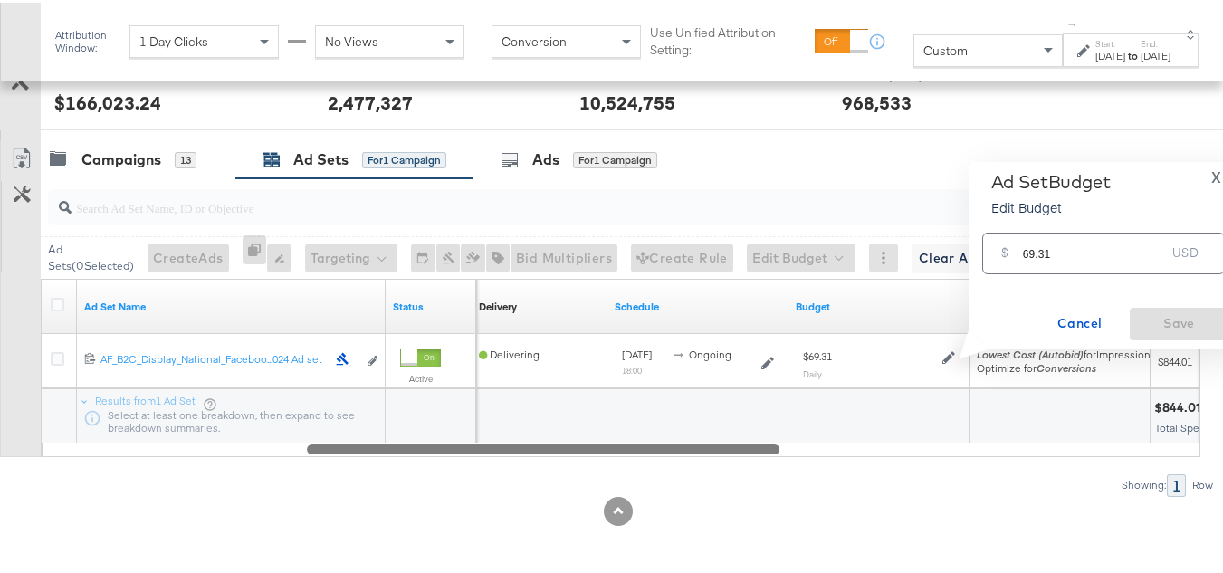
click at [1032, 246] on input "69.31" at bounding box center [1094, 243] width 143 height 39
paste input "$70.25"
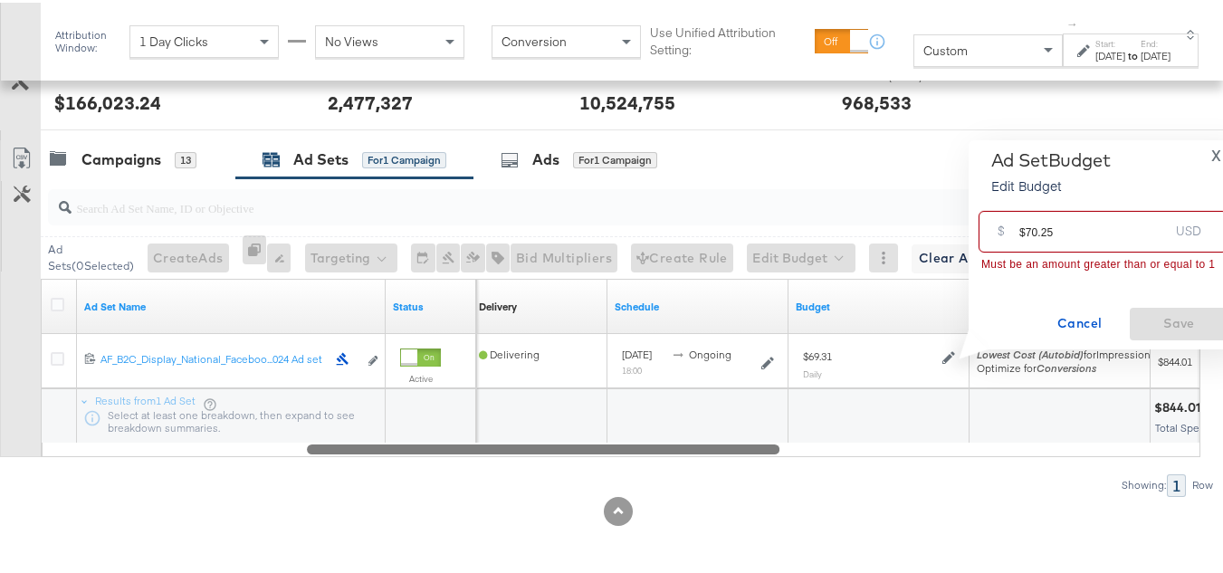
click at [1029, 226] on input "$70.25" at bounding box center [1094, 221] width 149 height 39
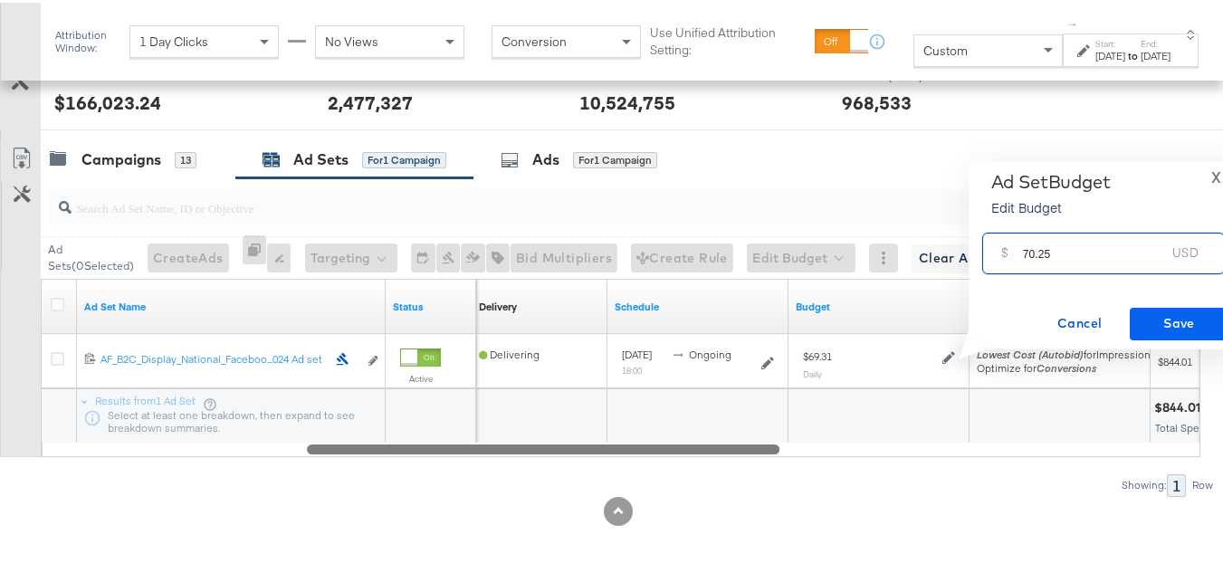
type input "70.25"
click at [1147, 312] on span "Save" at bounding box center [1179, 321] width 85 height 23
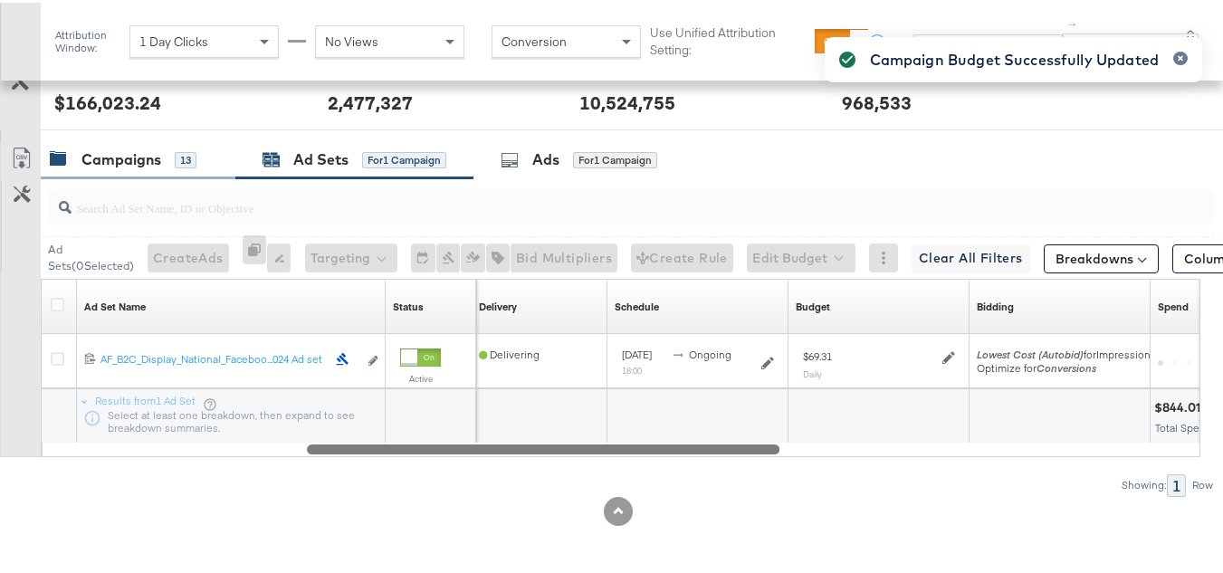
click at [139, 156] on div "Campaigns" at bounding box center [122, 157] width 80 height 21
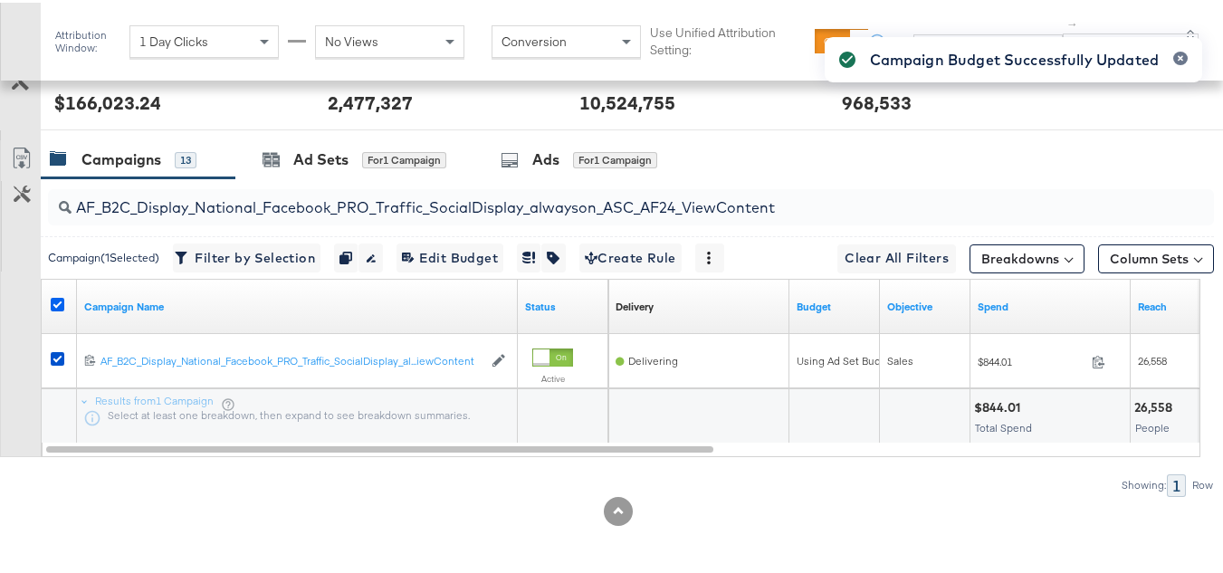
click at [56, 296] on icon at bounding box center [58, 302] width 14 height 14
click at [0, 0] on input "checkbox" at bounding box center [0, 0] width 0 height 0
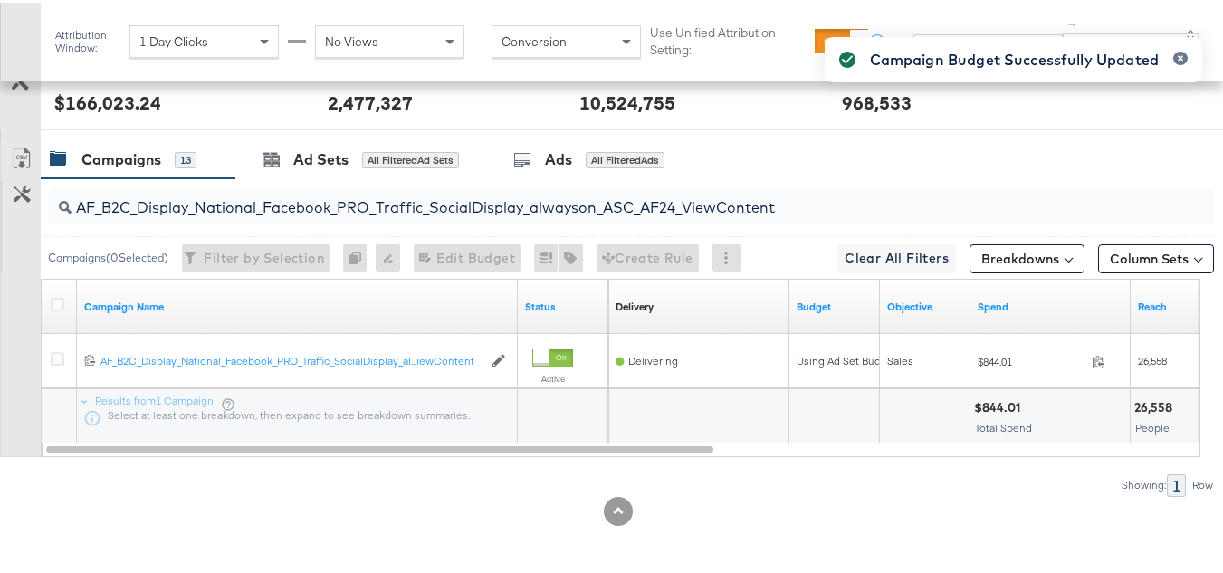
click at [198, 197] on input "AF_B2C_Display_National_Facebook_PRO_Traffic_SocialDisplay_alwayson_ASC_AF24_Vi…" at bounding box center [592, 197] width 1040 height 35
paste input "FR_B2C_Display_National_Facebook_PRO_Traffic_SocialDisplay_alwayson_ASC_FR"
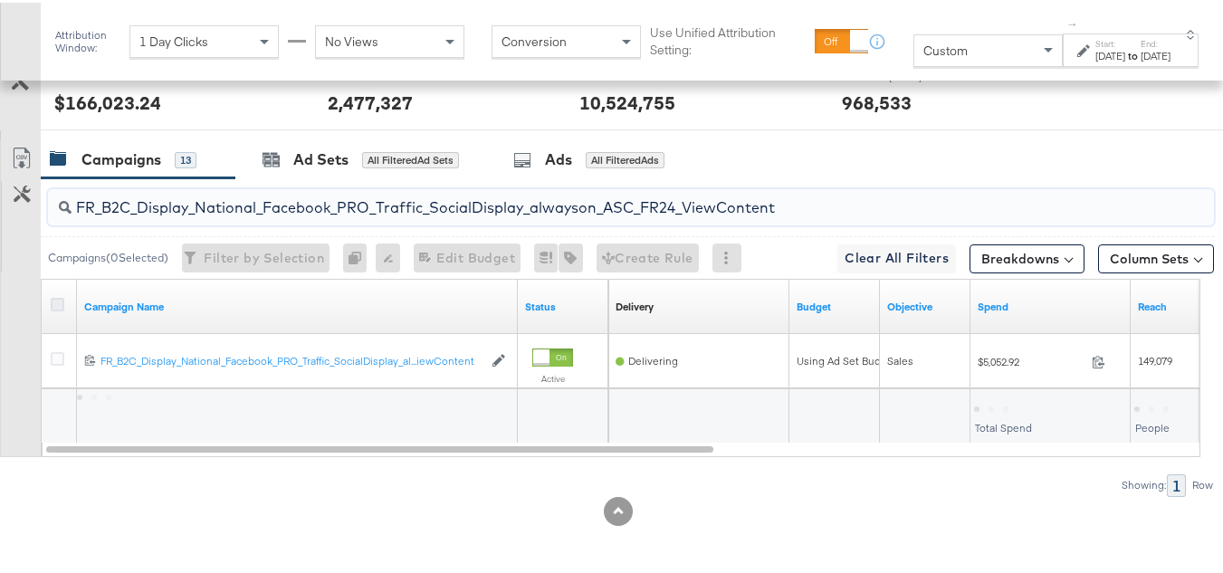
type input "FR_B2C_Display_National_Facebook_PRO_Traffic_SocialDisplay_alwayson_ASC_FR24_Vi…"
click at [56, 299] on icon at bounding box center [58, 302] width 14 height 14
click at [0, 0] on input "checkbox" at bounding box center [0, 0] width 0 height 0
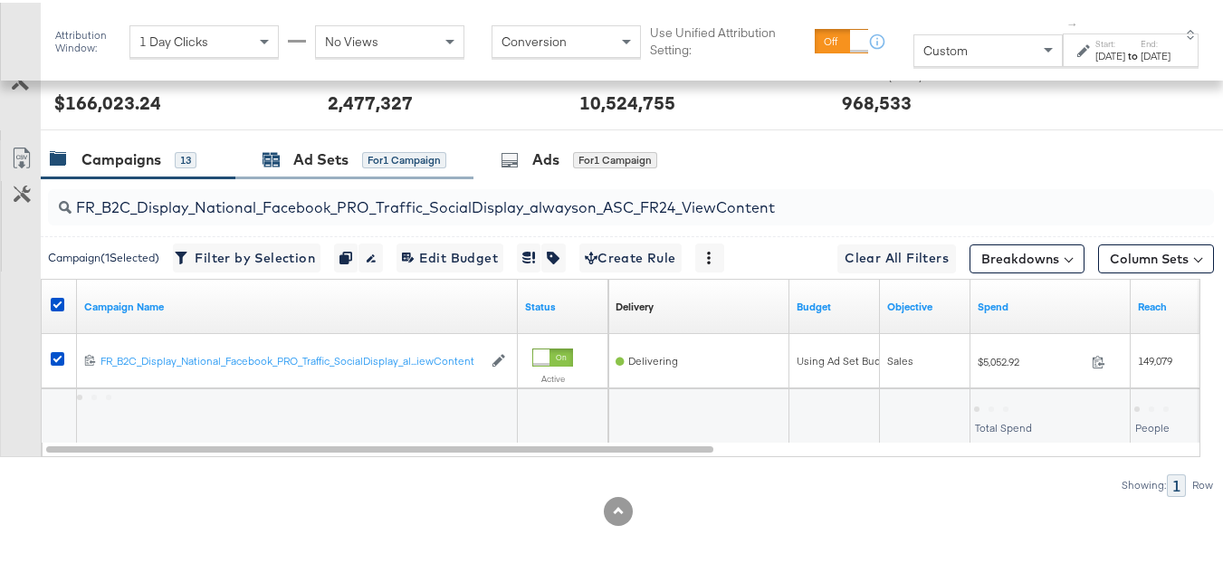
click at [301, 155] on div "Ad Sets" at bounding box center [320, 157] width 55 height 21
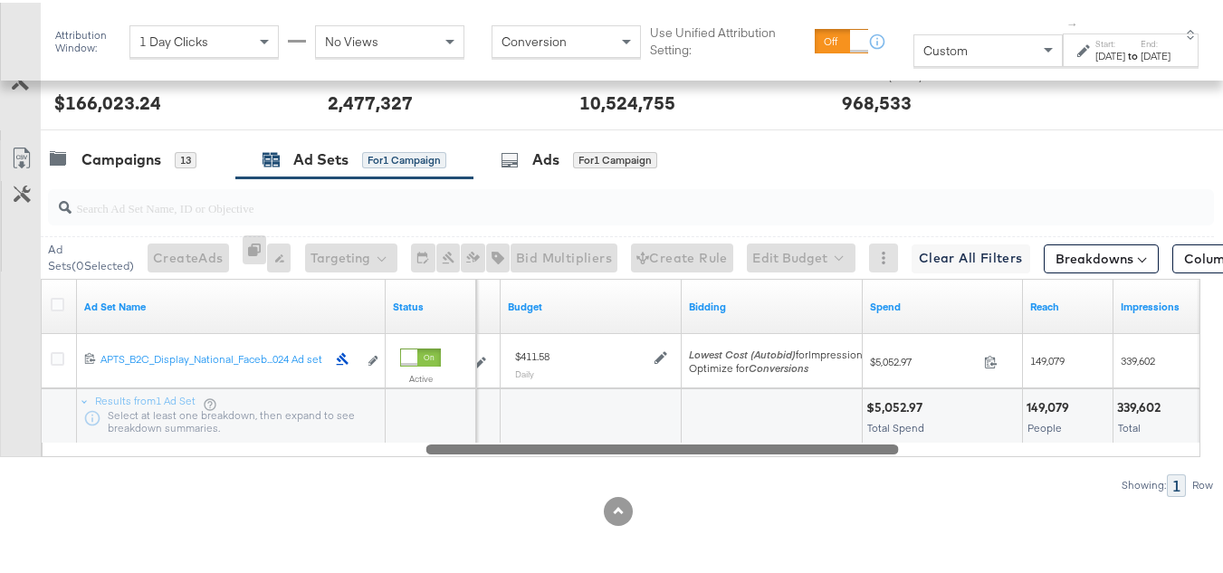
drag, startPoint x: 387, startPoint y: 450, endPoint x: 739, endPoint y: 450, distance: 352.3
click at [739, 450] on div at bounding box center [663, 445] width 473 height 15
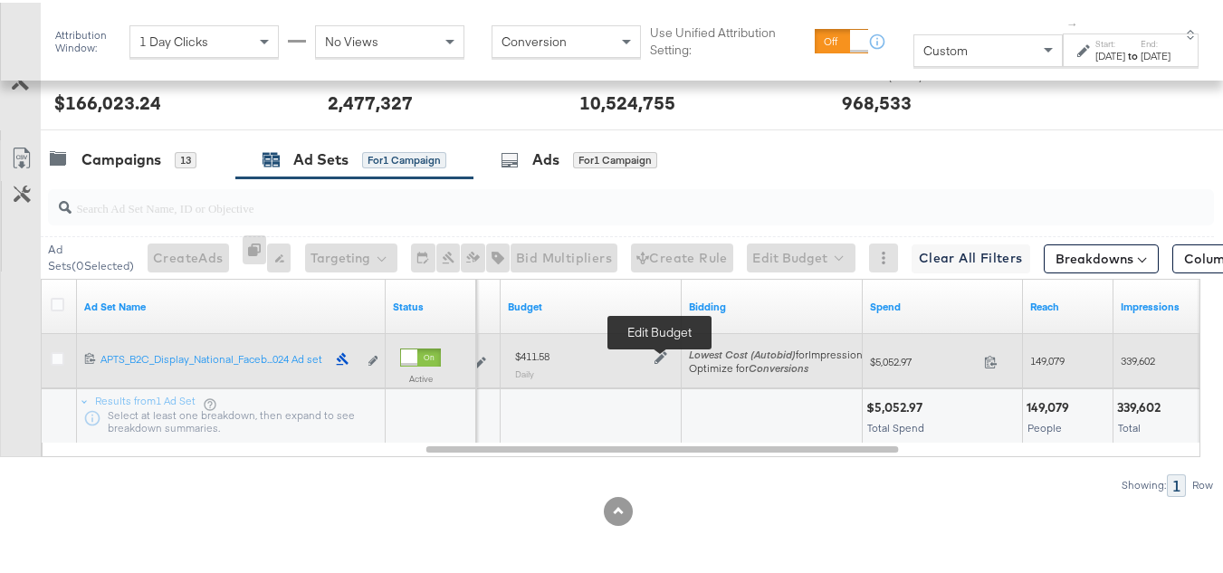
click at [657, 358] on icon at bounding box center [661, 356] width 13 height 13
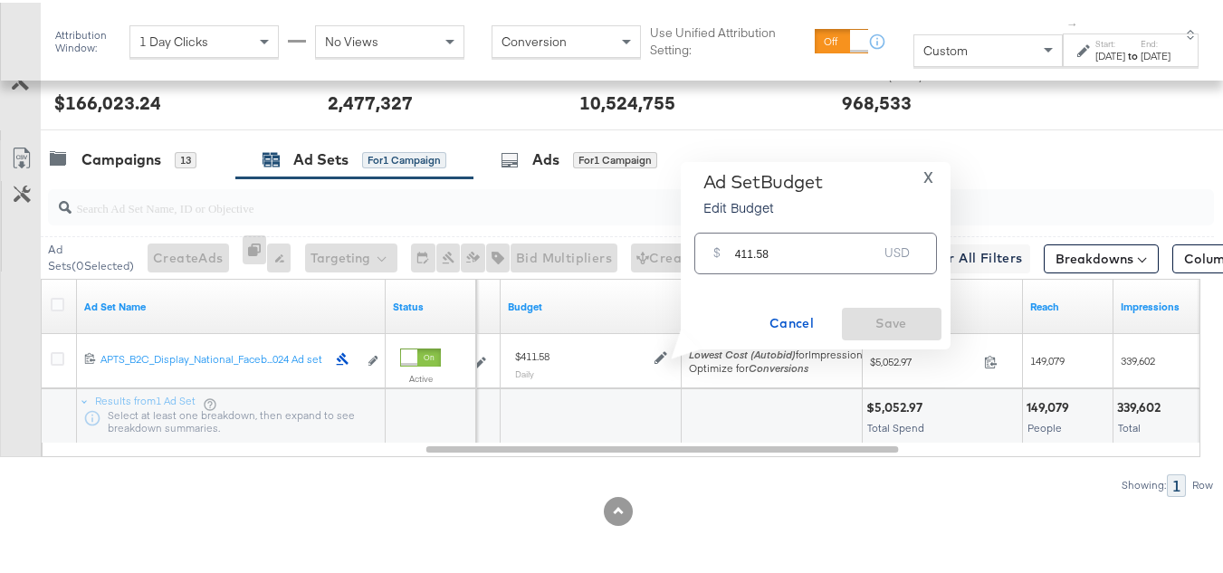
click at [831, 217] on div "Ad Set Budget Edit Budget X" at bounding box center [816, 195] width 252 height 54
click at [808, 253] on input "411.58" at bounding box center [806, 243] width 143 height 39
paste input "$422.20"
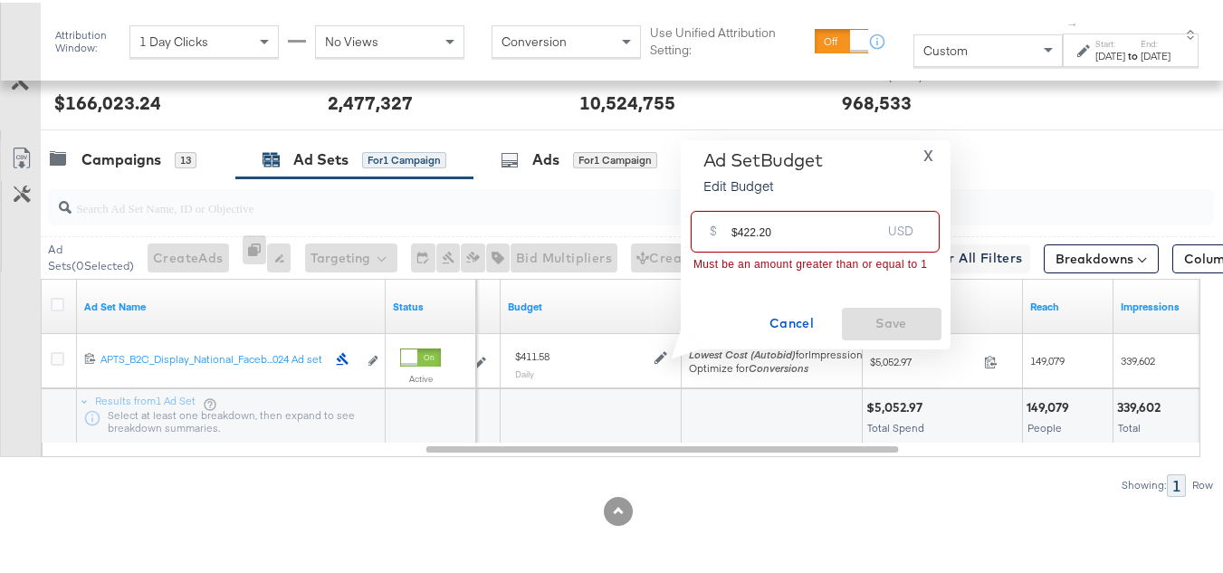
click at [735, 226] on input "$422.20" at bounding box center [806, 221] width 149 height 39
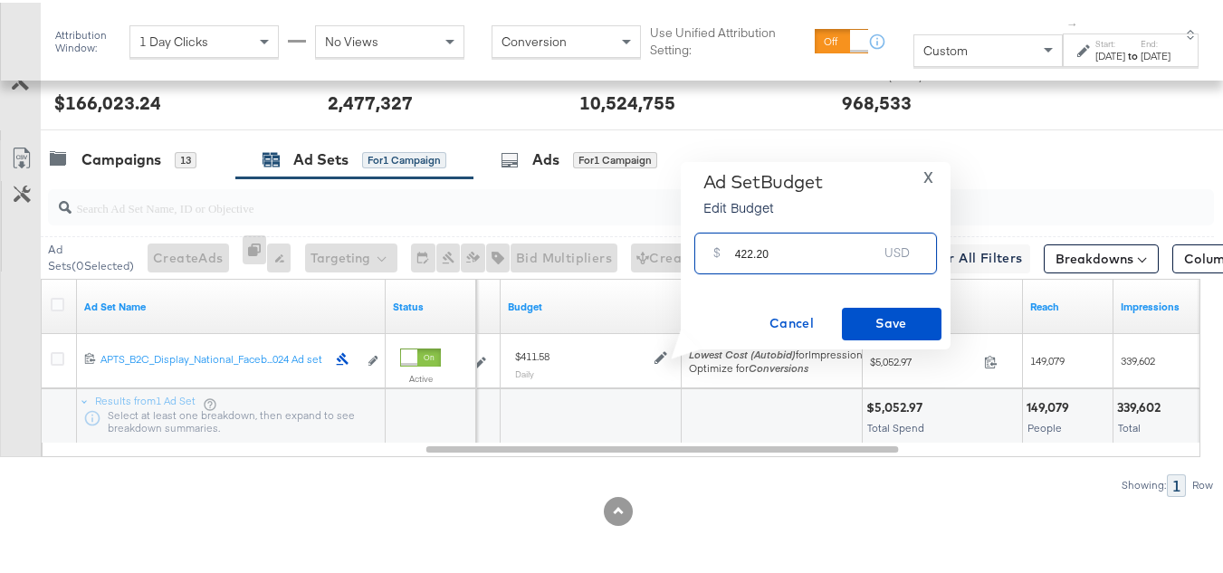
click at [829, 248] on input "422.20" at bounding box center [806, 243] width 143 height 39
type input "422.20"
click at [868, 309] on button "Save" at bounding box center [892, 321] width 100 height 33
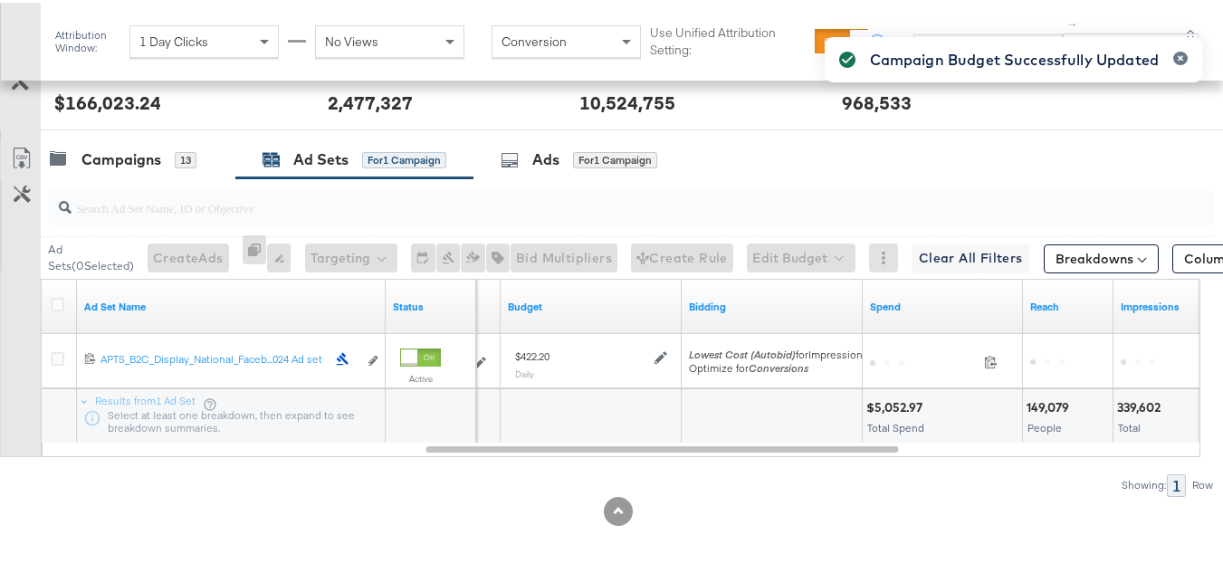
click at [55, 312] on div at bounding box center [60, 304] width 19 height 18
click at [120, 150] on div "Campaigns" at bounding box center [122, 157] width 80 height 21
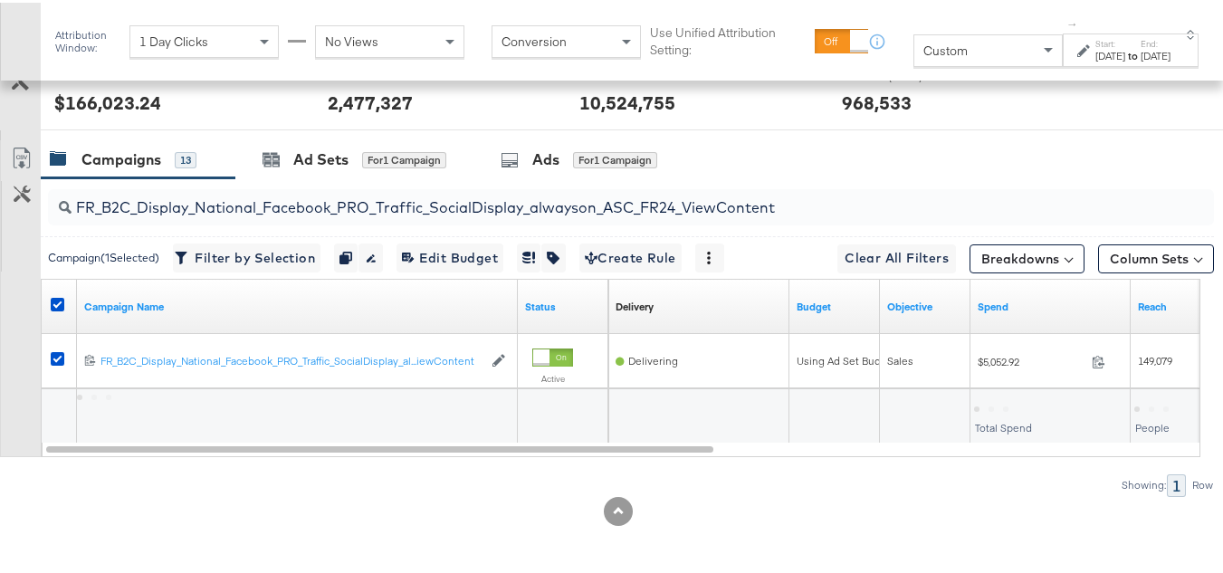
click at [62, 292] on div at bounding box center [60, 304] width 34 height 33
click at [60, 299] on icon at bounding box center [58, 302] width 14 height 14
click at [0, 0] on input "checkbox" at bounding box center [0, 0] width 0 height 0
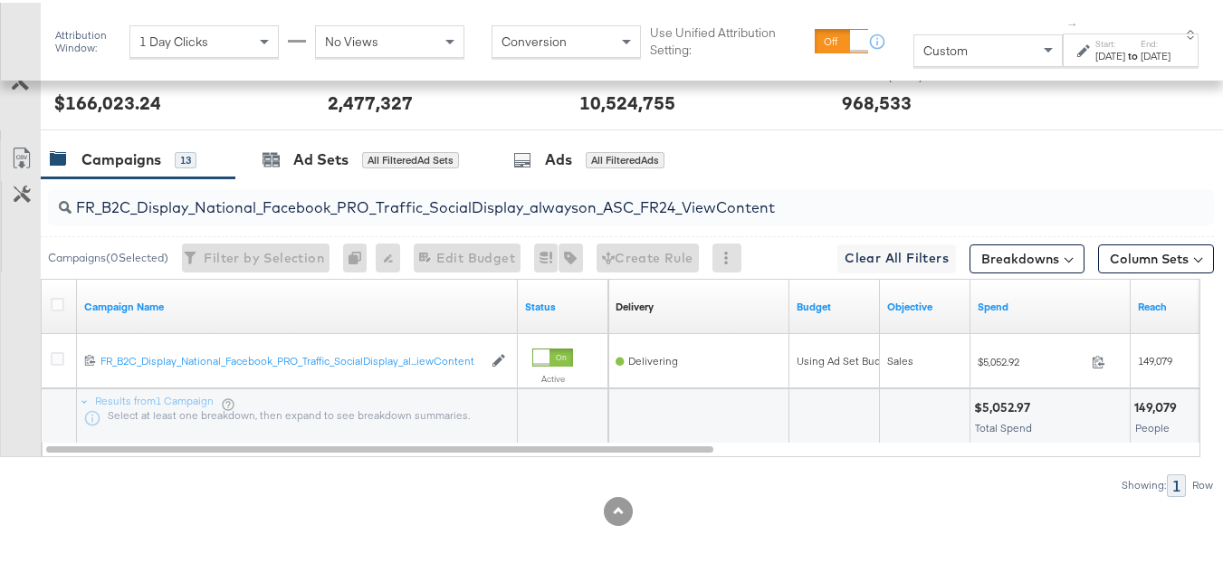
click at [221, 186] on input "FR_B2C_Display_National_Facebook_PRO_Traffic_SocialDisplay_alwayson_ASC_FR24_Vi…" at bounding box center [592, 197] width 1040 height 35
paste input "AHL_B2C_Display_National_Facebook_PRO_Traffic_SocialDisplay_alwayson_ASC_AHL"
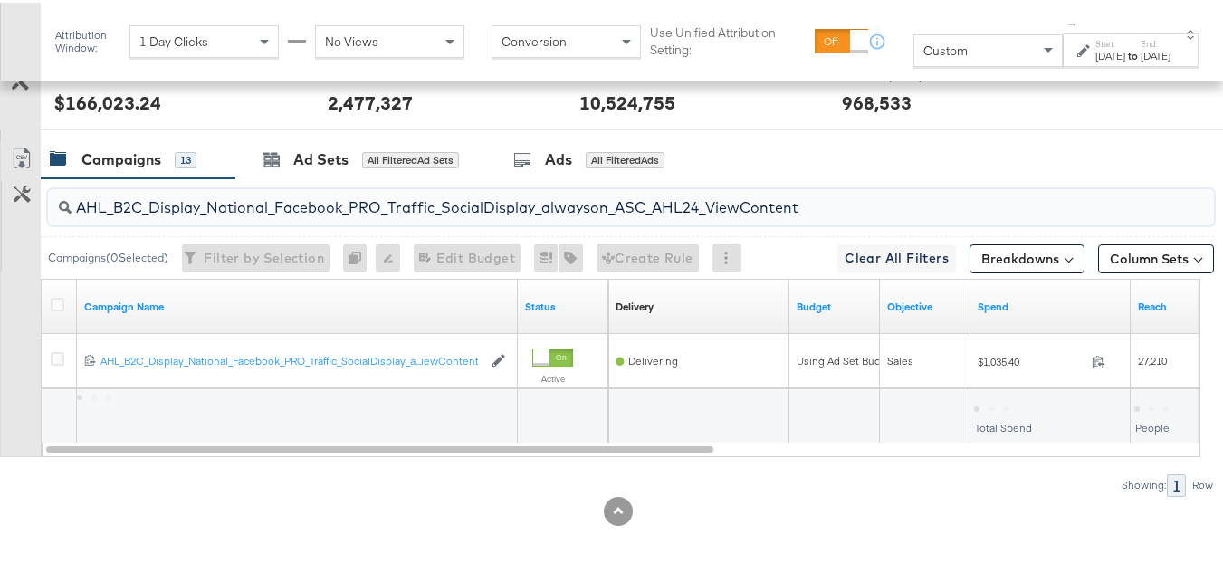
type input "AHL_B2C_Display_National_Facebook_PRO_Traffic_SocialDisplay_alwayson_ASC_AHL24_…"
click at [50, 301] on div at bounding box center [60, 304] width 34 height 33
drag, startPoint x: 73, startPoint y: 293, endPoint x: 63, endPoint y: 294, distance: 10.1
click at [72, 293] on div at bounding box center [60, 304] width 34 height 33
click at [62, 295] on icon at bounding box center [58, 302] width 14 height 14
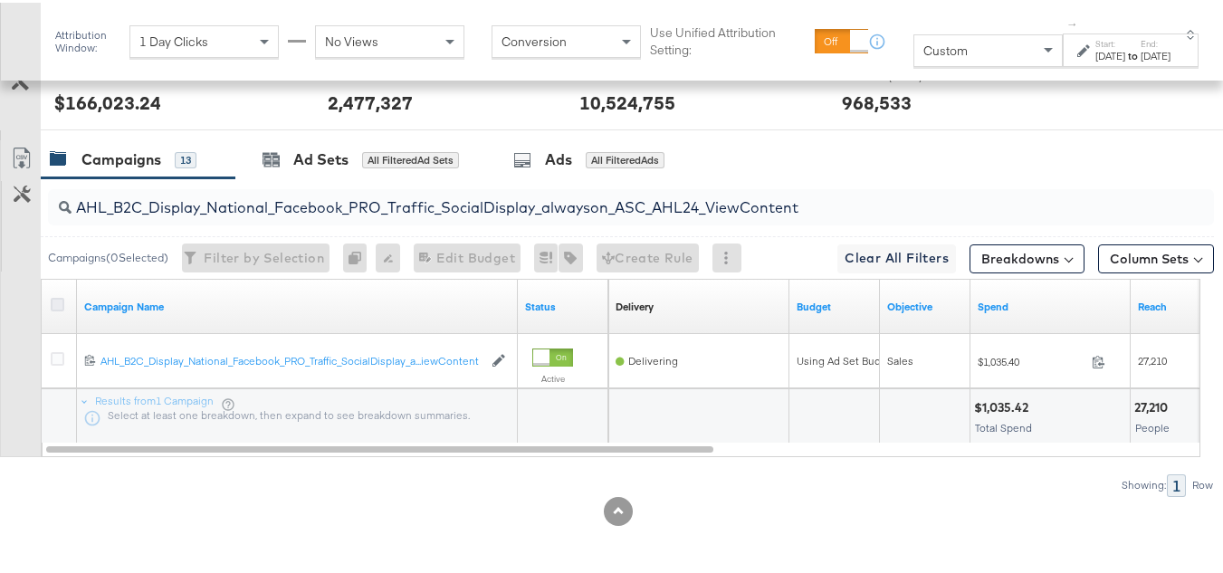
click at [0, 0] on input "checkbox" at bounding box center [0, 0] width 0 height 0
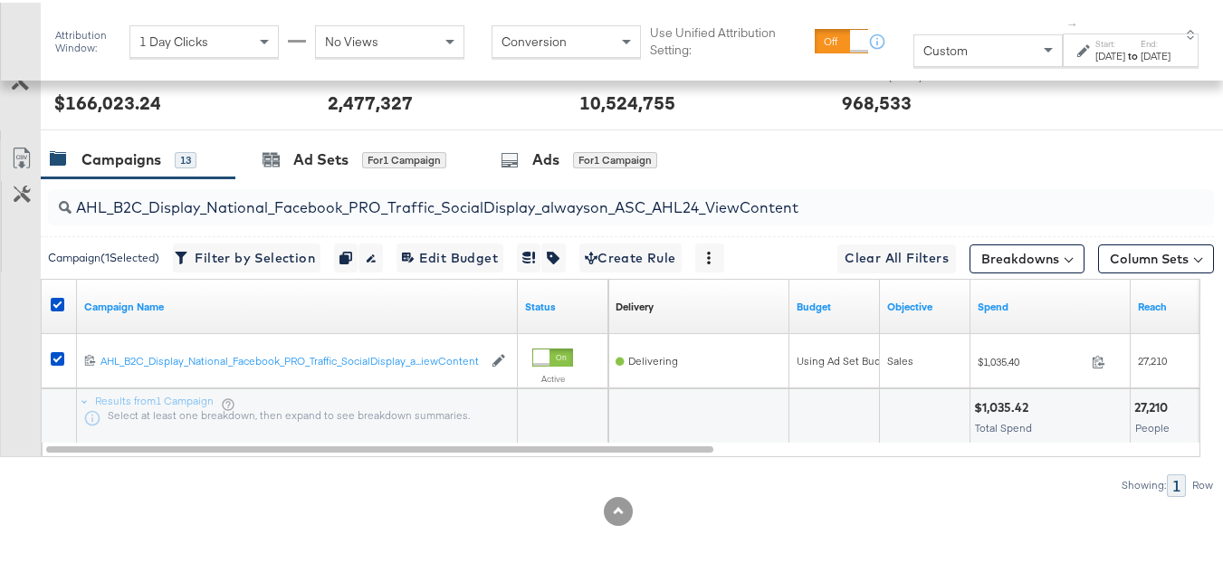
click at [364, 117] on div "REACH REACH 2,477,327" at bounding box center [440, 92] width 252 height 69
click at [323, 153] on div "Ad Sets" at bounding box center [320, 157] width 55 height 21
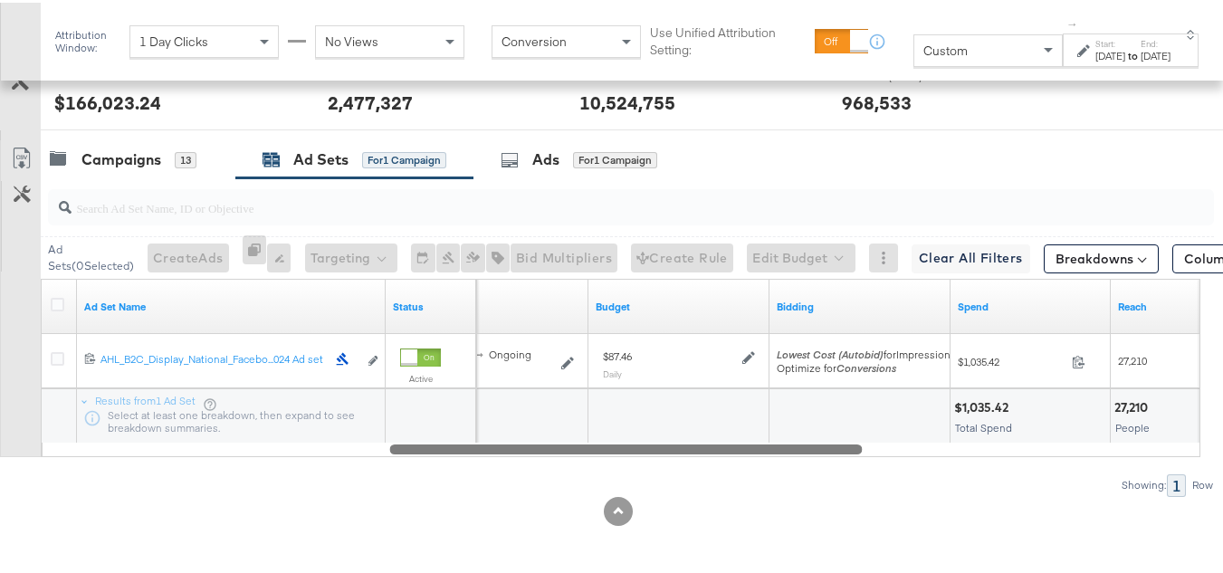
drag, startPoint x: 401, startPoint y: 448, endPoint x: 722, endPoint y: 438, distance: 320.7
click at [722, 438] on div "Ad Set Name Status Schedule Budget Bidding Spend Reach Impressions 120213429929…" at bounding box center [621, 365] width 1160 height 178
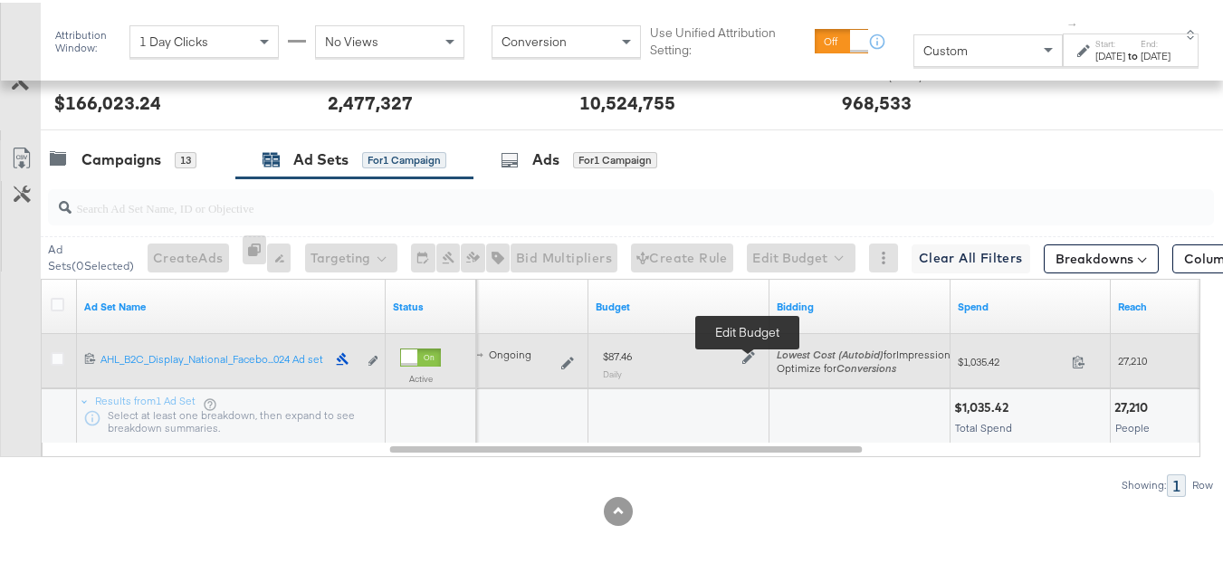
click at [745, 359] on icon at bounding box center [749, 356] width 13 height 13
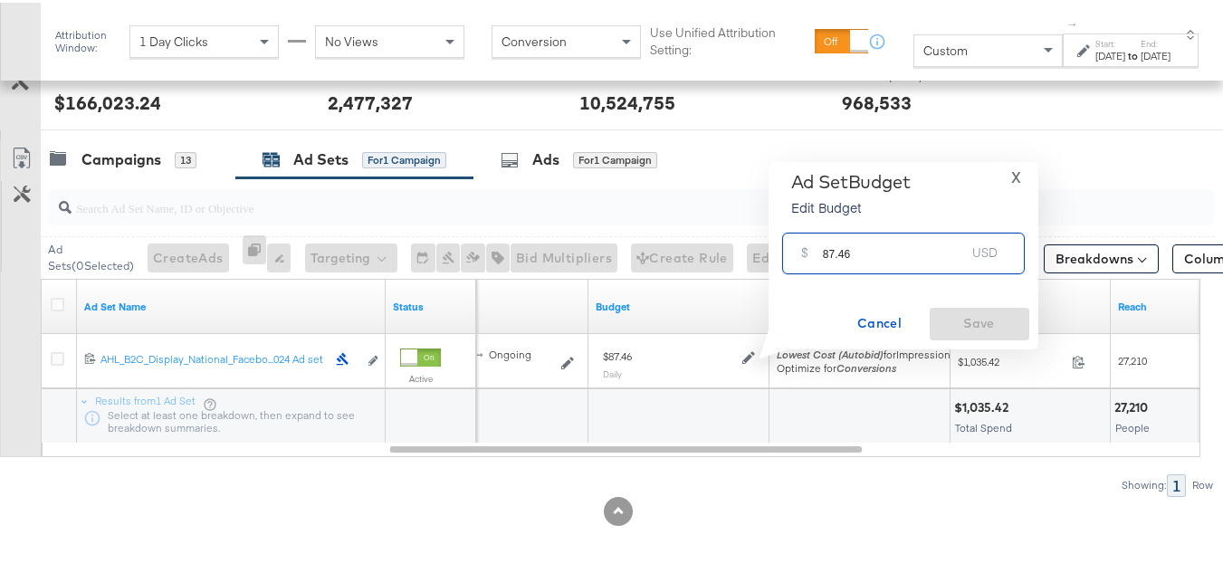
click at [954, 248] on input "87.46" at bounding box center [894, 243] width 143 height 39
paste input "$89.01"
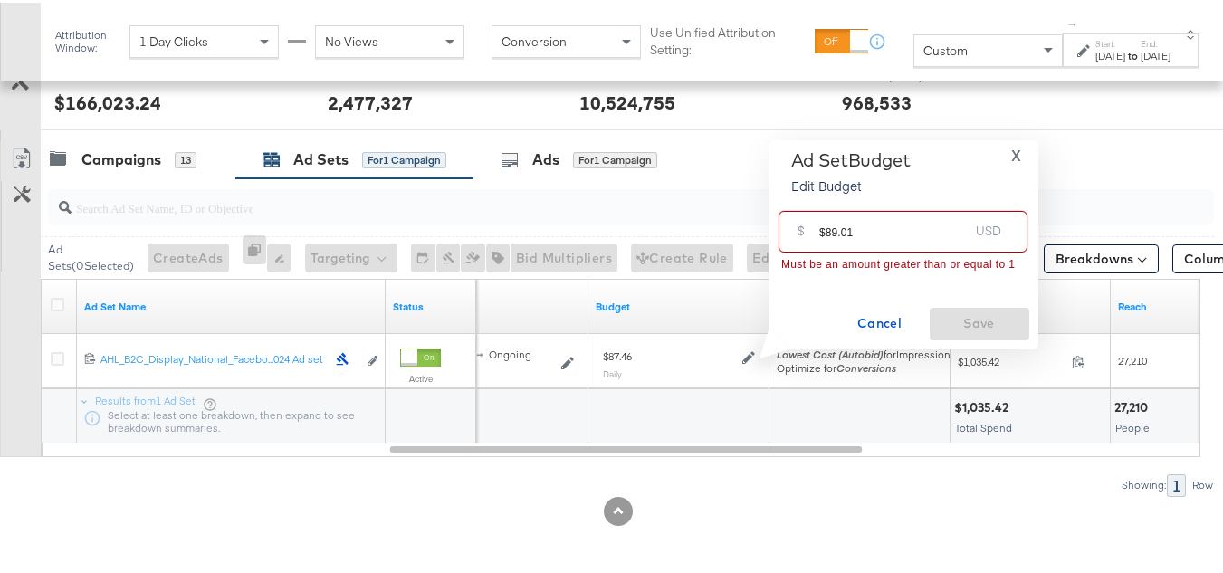
click at [822, 225] on input "$89.01" at bounding box center [894, 221] width 149 height 39
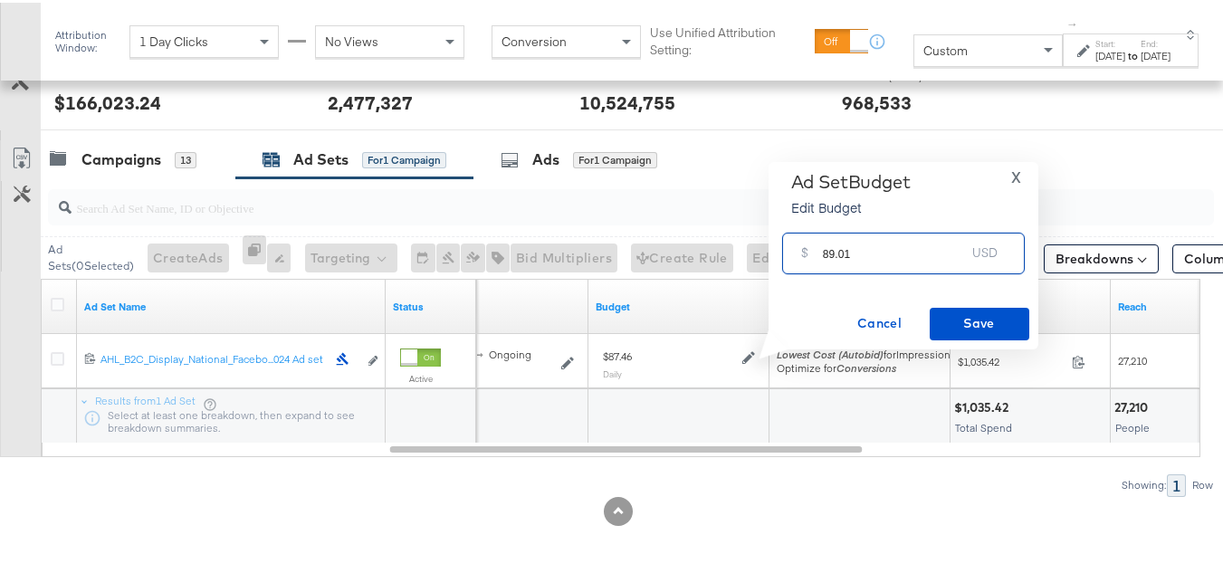
click at [882, 243] on input "89.01" at bounding box center [894, 243] width 143 height 39
type input "89.01"
click at [959, 312] on span "Save" at bounding box center [979, 321] width 85 height 23
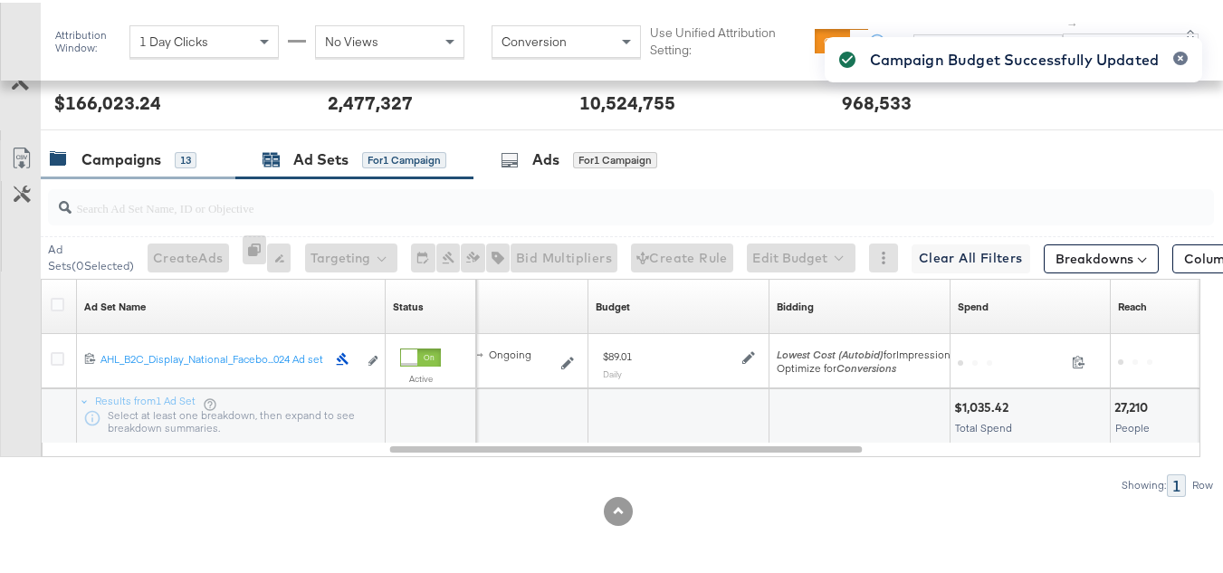
click at [138, 166] on div "Campaigns" at bounding box center [122, 157] width 80 height 21
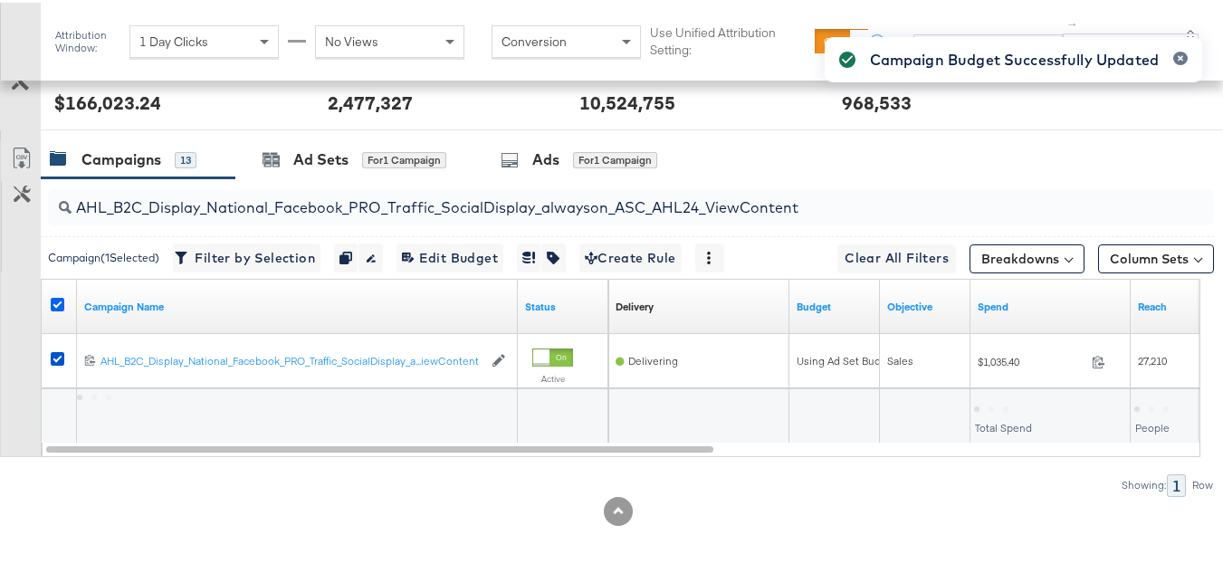
click at [59, 303] on icon at bounding box center [58, 302] width 14 height 14
click at [0, 0] on input "checkbox" at bounding box center [0, 0] width 0 height 0
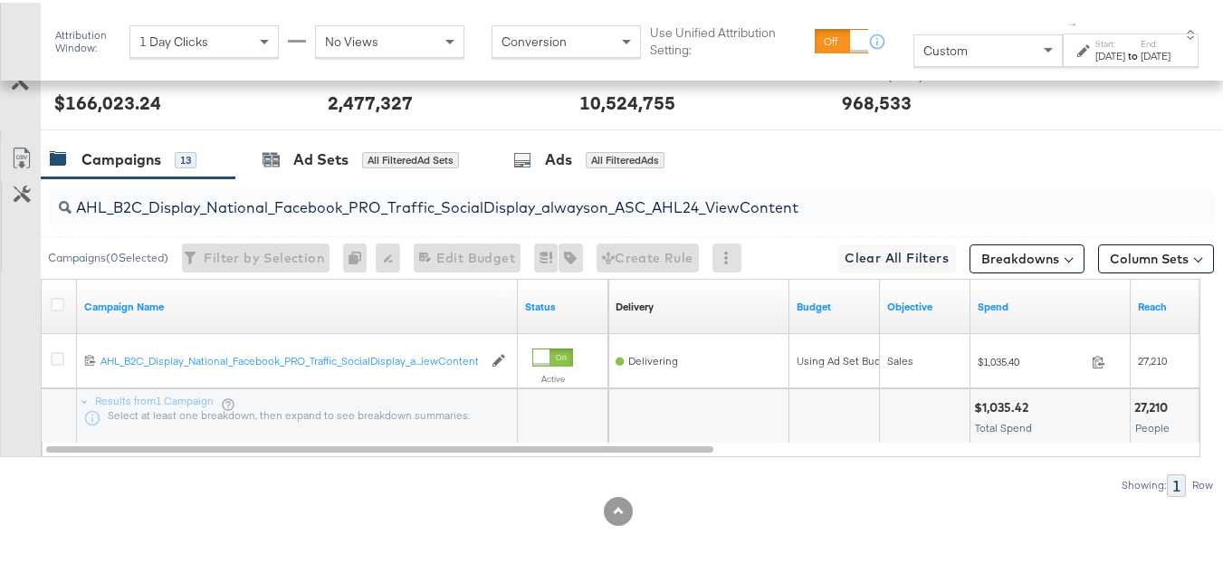
drag, startPoint x: 757, startPoint y: 467, endPoint x: 1102, endPoint y: 503, distance: 346.8
click at [757, 467] on div "AHL_B2C_Display_National_Facebook_PRO_Traffic_SocialDisplay_alwayson_ASC_AHL24_…" at bounding box center [607, 335] width 1214 height 318
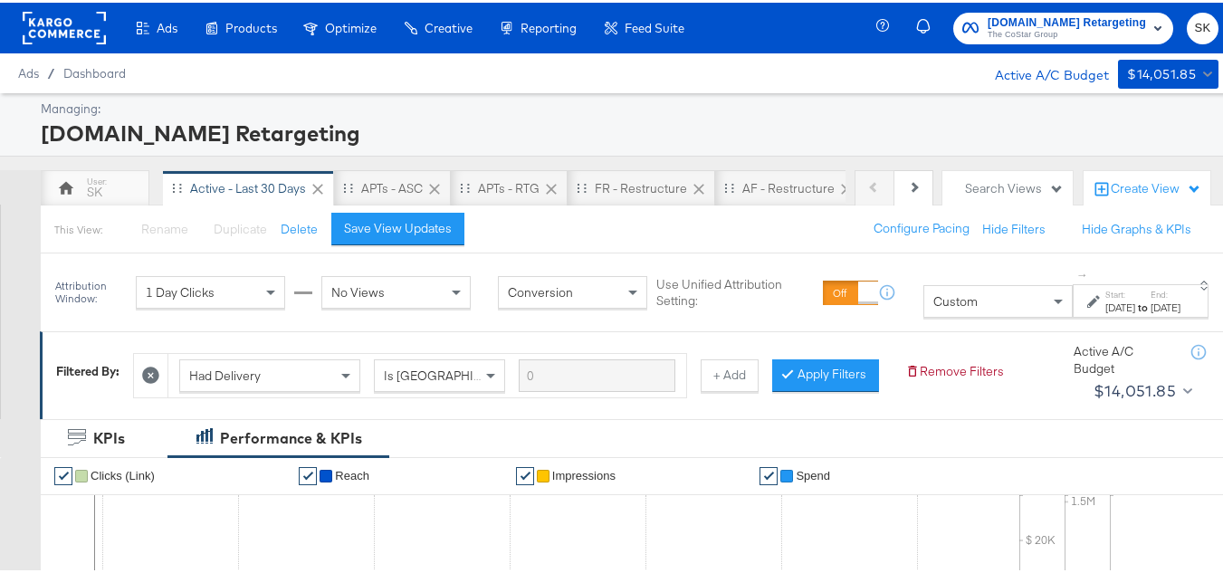
click at [1004, 43] on div "Apartments.com Retargeting The CoStar Group SK" at bounding box center [1060, 25] width 354 height 51
click at [1027, 43] on div "Apartments.com Retargeting The CoStar Group SK" at bounding box center [1060, 25] width 354 height 51
click at [994, 31] on span "The CoStar Group" at bounding box center [1067, 32] width 158 height 14
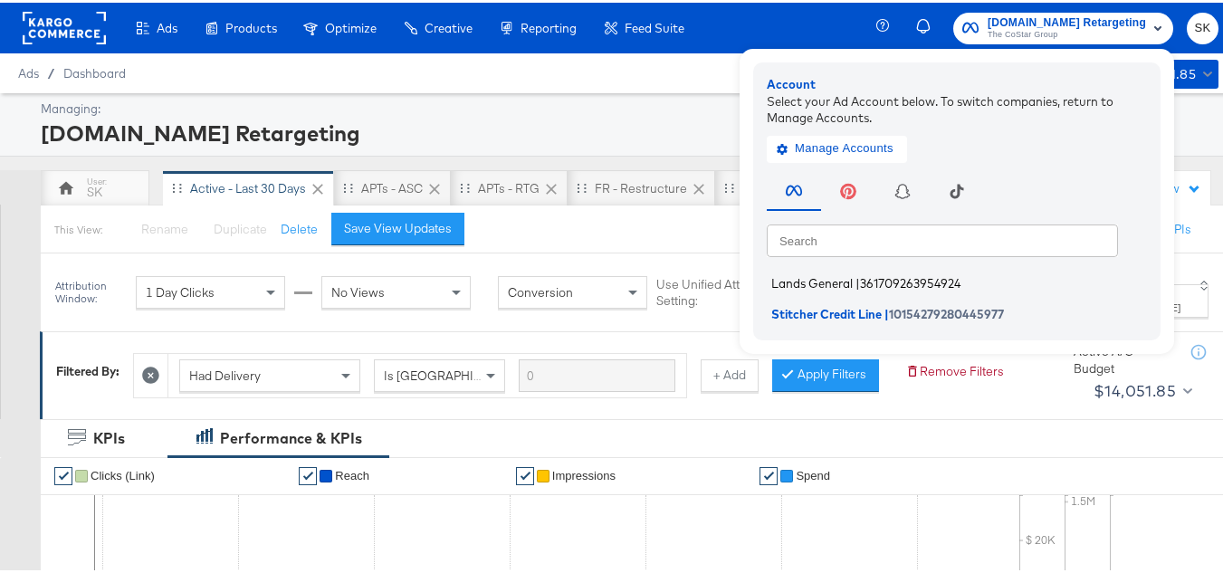
click at [786, 281] on span "Lands General" at bounding box center [813, 280] width 82 height 14
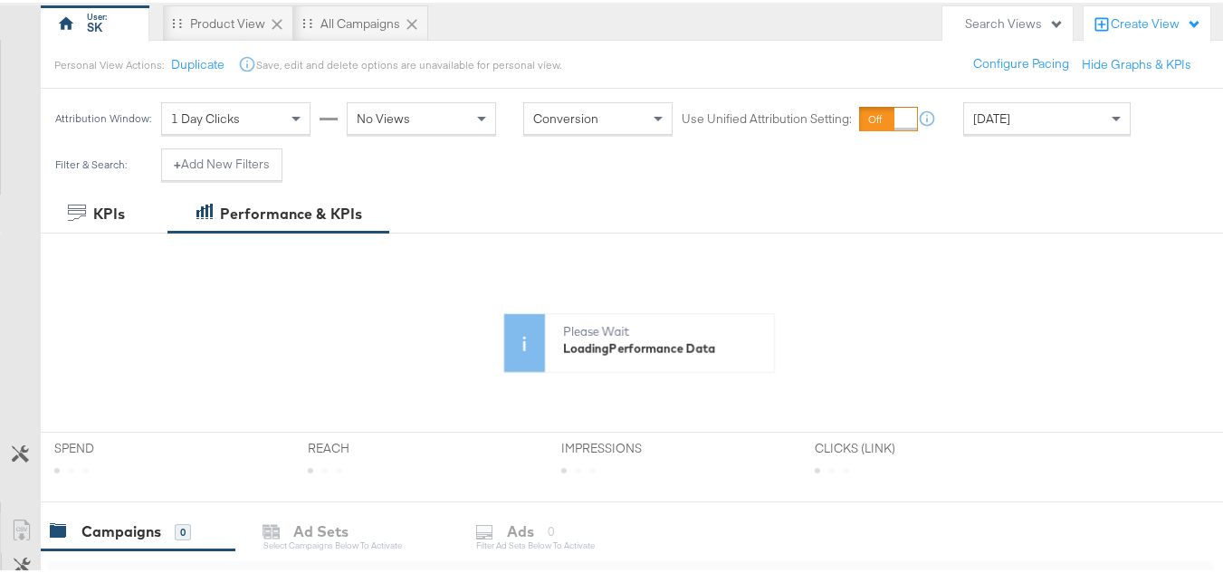
scroll to position [272, 0]
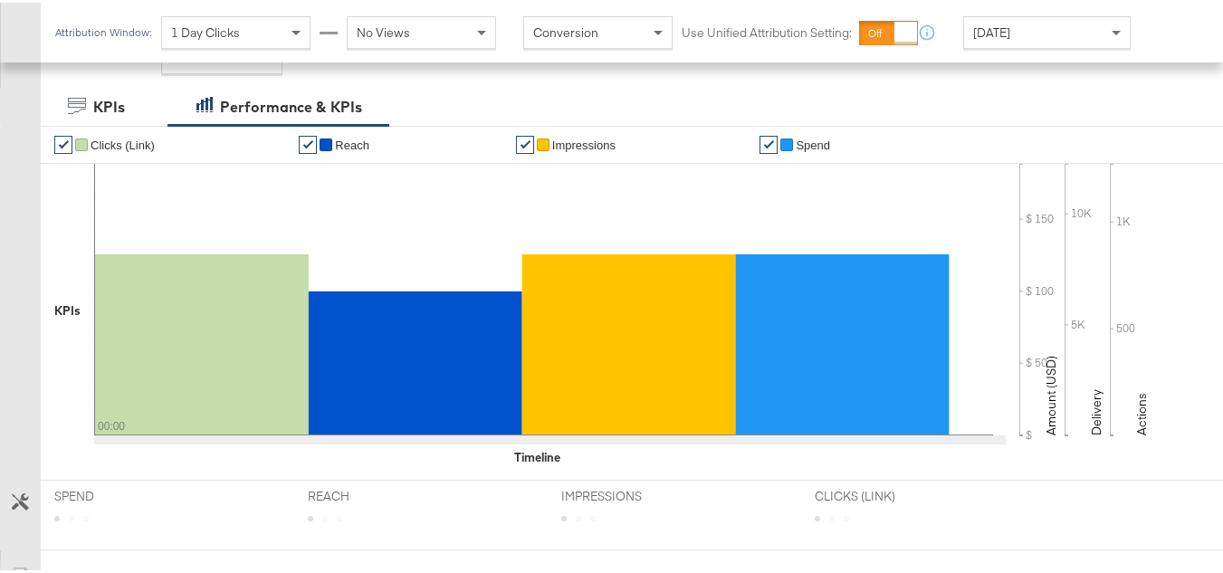
click at [1029, 39] on div "[DATE]" at bounding box center [1047, 29] width 166 height 31
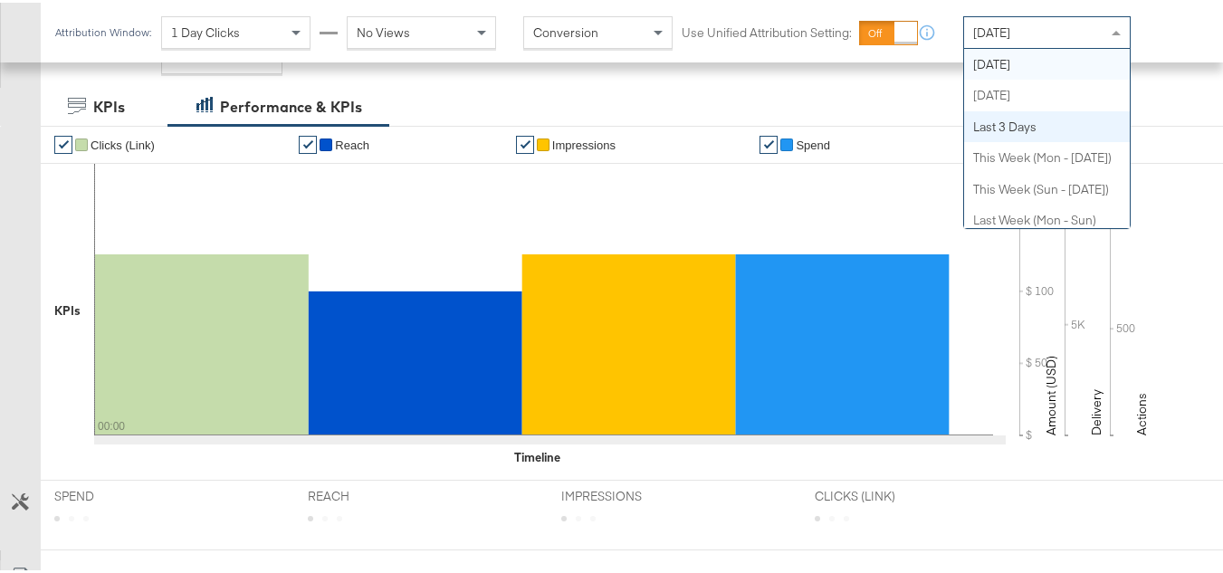
scroll to position [0, 0]
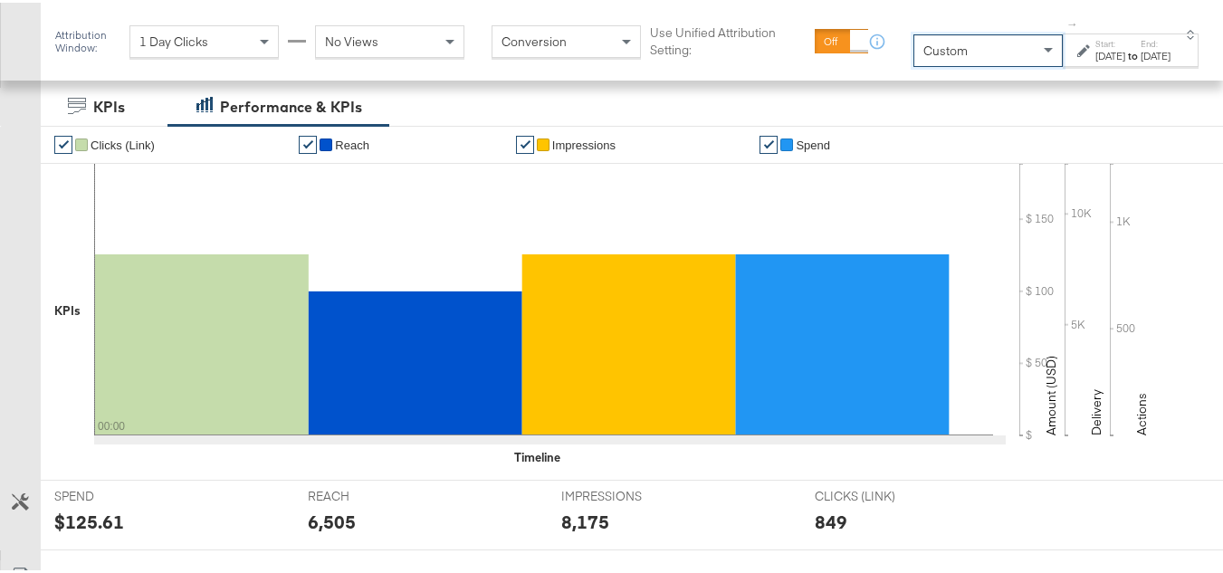
click at [1096, 58] on div "[DATE]" at bounding box center [1111, 53] width 30 height 14
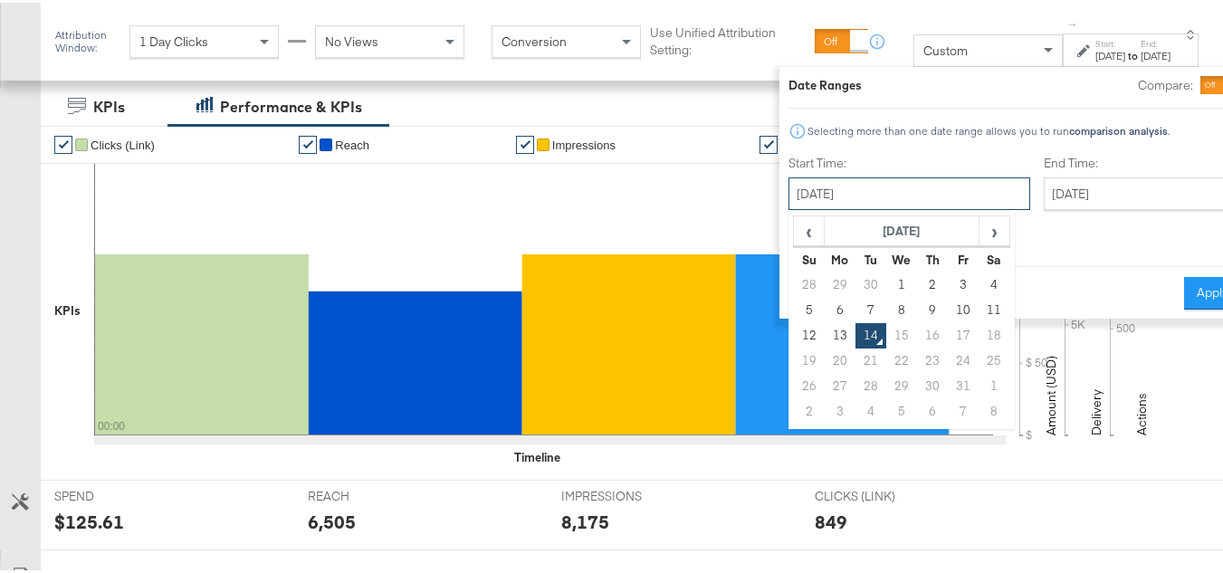
click at [829, 183] on input "[DATE]" at bounding box center [910, 191] width 242 height 33
click at [887, 281] on td "1" at bounding box center [902, 282] width 31 height 25
type input "[DATE]"
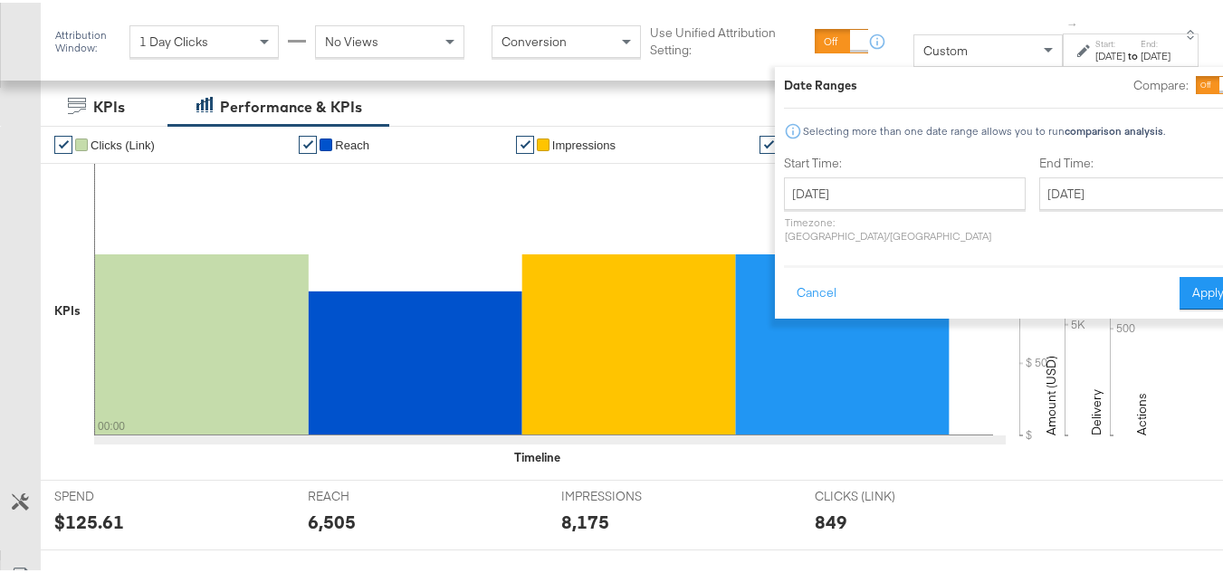
click at [1131, 171] on div "End Time: [DATE] ‹ [DATE] › Su Mo Tu We Th Fr Sa 28 29 30 1 2 3 4 5 6 7 8 9 10 …" at bounding box center [1138, 200] width 197 height 96
click at [1120, 176] on input "[DATE]" at bounding box center [1135, 191] width 190 height 33
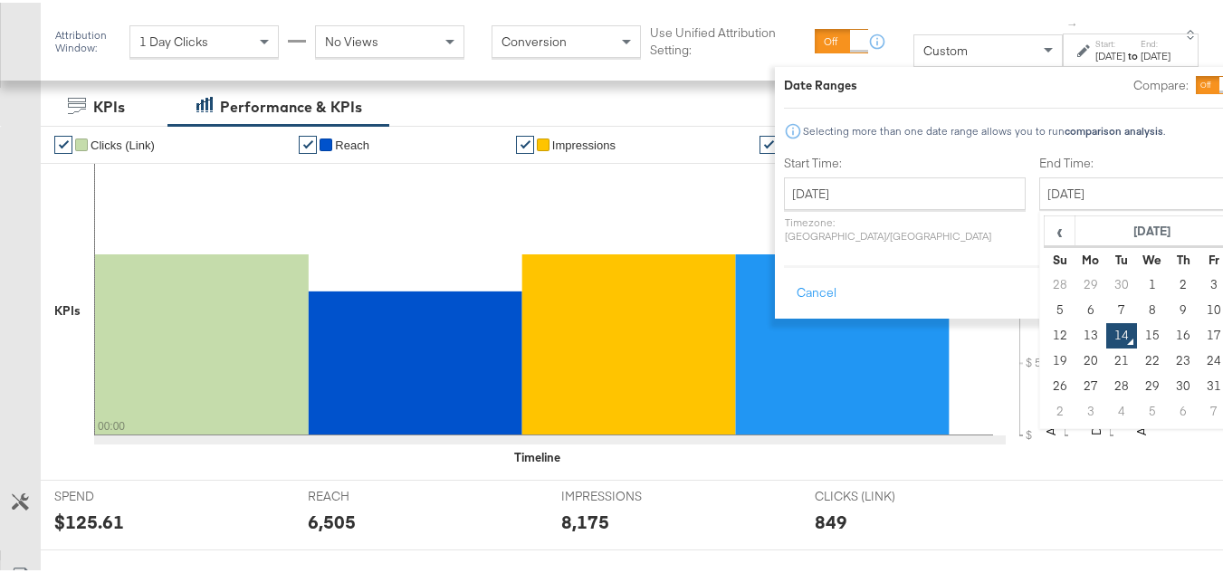
click at [1076, 336] on td "13" at bounding box center [1091, 333] width 31 height 25
type input "[DATE]"
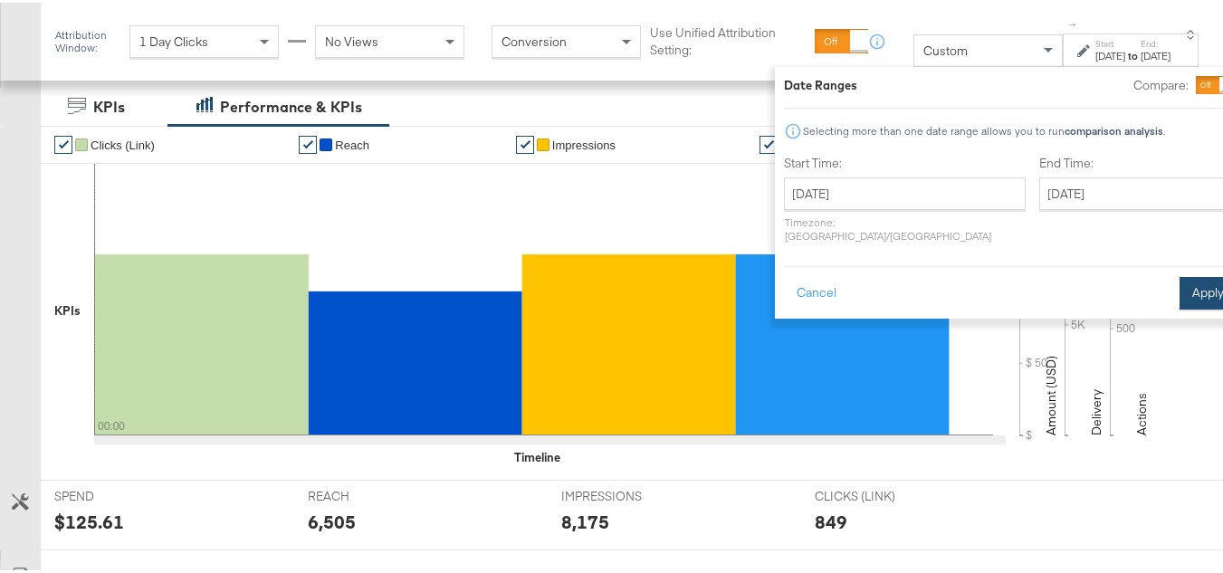
click at [1180, 277] on button "Apply" at bounding box center [1208, 290] width 57 height 33
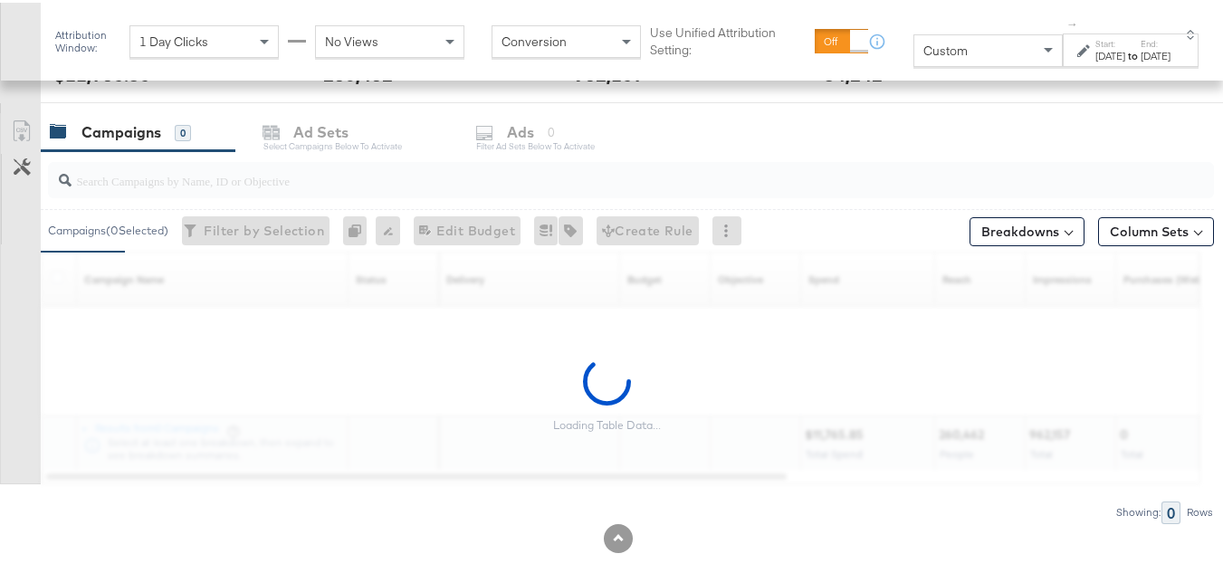
scroll to position [765, 0]
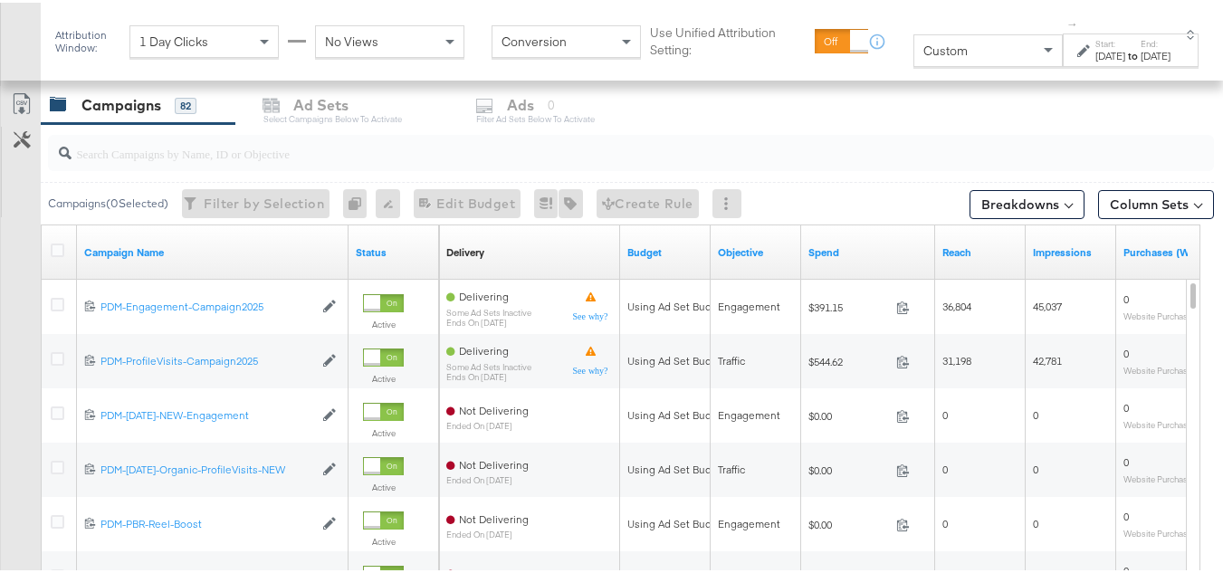
click at [294, 140] on input "search" at bounding box center [592, 143] width 1040 height 35
paste input "B2C_LAND_KC_RT_Sig_24"
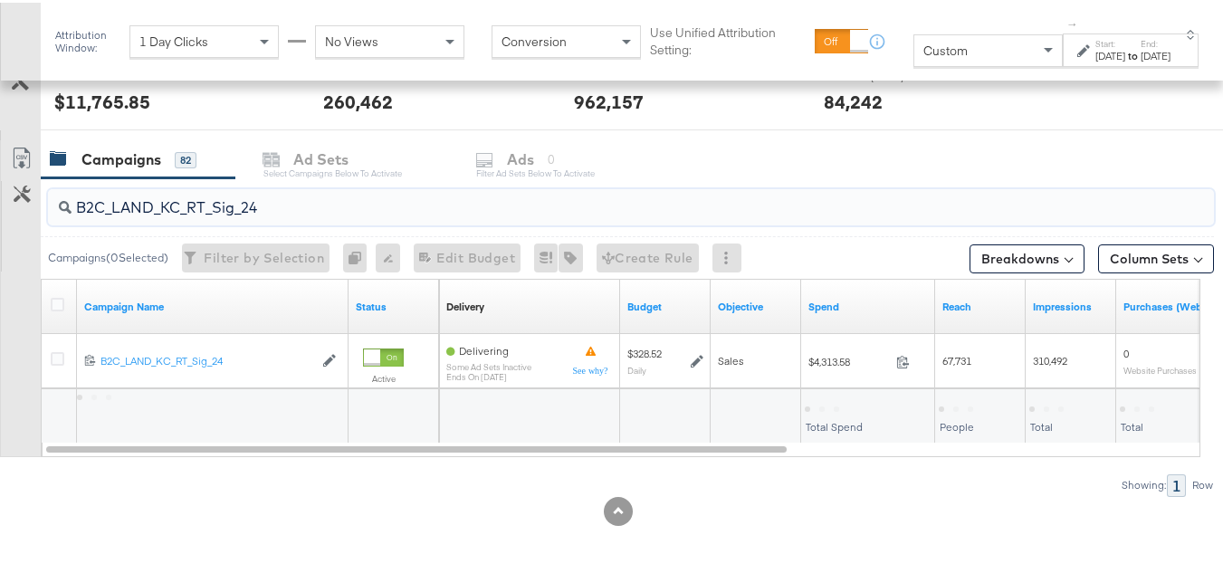
scroll to position [711, 0]
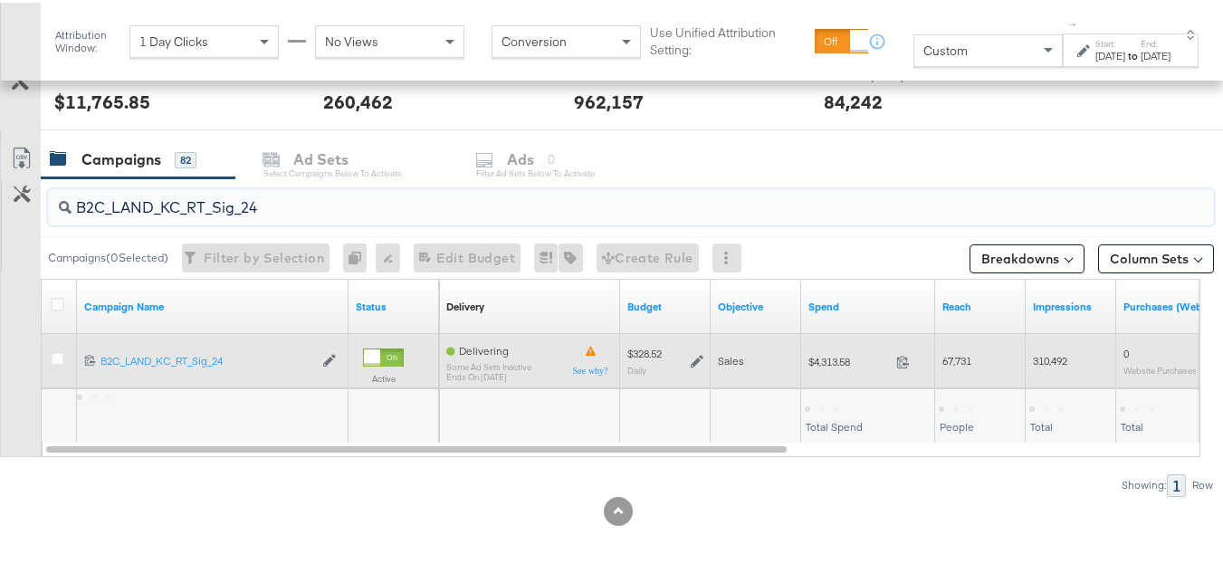
click at [821, 359] on span "$4,313.58" at bounding box center [849, 359] width 81 height 14
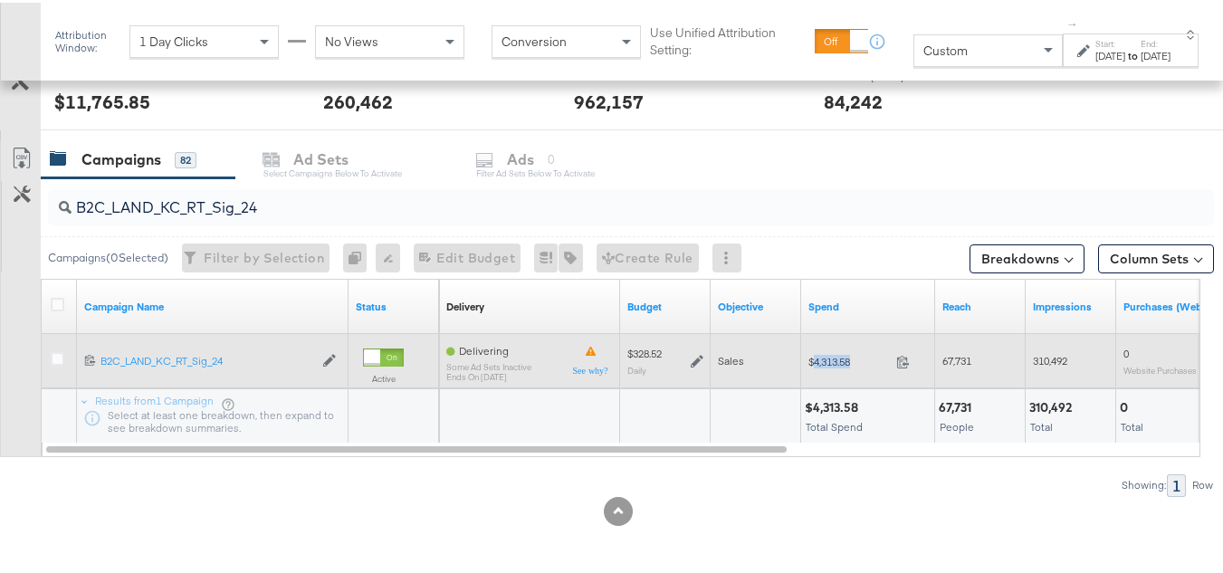
click at [821, 359] on span "$4,313.58" at bounding box center [849, 359] width 81 height 14
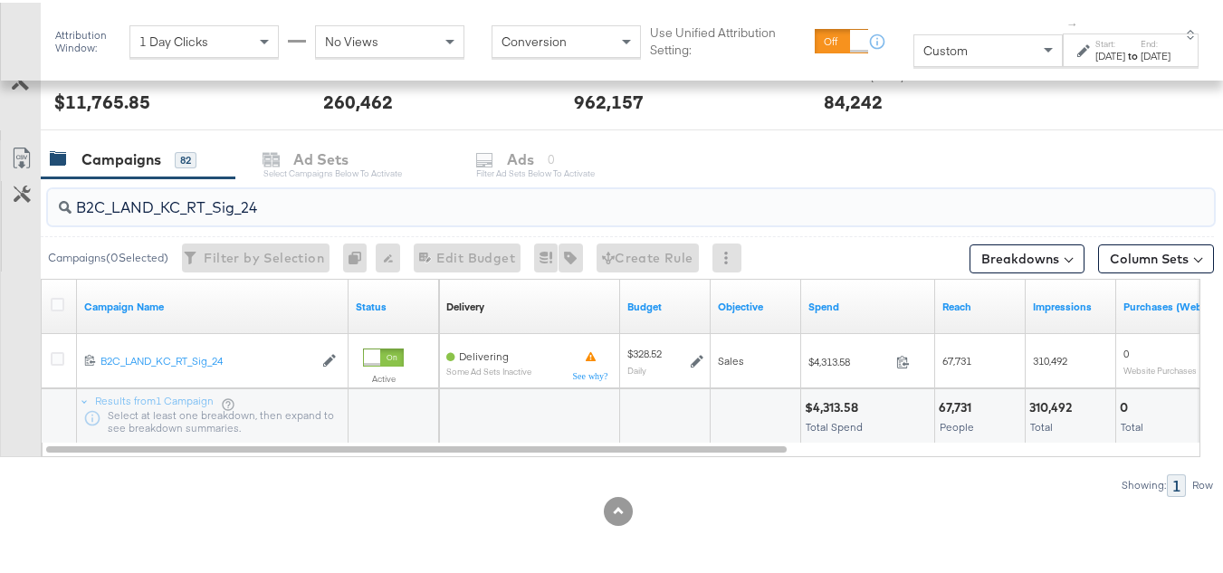
click at [268, 203] on input "B2C_LAND_KC_RT_Sig_24" at bounding box center [592, 197] width 1040 height 35
paste input "B_Ecommerce_KC_Retargeting_LW&LOA_Traffic"
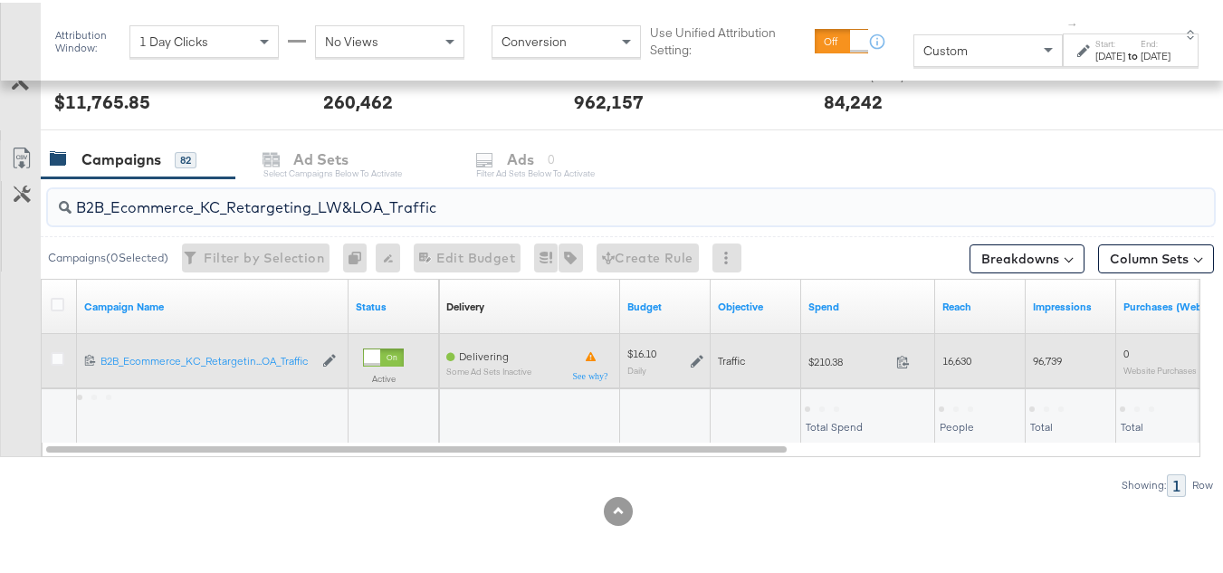
click at [837, 354] on span "$210.38" at bounding box center [849, 359] width 81 height 14
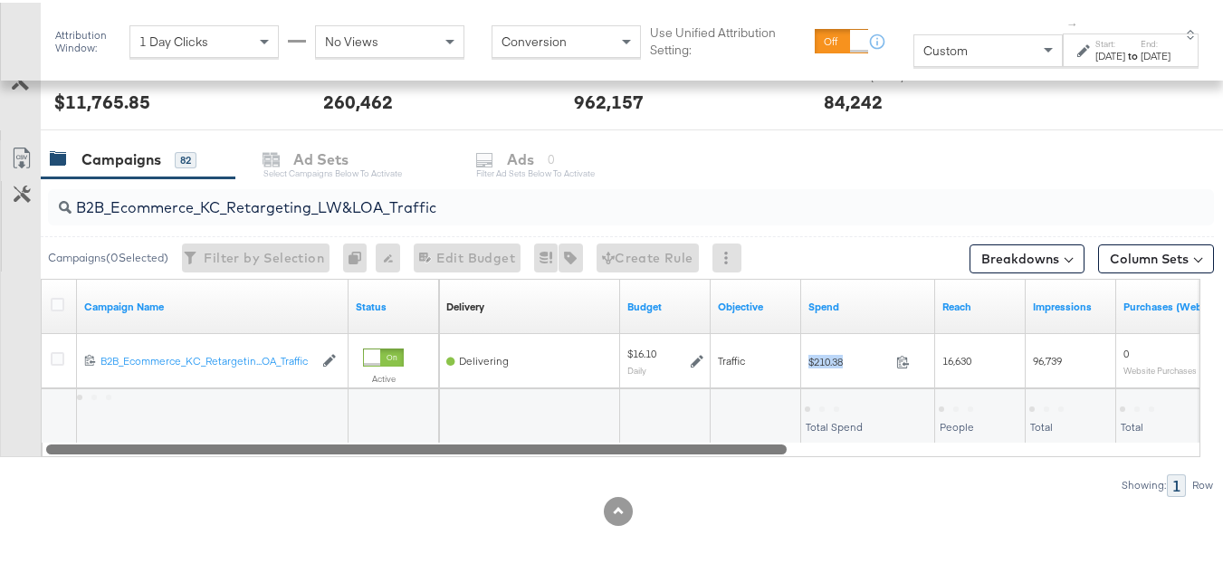
copy div "$210.38"
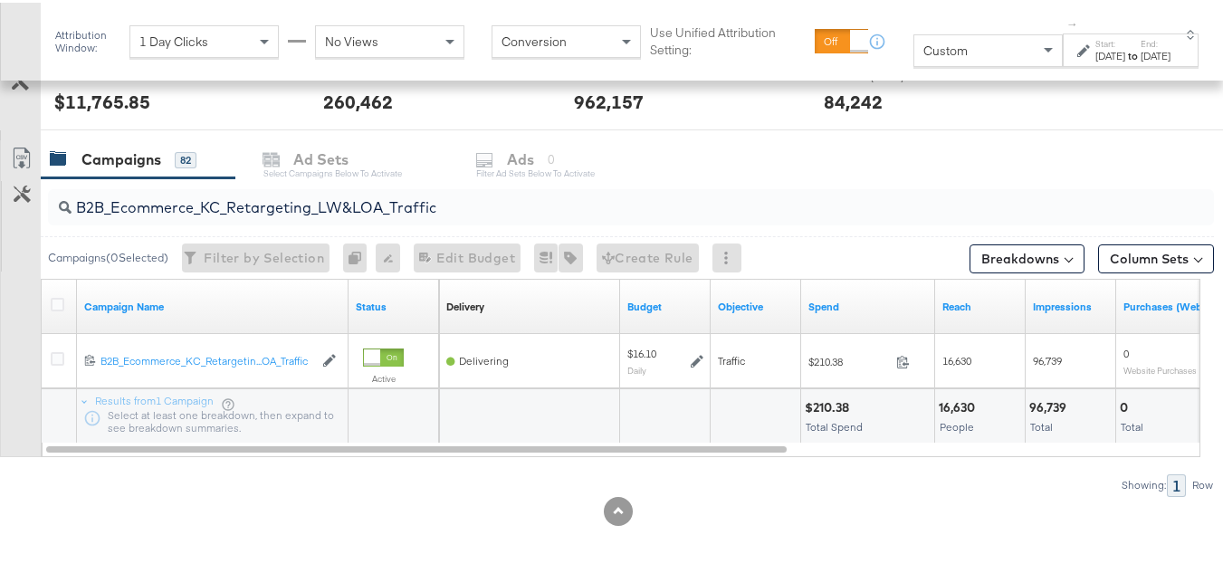
click at [243, 203] on input "B2B_Ecommerce_KC_Retargeting_LW&LOA_Traffic" at bounding box center [592, 197] width 1040 height 35
paste input "KC_Retargeting_Prospects & Clients_Conversions"
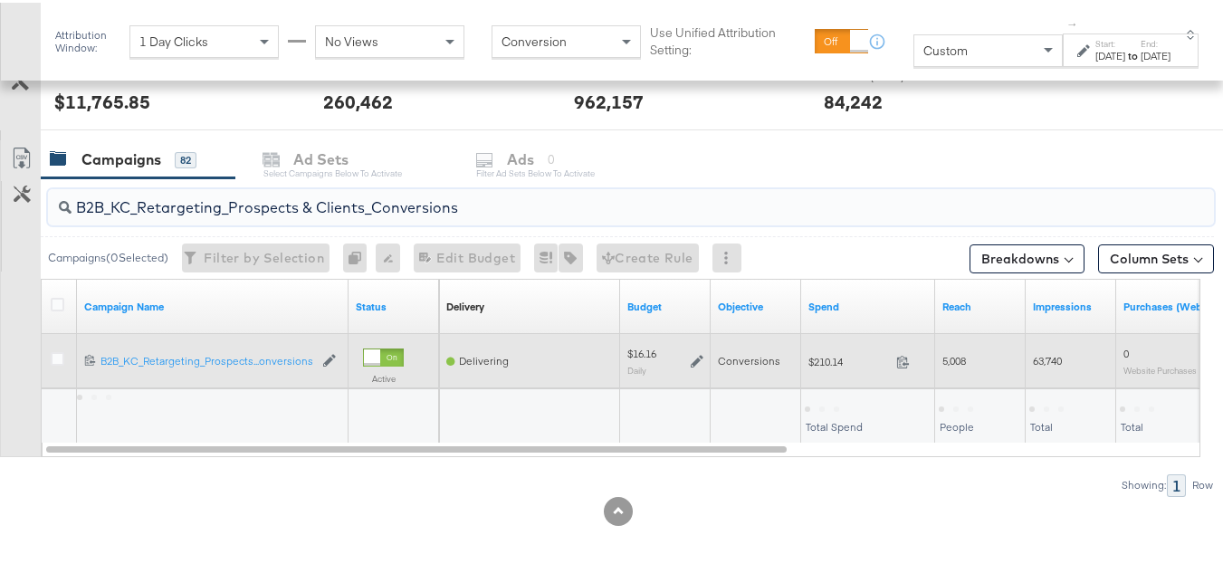
click at [811, 350] on div "$210.14 210.14" at bounding box center [868, 359] width 134 height 28
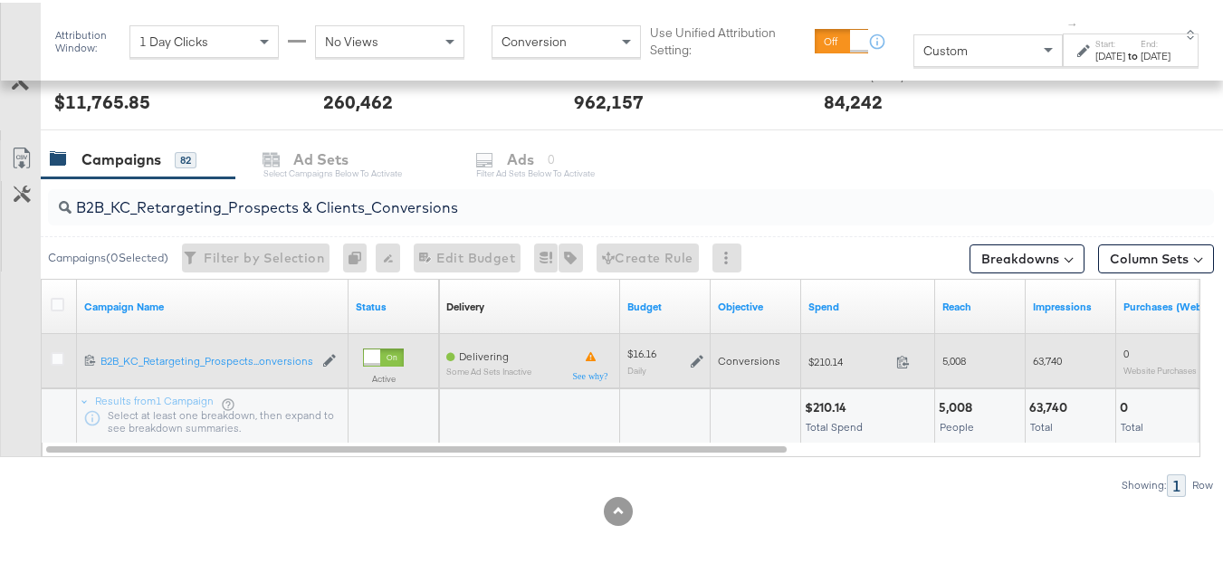
click at [829, 341] on div "$210.14 210.14" at bounding box center [868, 358] width 134 height 54
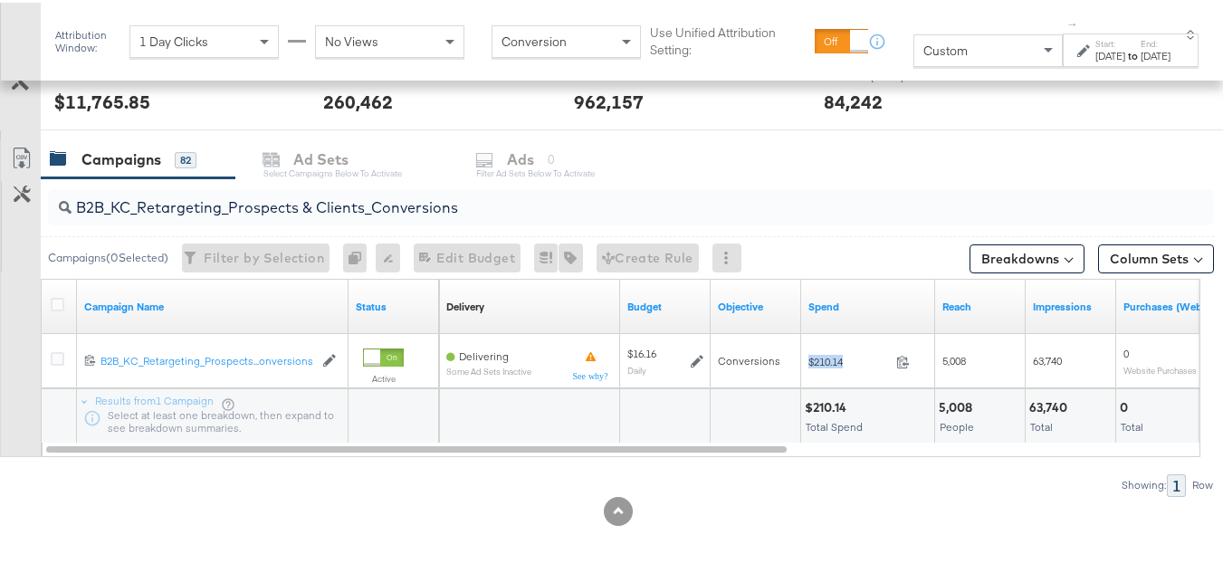
copy div "$210.14"
click at [261, 200] on input "B2B_KC_Retargeting_Prospects & Clients_Conversions" at bounding box center [592, 197] width 1040 height 35
paste input "C_LAND_KC_Pros_Sig"
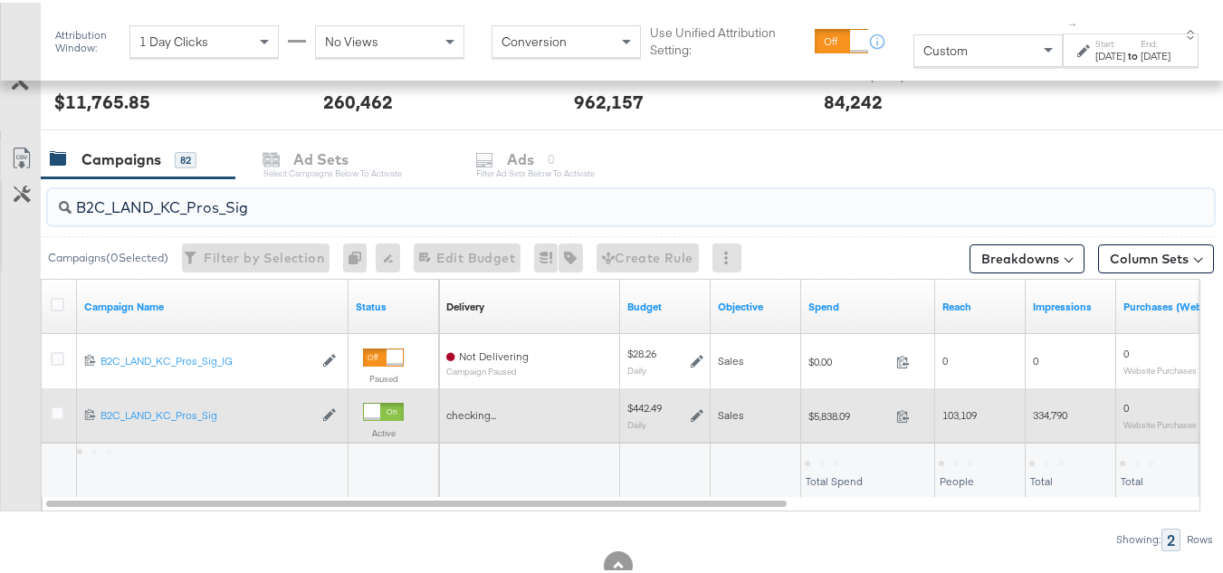
click at [839, 430] on div "$5,838.09 5838.09" at bounding box center [868, 413] width 134 height 54
click at [834, 430] on div "$5,838.09 5838.09" at bounding box center [868, 413] width 134 height 54
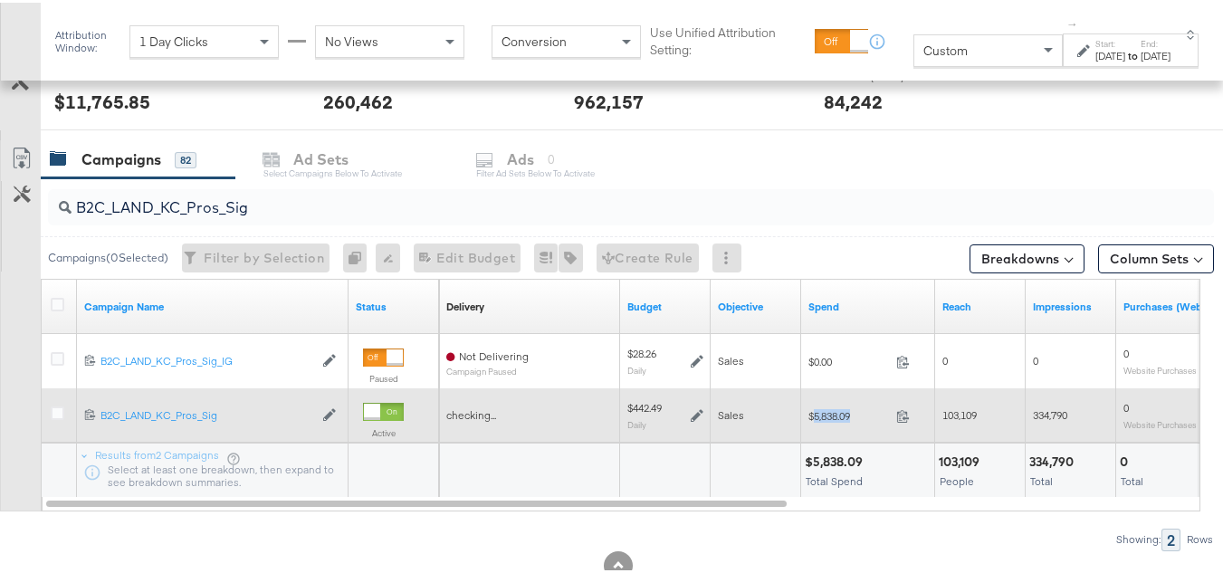
click at [834, 430] on div "$5,838.09 5838.09" at bounding box center [868, 413] width 134 height 54
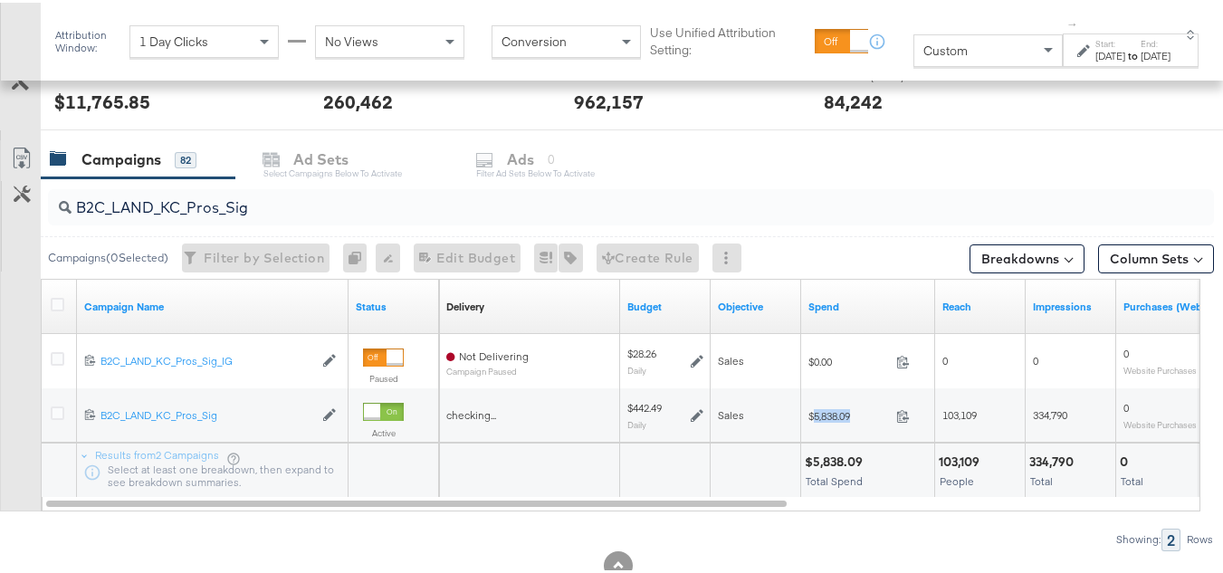
copy span "5,838.09"
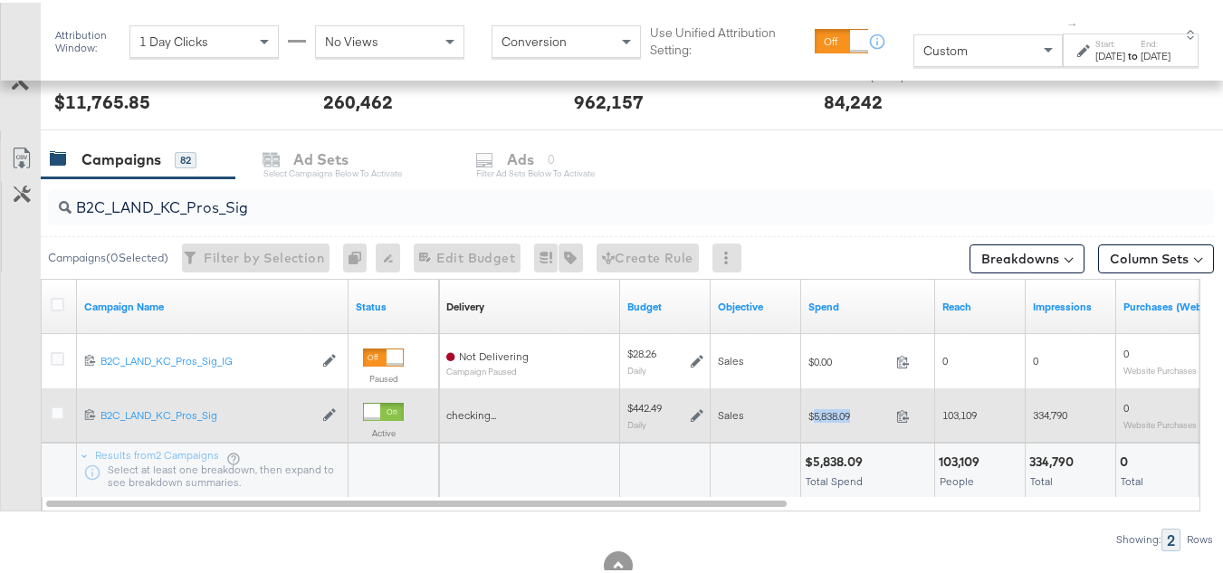
click at [828, 410] on span "$5,838.09" at bounding box center [849, 414] width 81 height 14
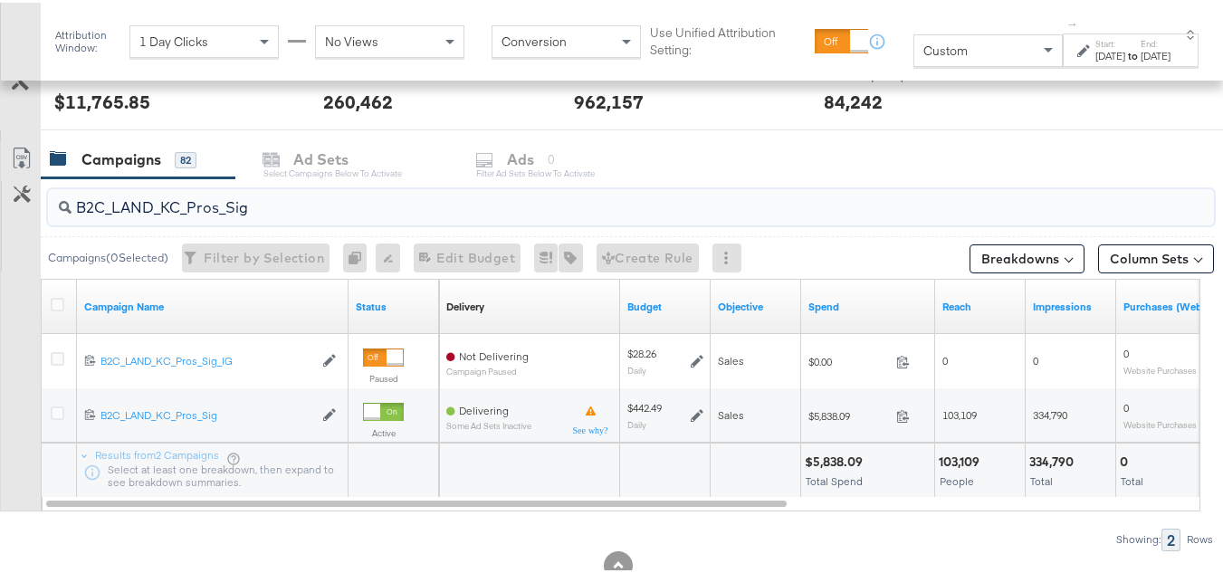
click at [336, 197] on input "B2C_LAND_KC_Pros_Sig" at bounding box center [592, 197] width 1040 height 35
paste input "RT_Sig_24"
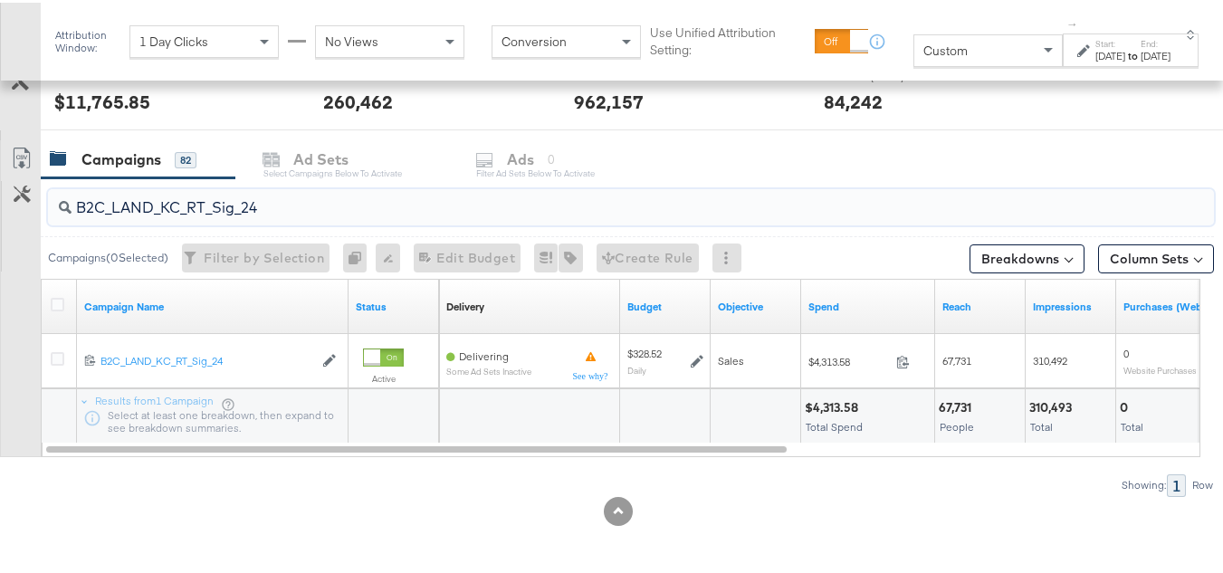
type input "B2C_LAND_KC_RT_Sig_24"
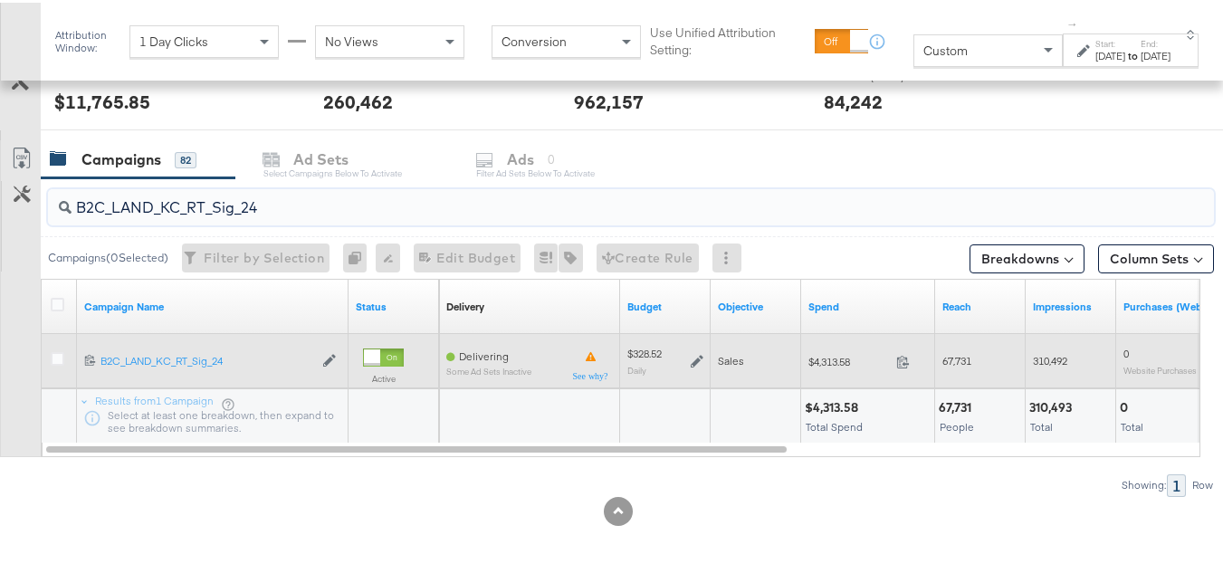
click at [696, 360] on icon at bounding box center [697, 358] width 13 height 13
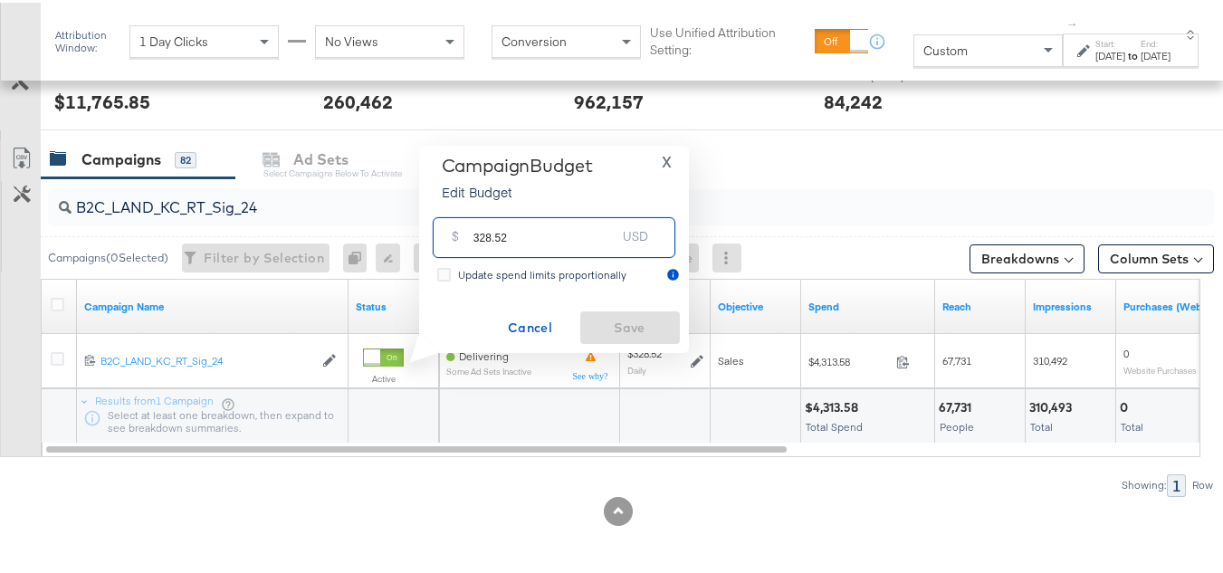
click at [587, 235] on input "328.52" at bounding box center [545, 227] width 143 height 39
paste input "$312.09"
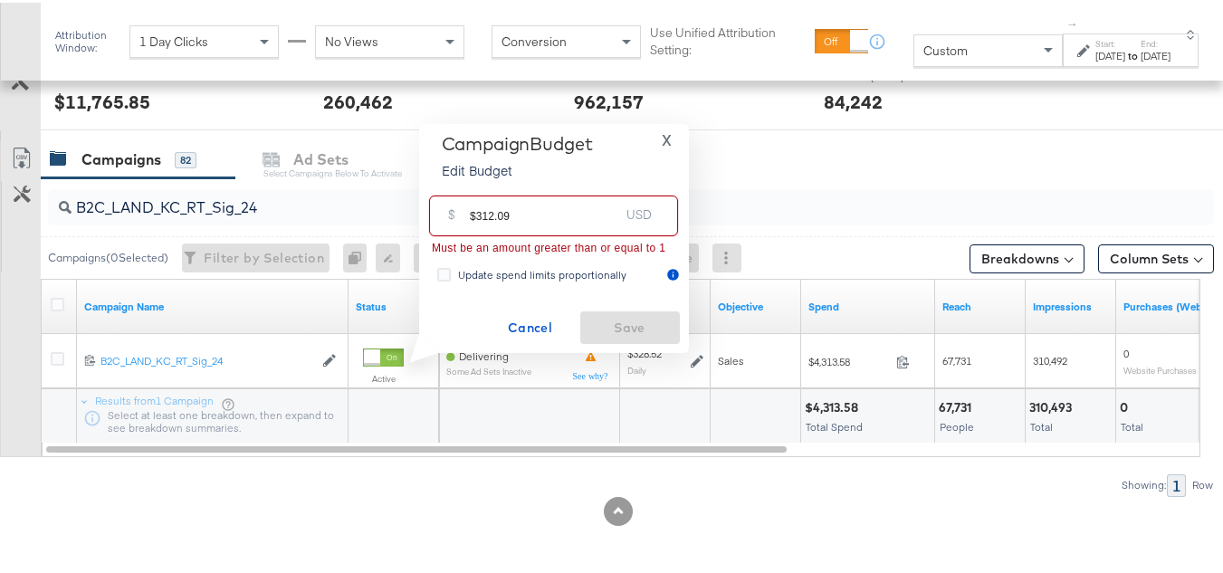
click at [472, 210] on input "$312.09" at bounding box center [544, 206] width 149 height 39
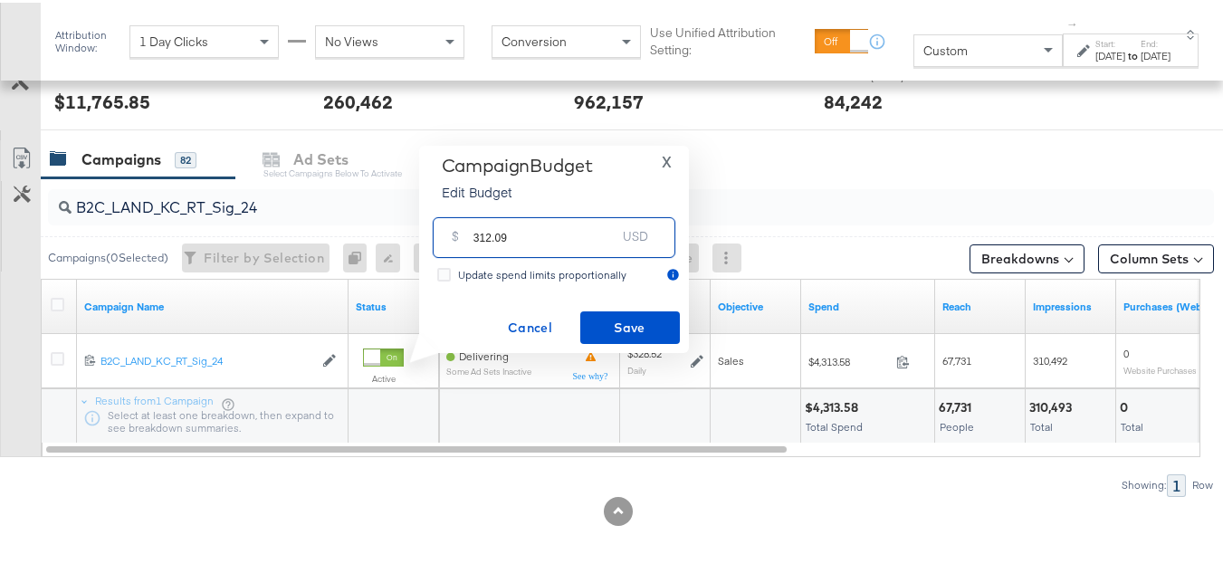
click at [552, 229] on input "312.09" at bounding box center [545, 227] width 143 height 39
type input "312.09"
click at [590, 304] on div "Campaign Budget Edit Budget X $ 312.09 USD Update spend limits proportionally C…" at bounding box center [554, 246] width 252 height 189
click at [593, 309] on button "Save" at bounding box center [631, 325] width 100 height 33
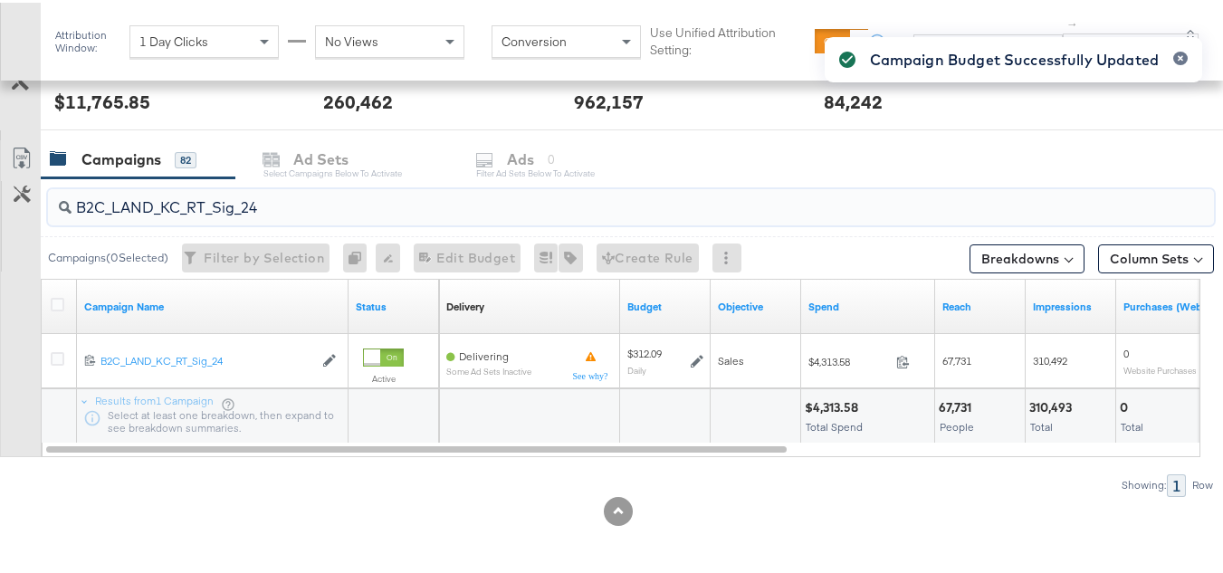
click at [235, 206] on input "B2C_LAND_KC_RT_Sig_24" at bounding box center [592, 197] width 1040 height 35
paste input "B_Ecommerce_KC_Retargeting_LW&LOA_Traffic"
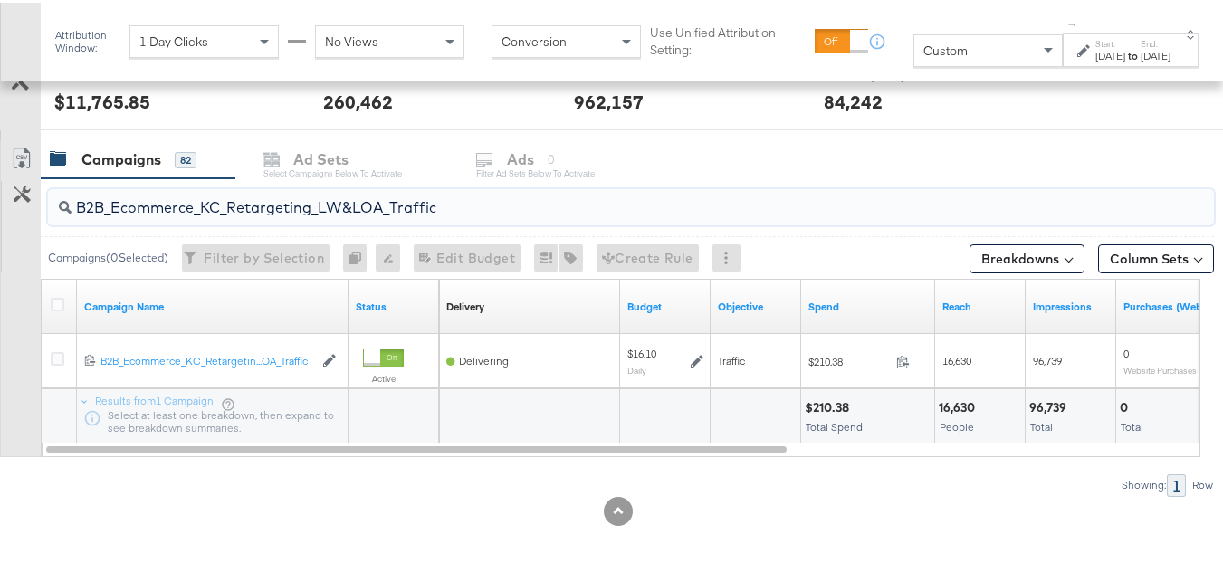
type input "B2B_Ecommerce_KC_Retargeting_LW&LOA_Traffic"
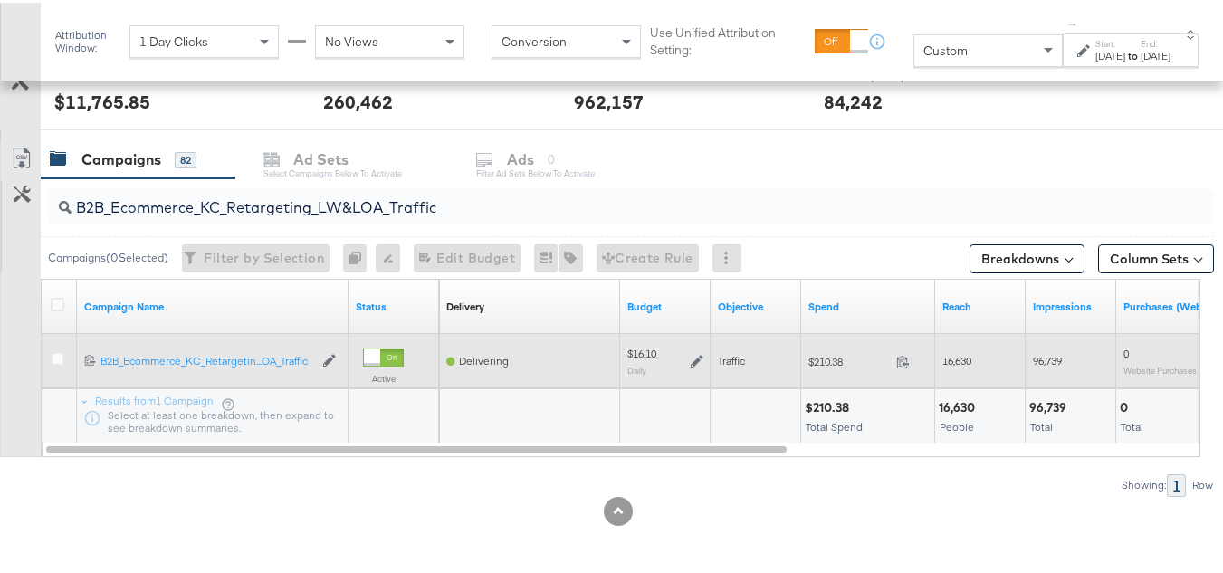
click at [697, 356] on icon at bounding box center [697, 358] width 13 height 13
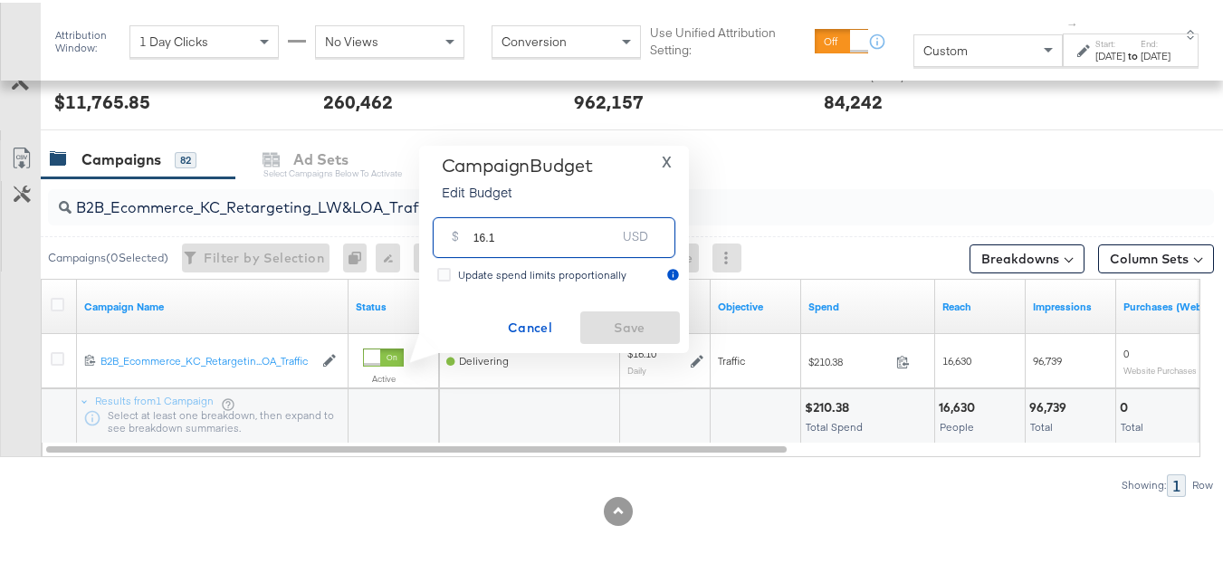
click at [592, 208] on input "16.1" at bounding box center [545, 227] width 143 height 39
click at [581, 220] on input "16.1" at bounding box center [545, 227] width 143 height 39
paste input "$16.09"
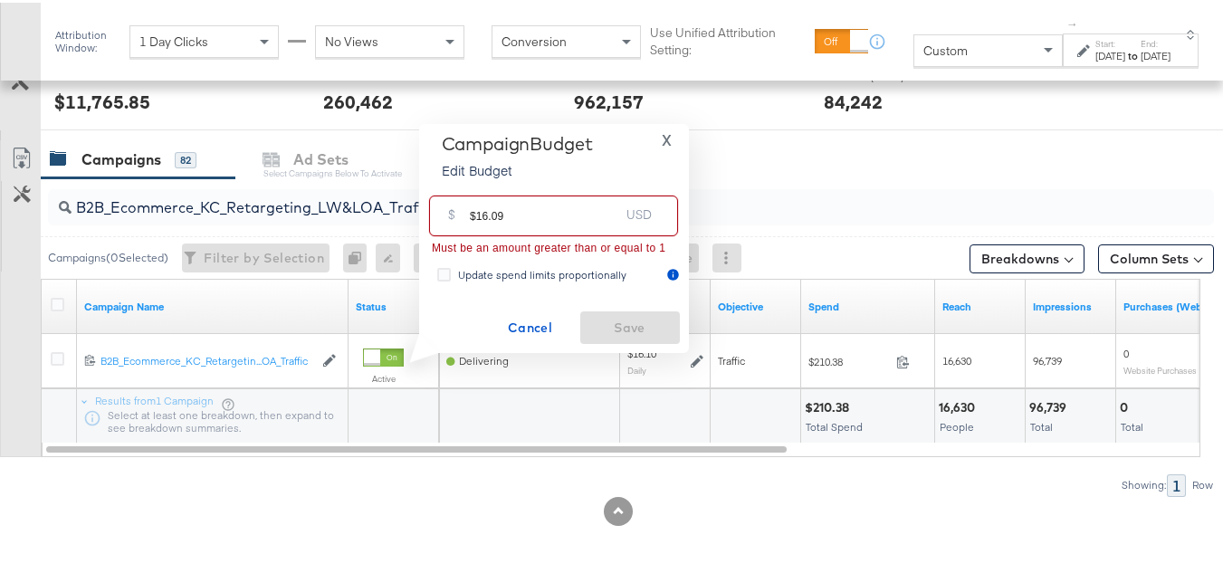
click at [478, 210] on input "$16.09" at bounding box center [544, 206] width 149 height 39
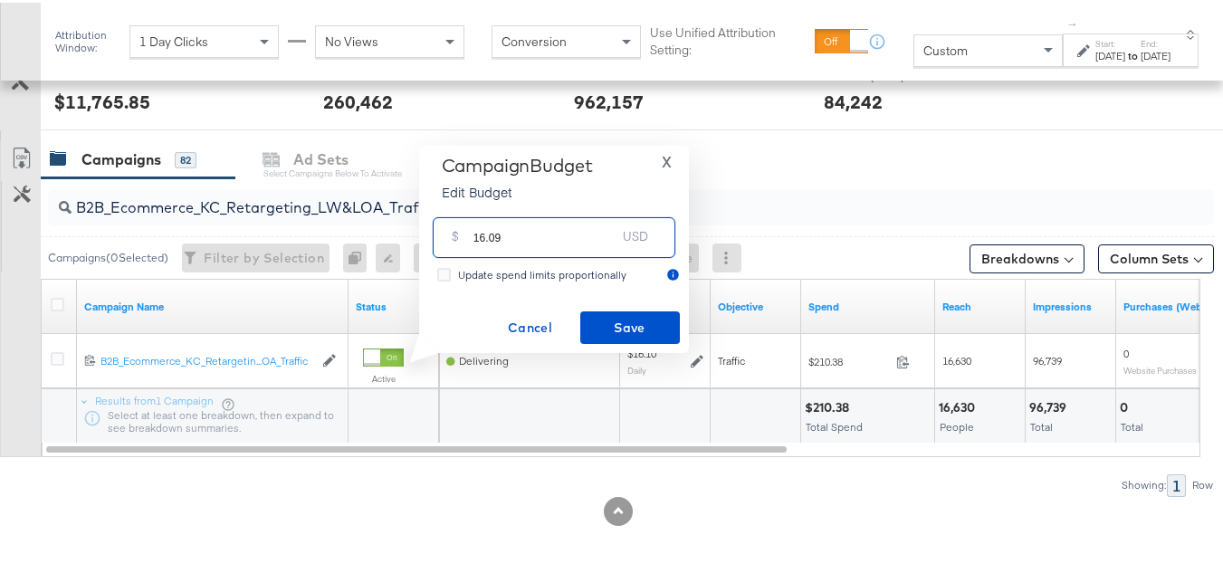
click at [538, 226] on input "16.09" at bounding box center [545, 227] width 143 height 39
type input "16.09"
click at [617, 327] on span "Save" at bounding box center [630, 325] width 85 height 23
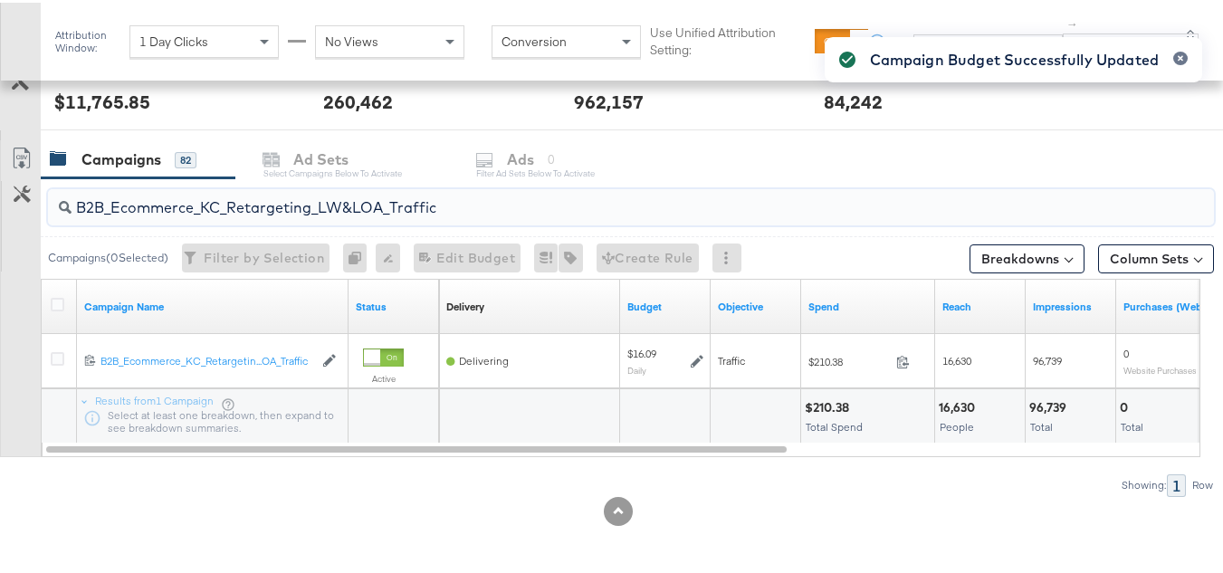
click at [231, 204] on input "B2B_Ecommerce_KC_Retargeting_LW&LOA_Traffic" at bounding box center [592, 197] width 1040 height 35
paste input "KC_Retargeting_Prospects & Clients_Conversions"
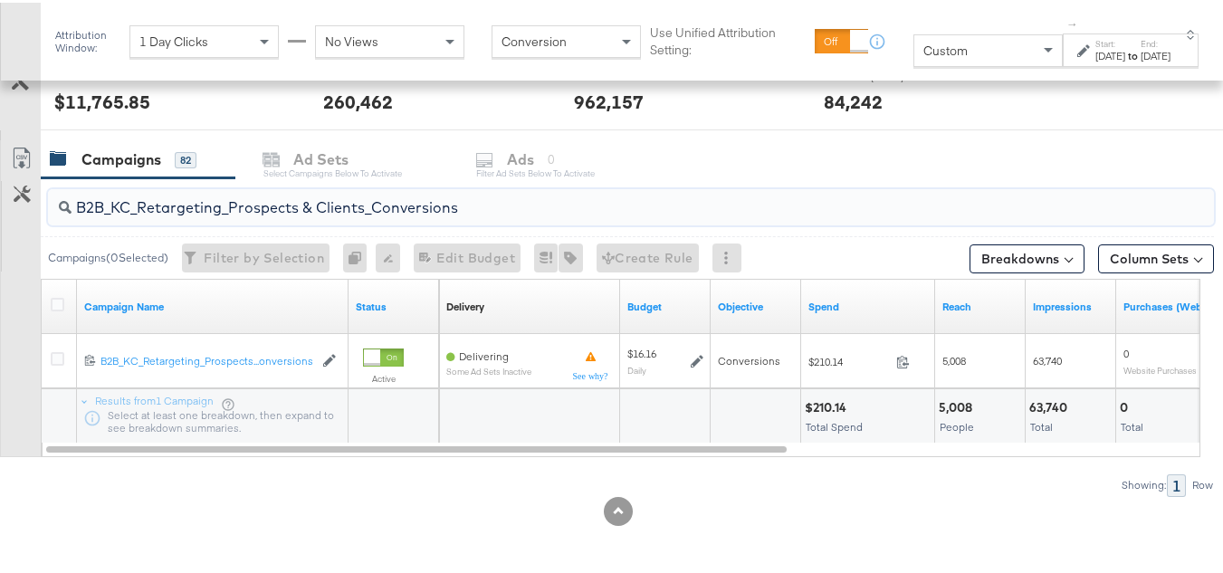
type input "B2B_KC_Retargeting_Prospects & Clients_Conversions"
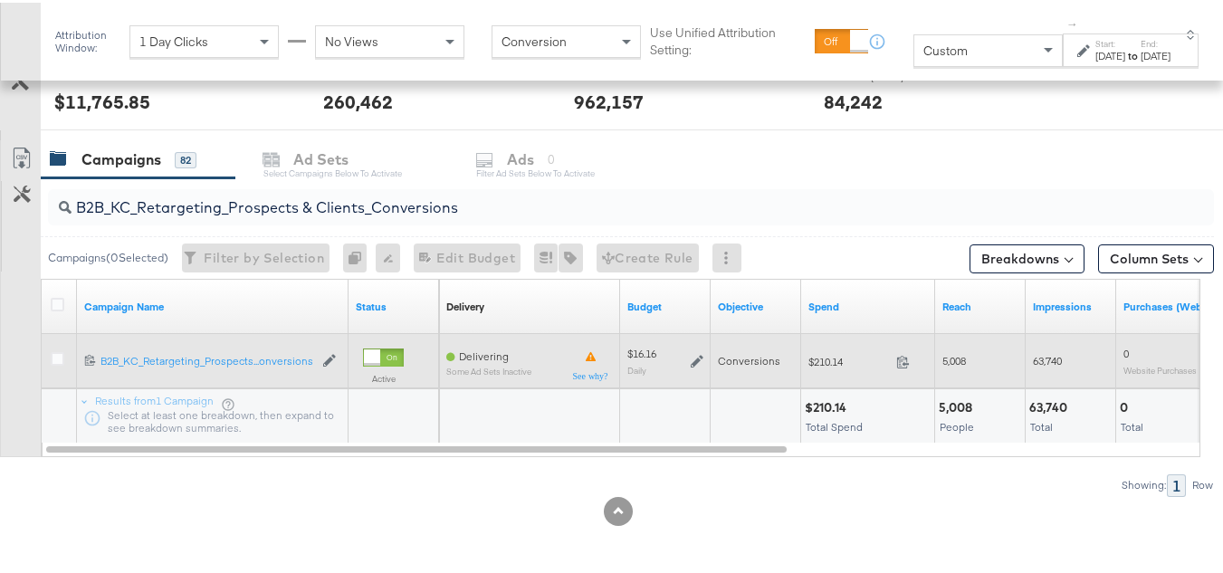
click at [705, 360] on div "$16.16 Daily" at bounding box center [665, 358] width 91 height 43
click at [689, 353] on div "$16.16 Daily" at bounding box center [666, 358] width 76 height 28
click at [691, 356] on icon at bounding box center [697, 358] width 13 height 13
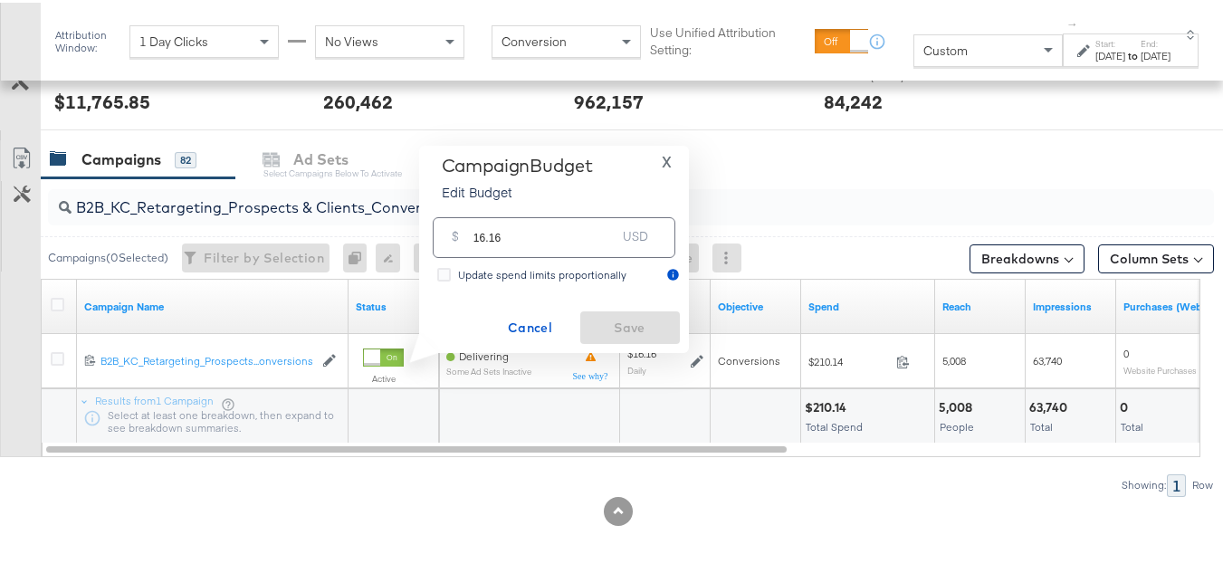
click at [566, 220] on input "16.16" at bounding box center [545, 227] width 143 height 39
paste input "$16.10"
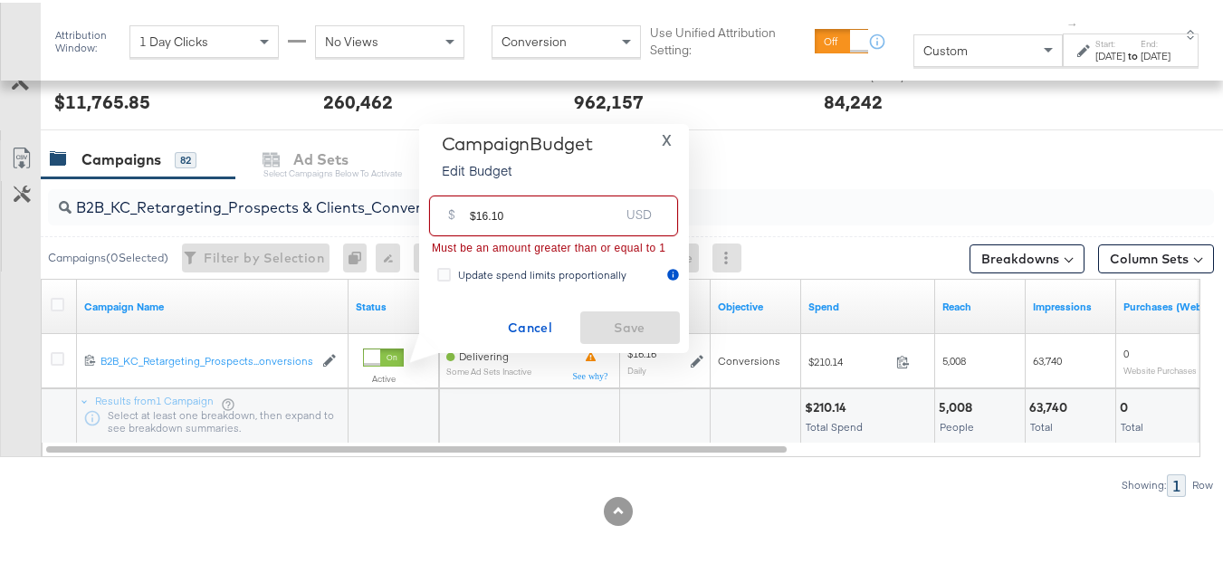
click at [475, 215] on input "$16.10" at bounding box center [544, 206] width 149 height 39
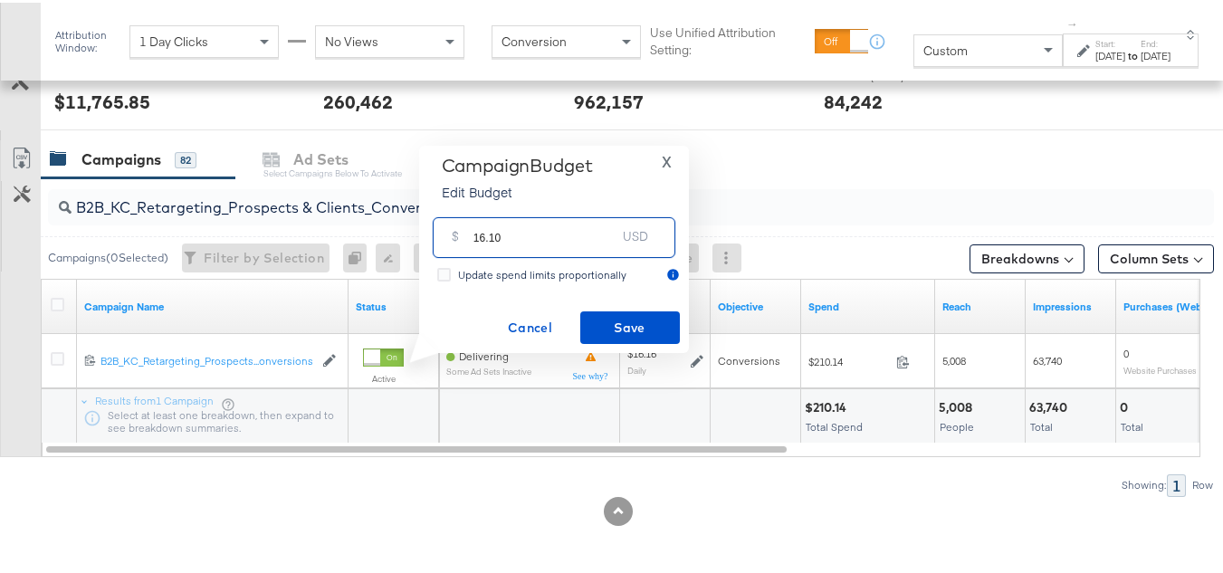
click at [556, 235] on input "16.10" at bounding box center [545, 227] width 143 height 39
type input "16.10"
click at [618, 316] on span "Save" at bounding box center [630, 325] width 85 height 23
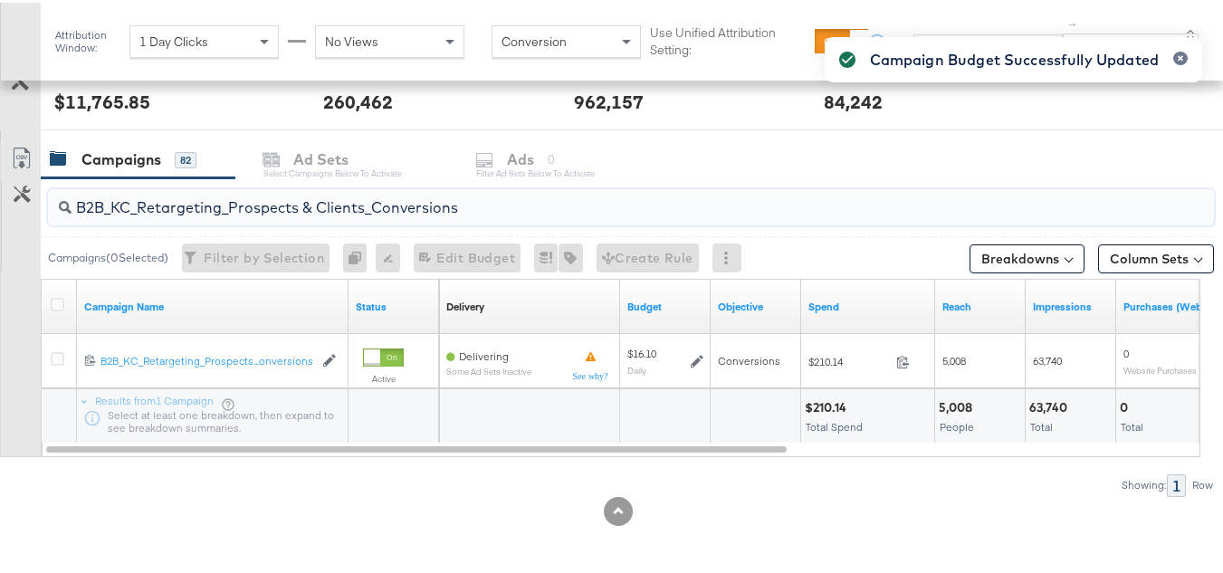
click at [264, 202] on input "B2B_KC_Retargeting_Prospects & Clients_Conversions" at bounding box center [592, 197] width 1040 height 35
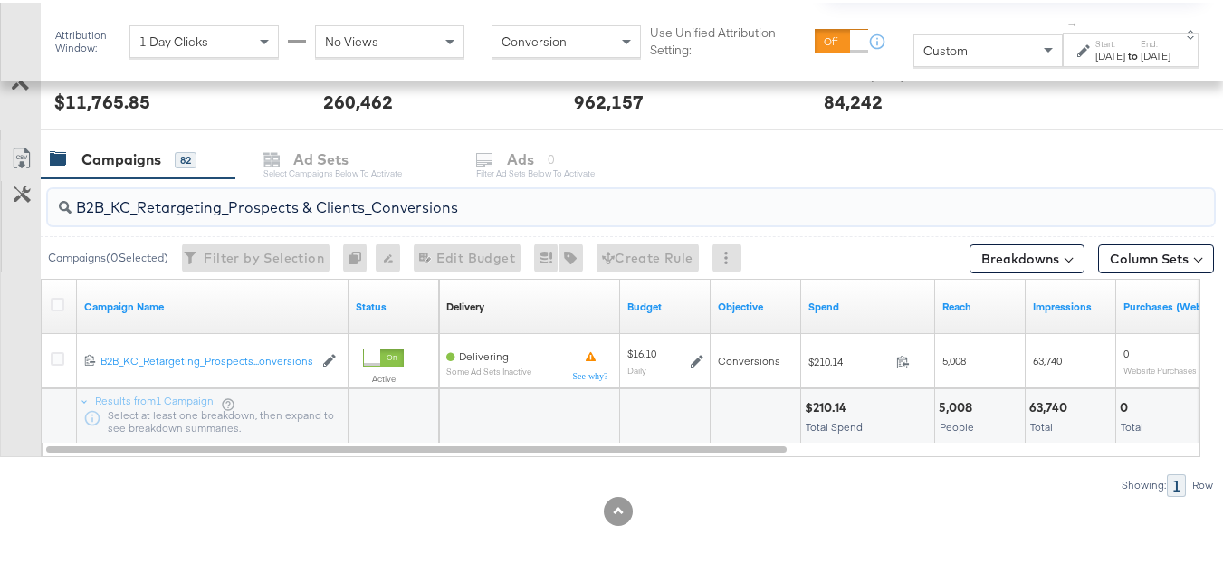
paste input "C_LAND_KC_Pros_Sig"
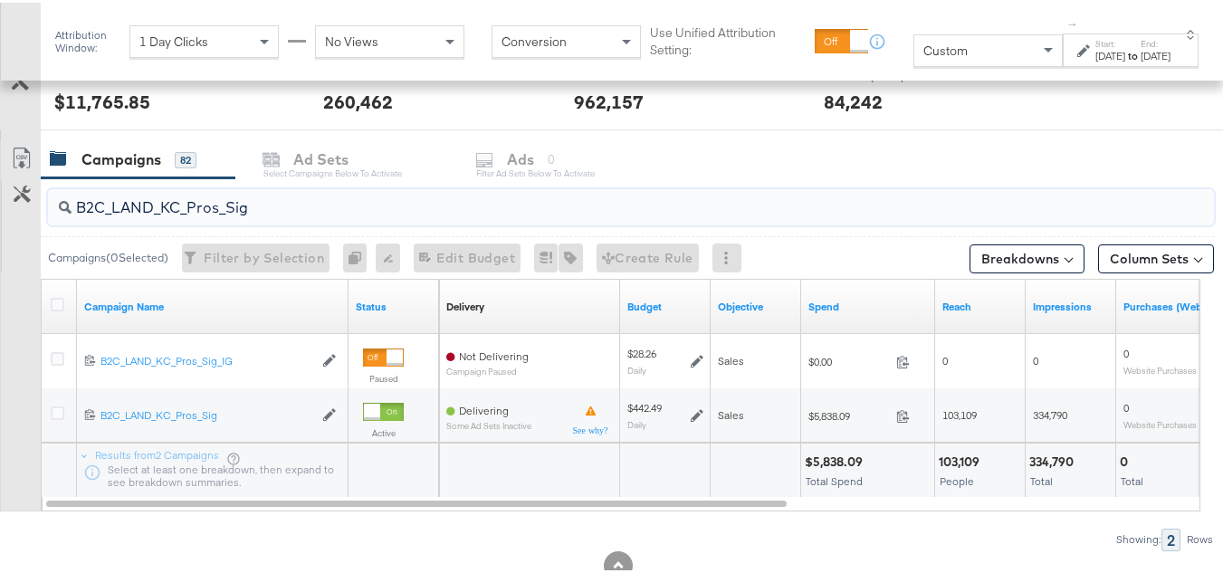
type input "B2C_LAND_KC_Pros_Sig"
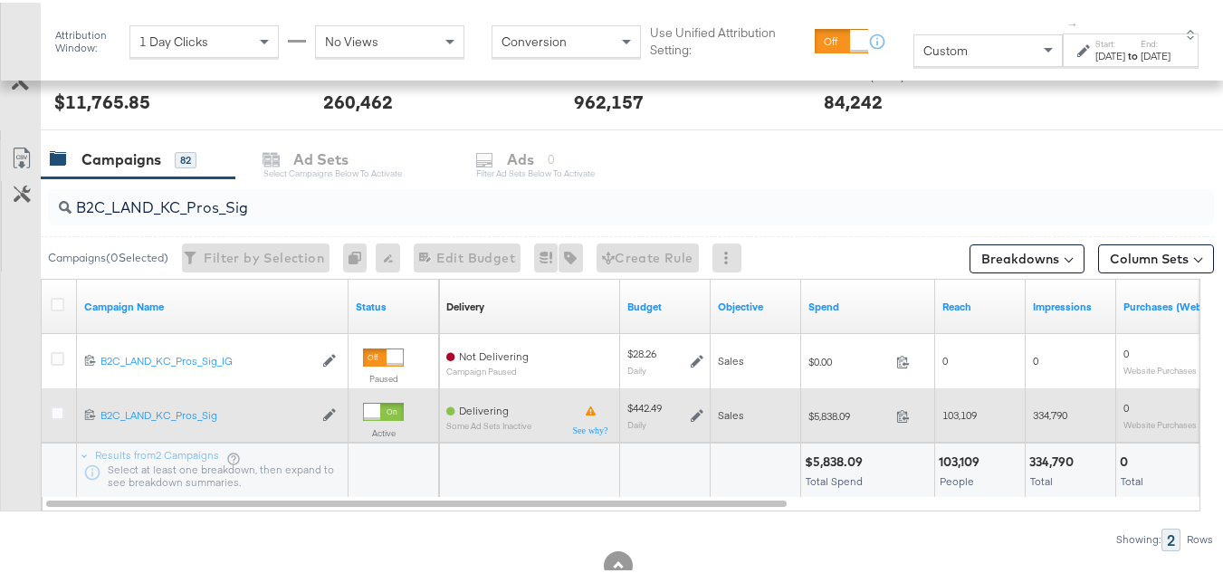
click at [696, 411] on icon at bounding box center [697, 413] width 13 height 13
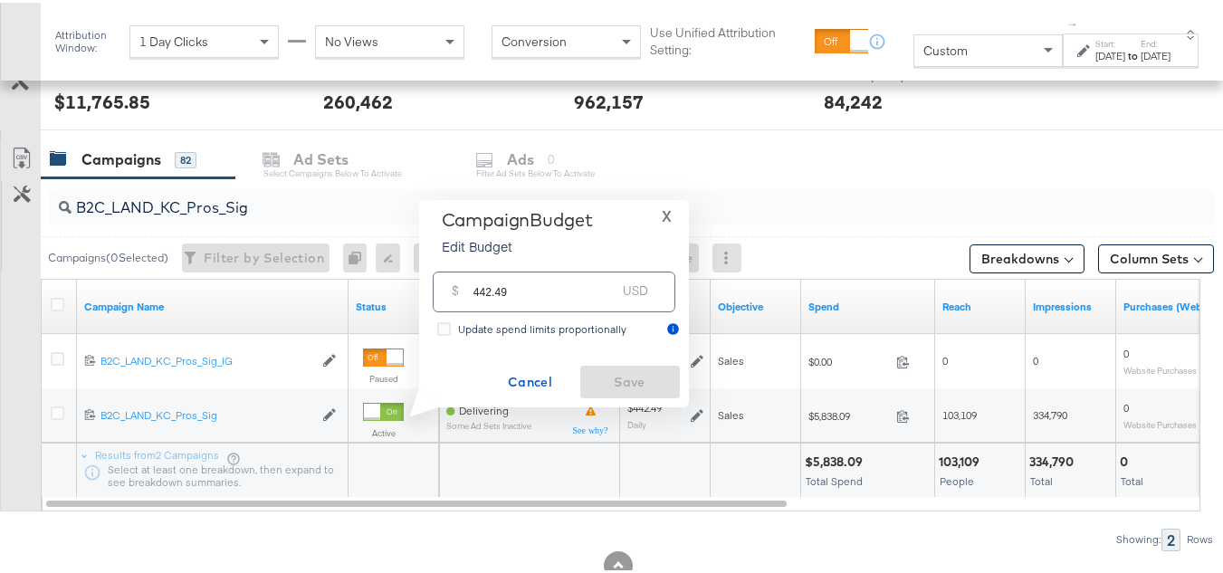
click at [591, 278] on input "442.49" at bounding box center [545, 282] width 143 height 39
paste input "$420.37"
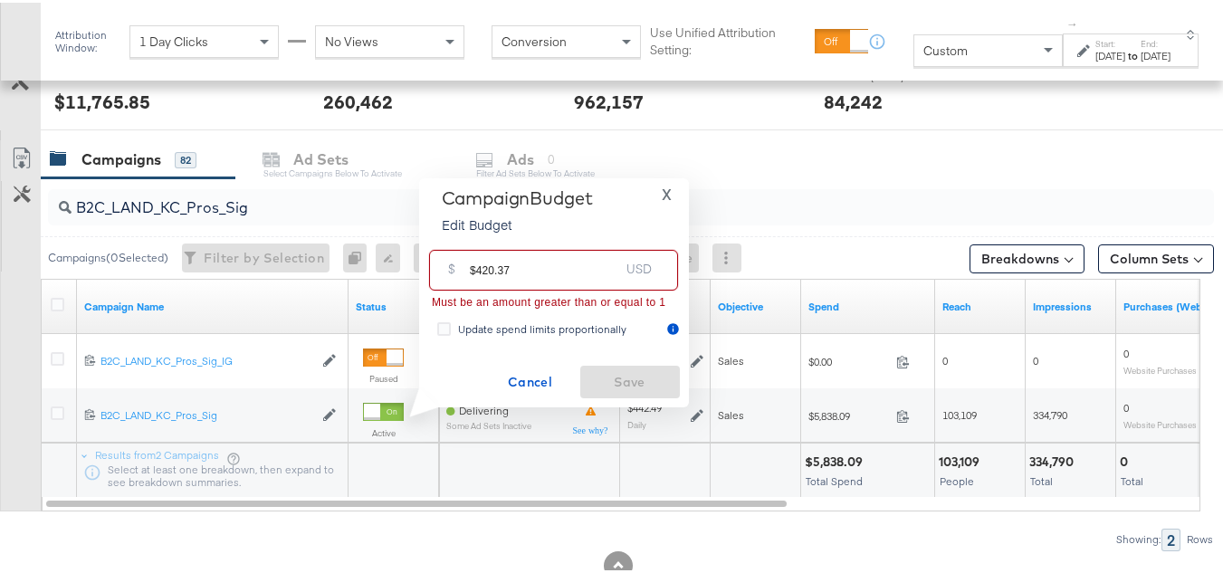
click at [475, 269] on input "$420.37" at bounding box center [544, 260] width 149 height 39
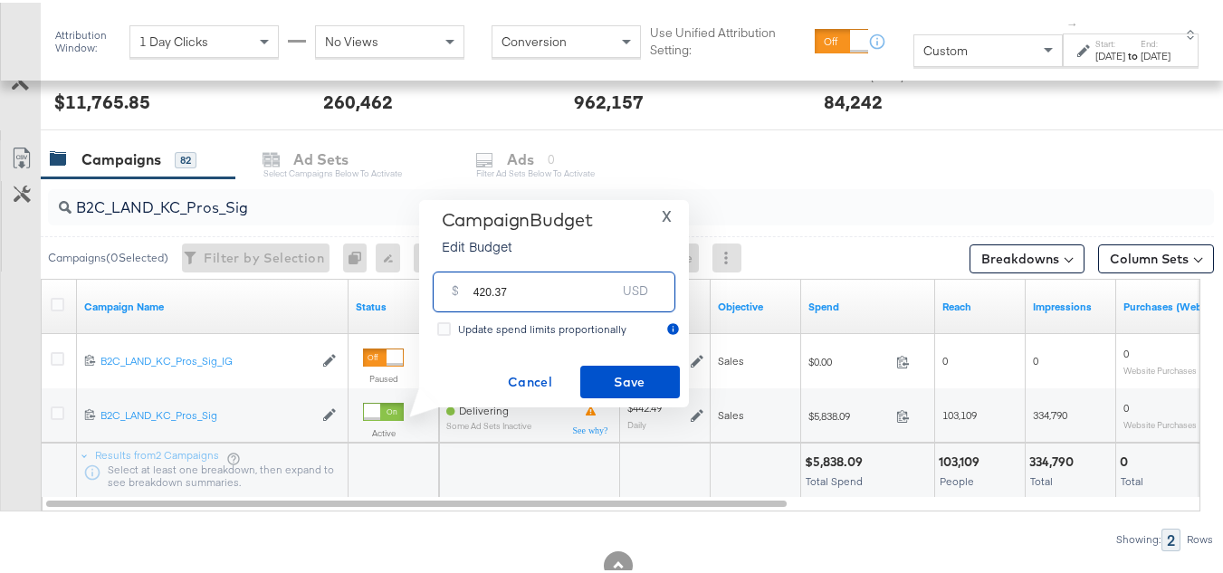
click at [573, 278] on input "420.37" at bounding box center [545, 282] width 143 height 39
type input "420.37"
click at [622, 359] on div "Campaign Budget Edit Budget X $ 420.37 USD Update spend limits proportionally C…" at bounding box center [554, 300] width 252 height 189
click at [625, 369] on span "Save" at bounding box center [630, 380] width 85 height 23
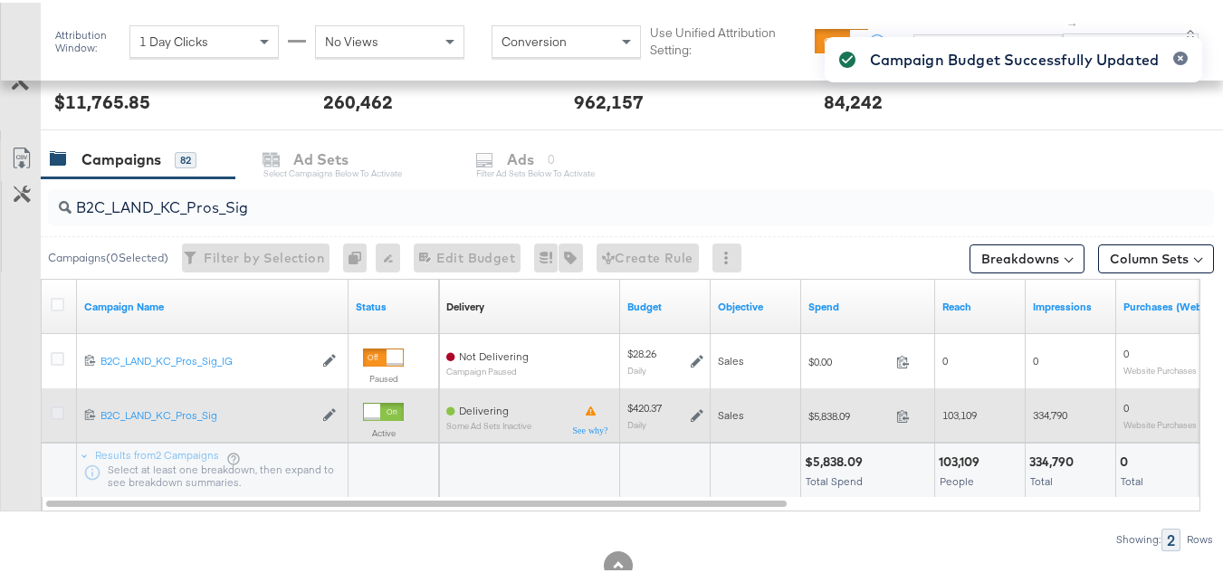
click at [61, 415] on icon at bounding box center [58, 411] width 14 height 14
click at [0, 0] on input "checkbox" at bounding box center [0, 0] width 0 height 0
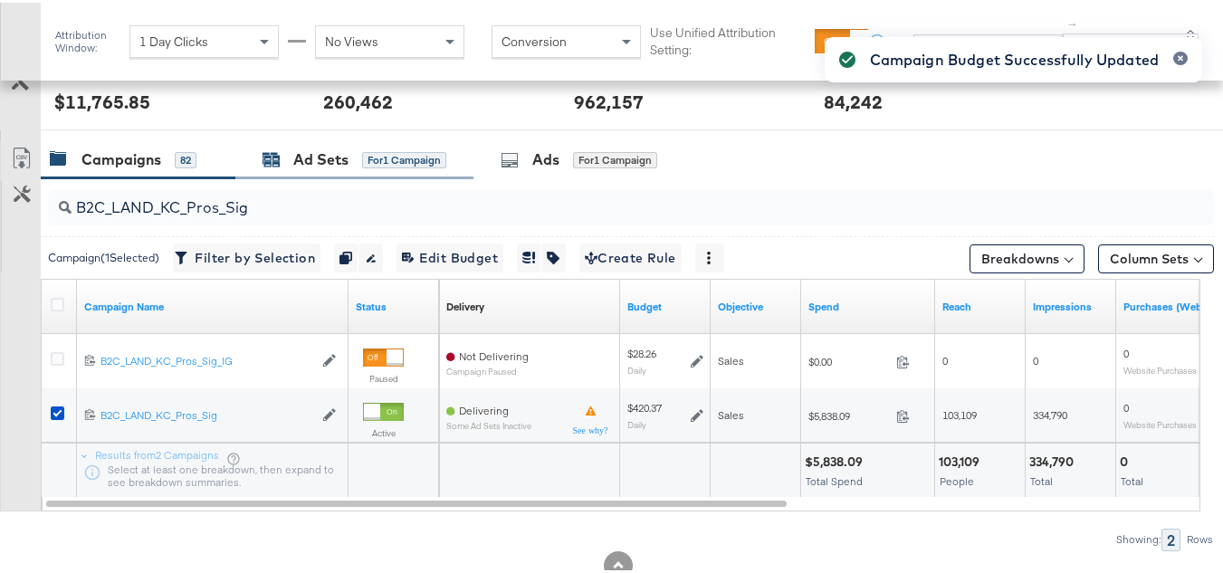
click at [308, 167] on div "Ad Sets" at bounding box center [320, 157] width 55 height 21
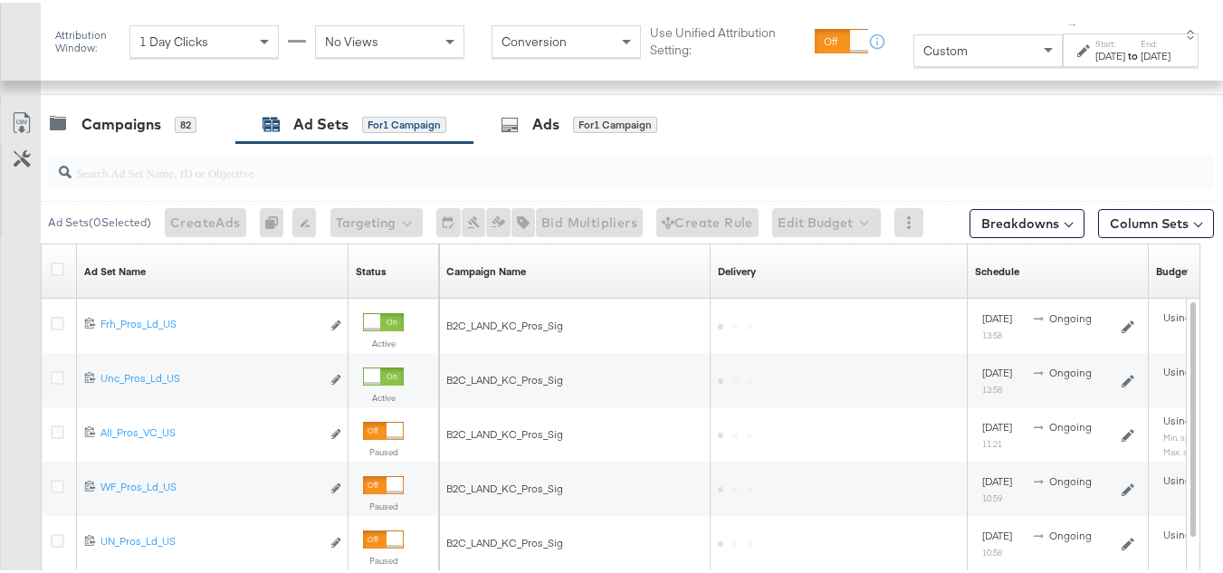
scroll to position [765, 0]
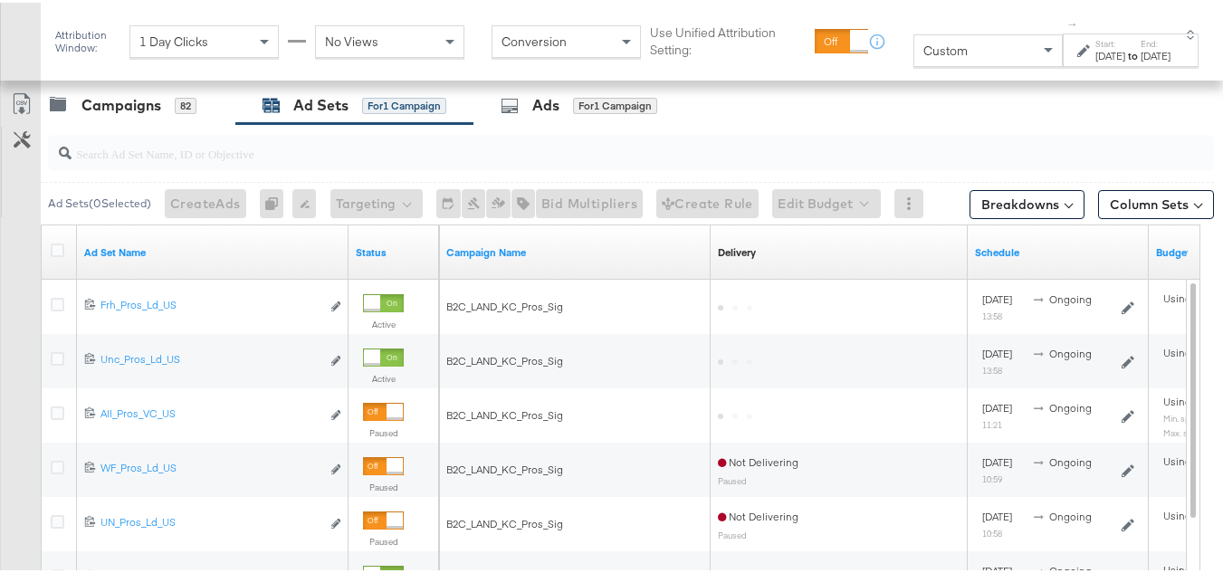
click at [358, 236] on div "Status" at bounding box center [394, 249] width 91 height 29
click at [361, 253] on link "Status" at bounding box center [394, 250] width 76 height 14
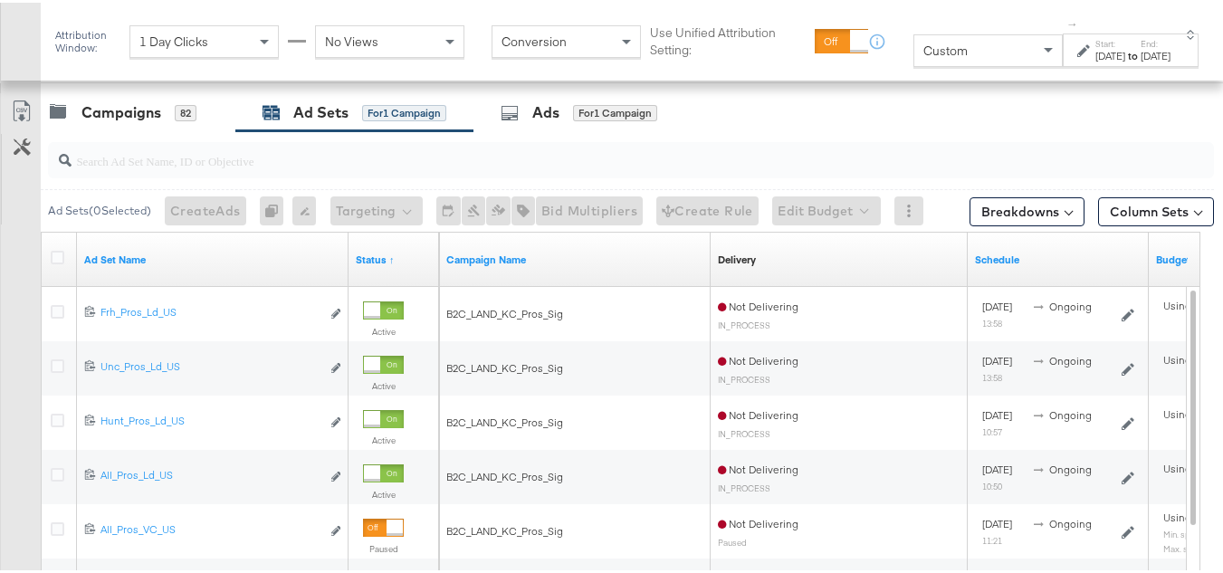
scroll to position [584, 0]
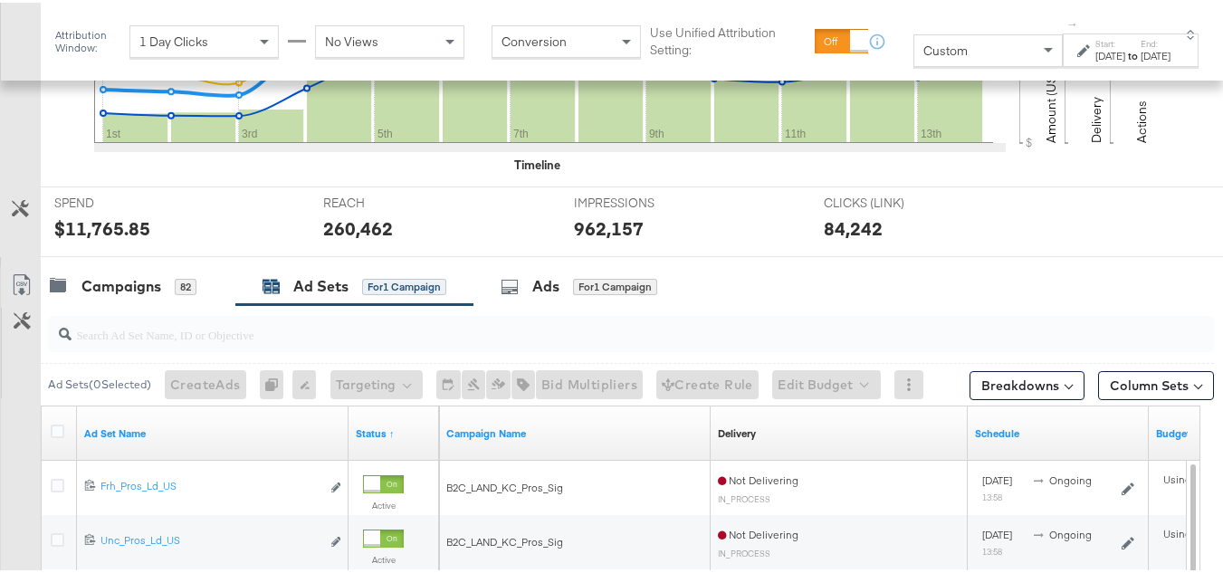
click at [105, 259] on div at bounding box center [618, 261] width 1237 height 14
click at [104, 277] on div "Campaigns" at bounding box center [122, 283] width 80 height 21
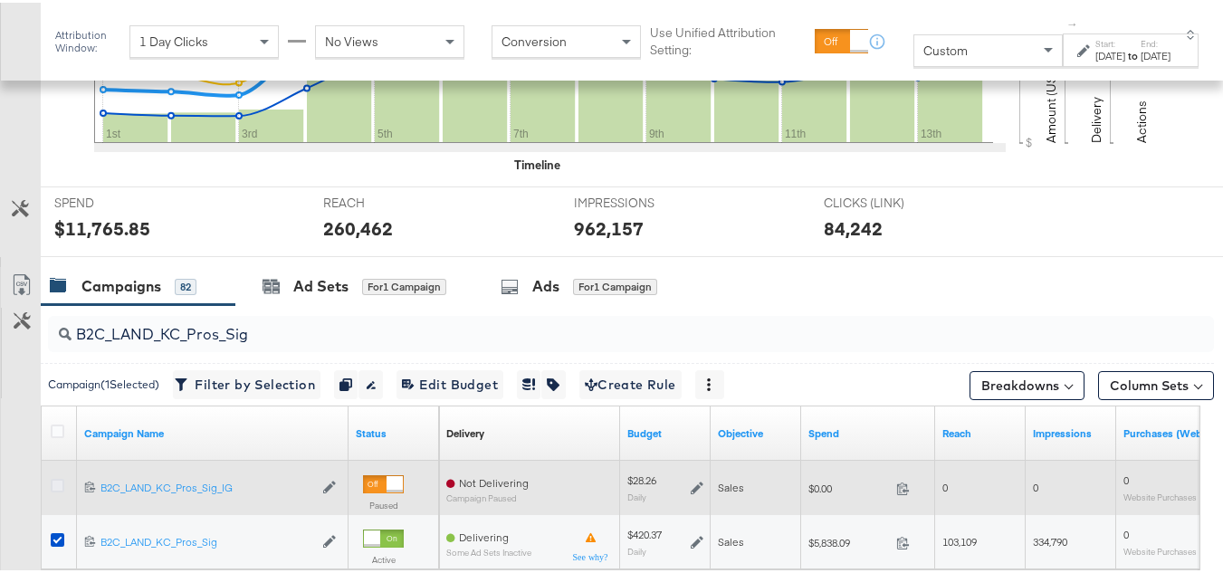
click at [55, 487] on icon at bounding box center [58, 483] width 14 height 14
click at [0, 0] on input "checkbox" at bounding box center [0, 0] width 0 height 0
click at [55, 485] on icon at bounding box center [58, 483] width 14 height 14
click at [0, 0] on input "checkbox" at bounding box center [0, 0] width 0 height 0
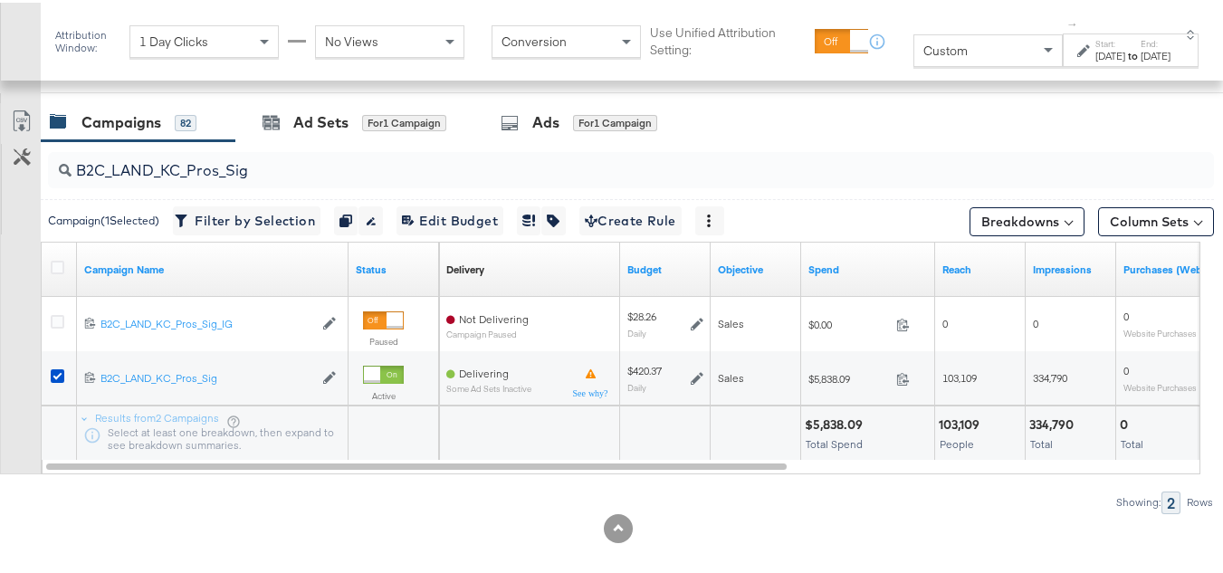
scroll to position [765, 0]
